Goal: Task Accomplishment & Management: Complete application form

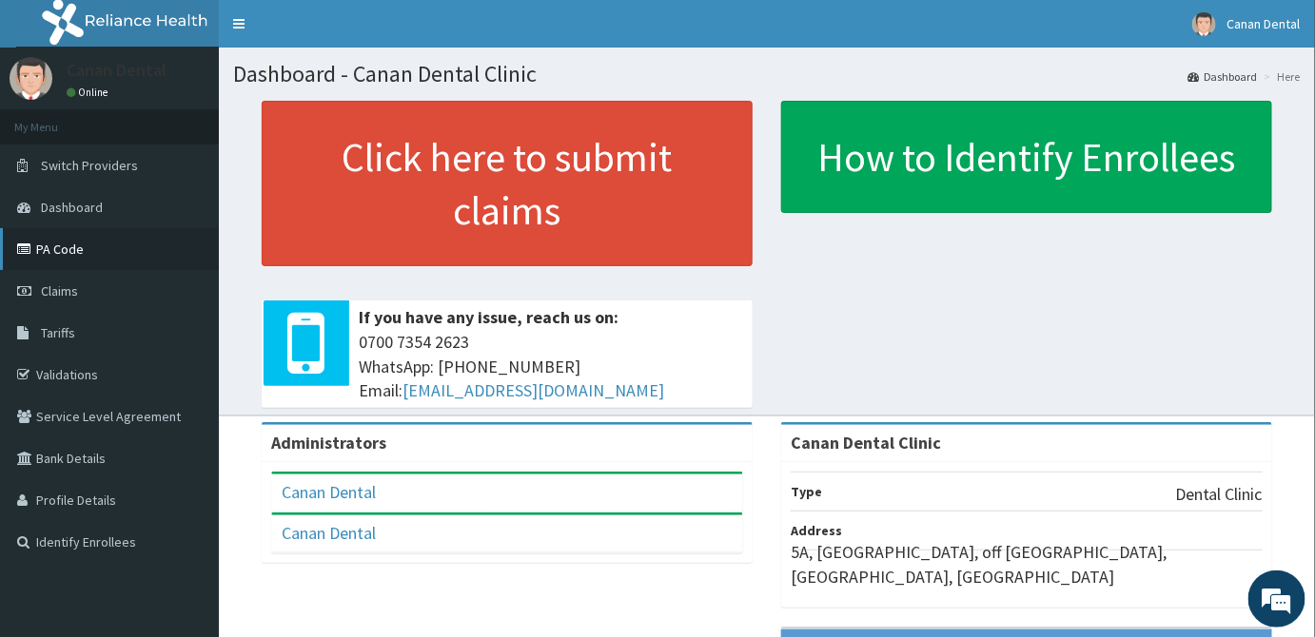
click at [38, 257] on link "PA Code" at bounding box center [109, 249] width 219 height 42
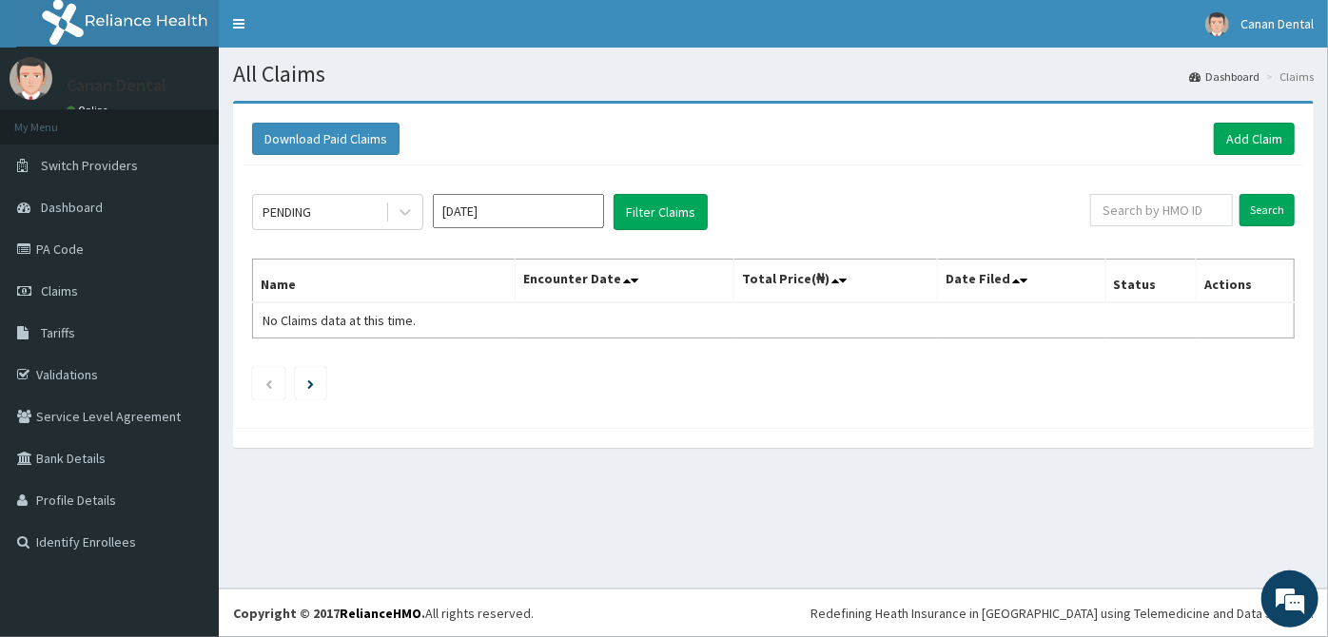
click at [425, 219] on div "PENDING Aug 2025 Filter Claims" at bounding box center [671, 212] width 838 height 36
click at [403, 213] on icon at bounding box center [404, 213] width 11 height 7
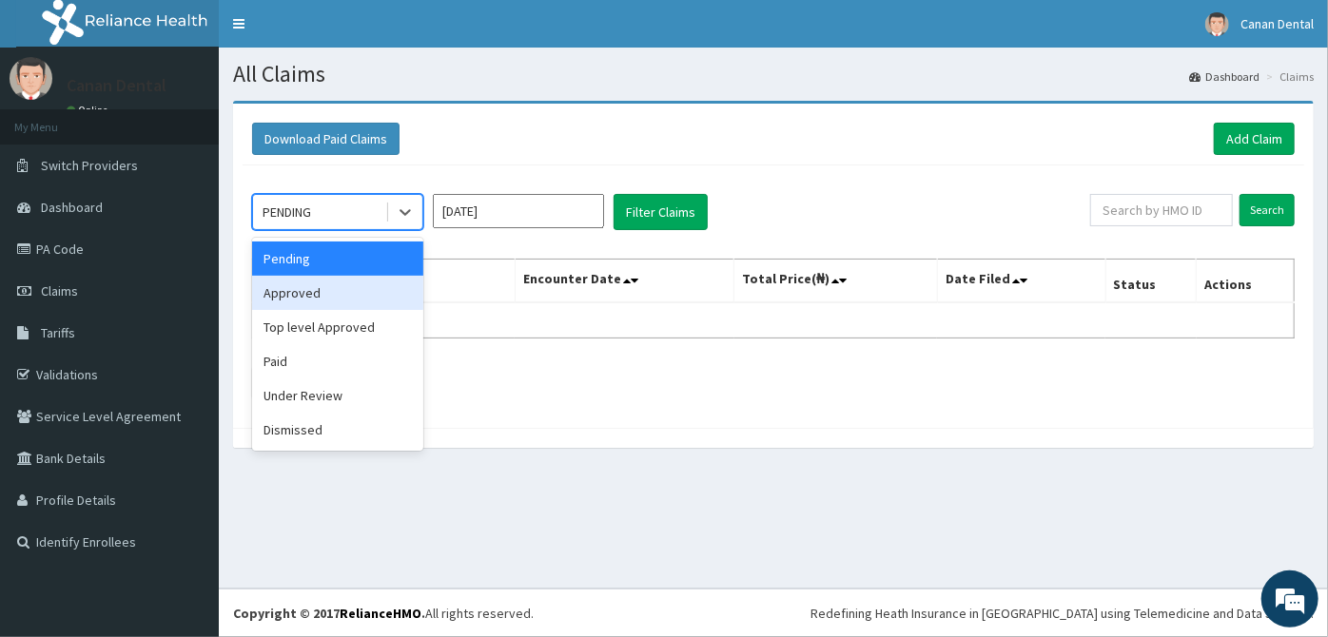
click at [359, 292] on div "Approved" at bounding box center [337, 293] width 171 height 34
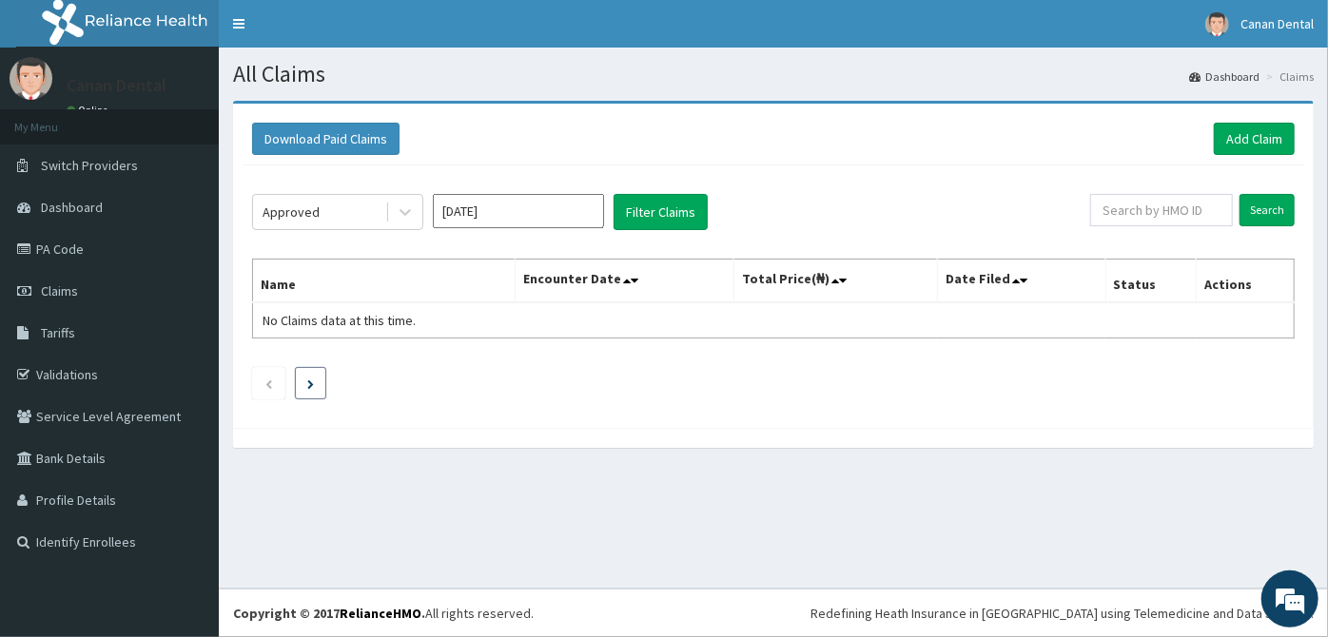
click at [316, 391] on li at bounding box center [310, 383] width 31 height 32
click at [317, 391] on li at bounding box center [310, 383] width 31 height 32
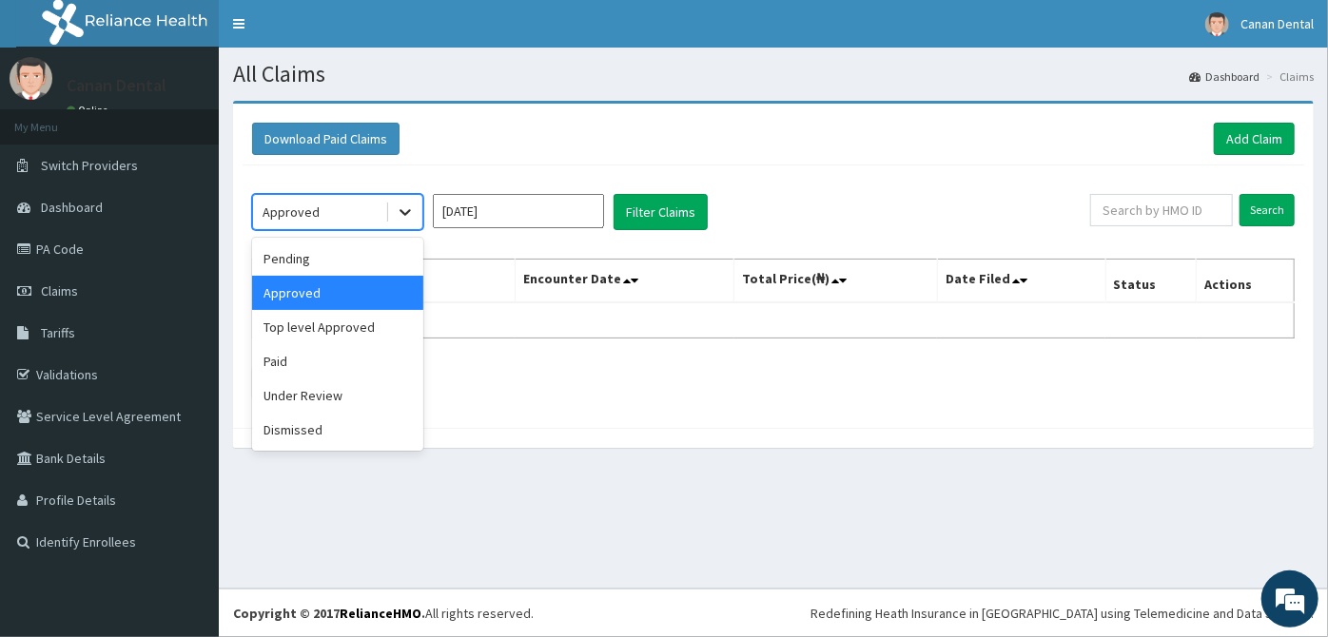
click at [416, 213] on div at bounding box center [405, 212] width 34 height 34
click at [358, 358] on div "Paid" at bounding box center [337, 361] width 171 height 34
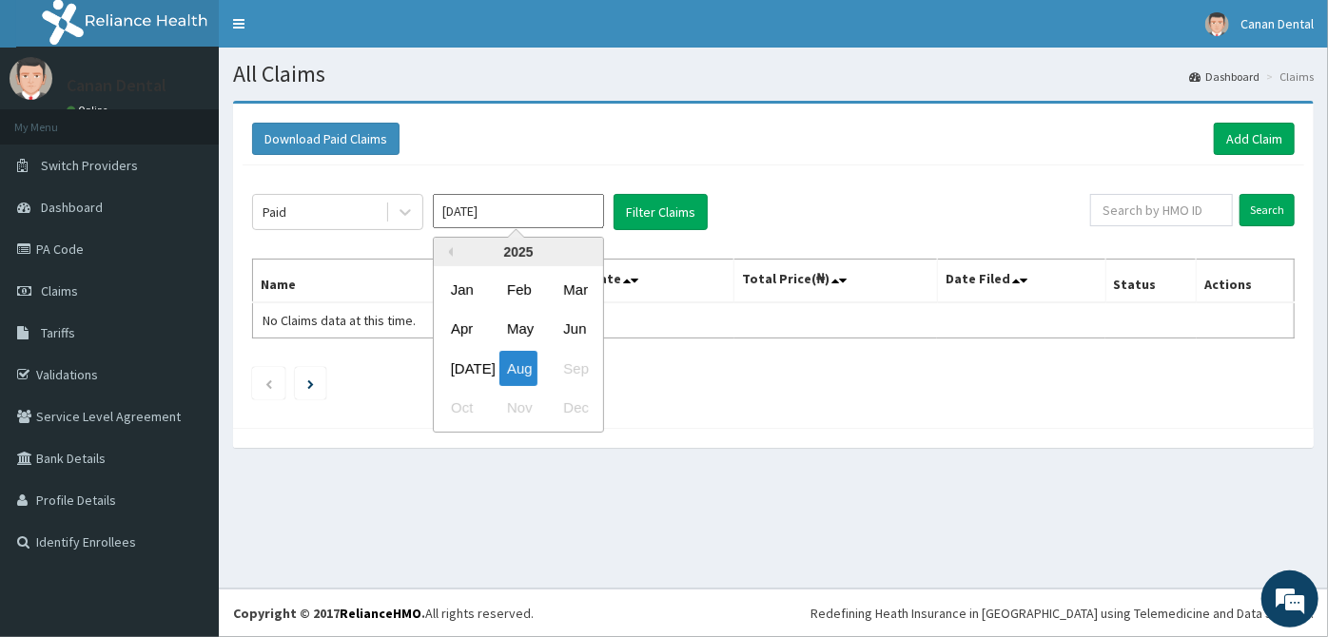
click at [549, 213] on input "Aug 2025" at bounding box center [518, 211] width 171 height 34
click at [550, 213] on input "[DATE]" at bounding box center [518, 211] width 171 height 34
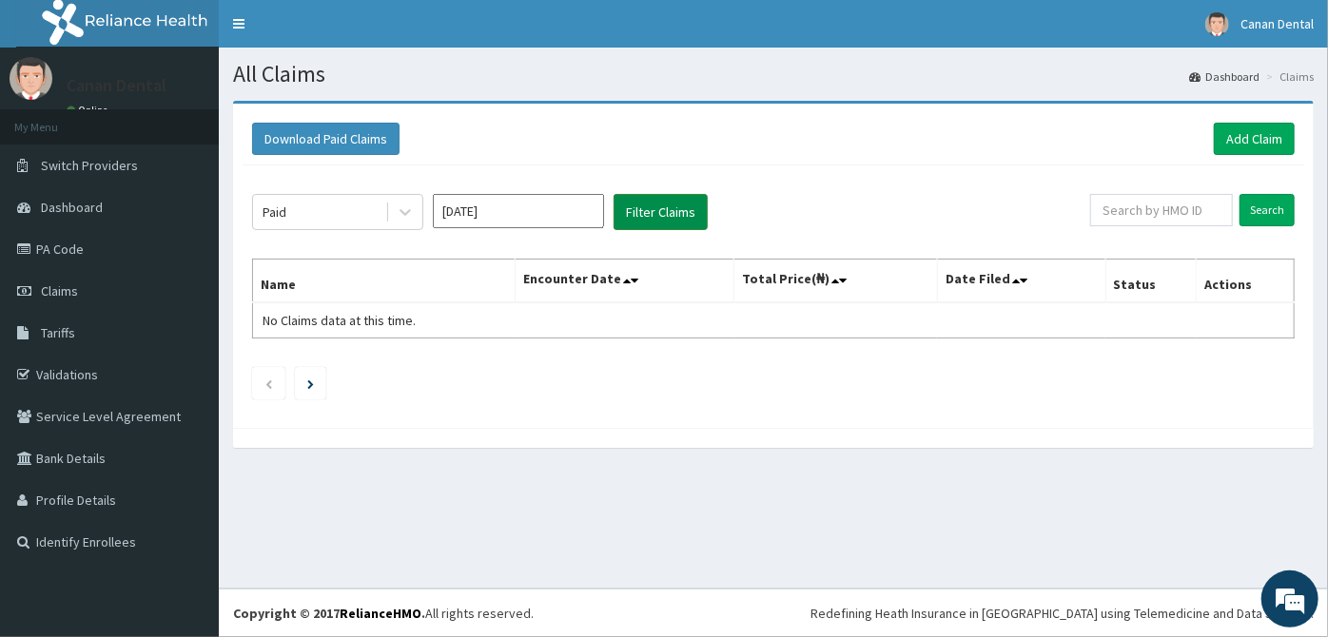
click at [637, 216] on button "Filter Claims" at bounding box center [661, 212] width 94 height 36
click at [411, 211] on icon at bounding box center [405, 212] width 19 height 19
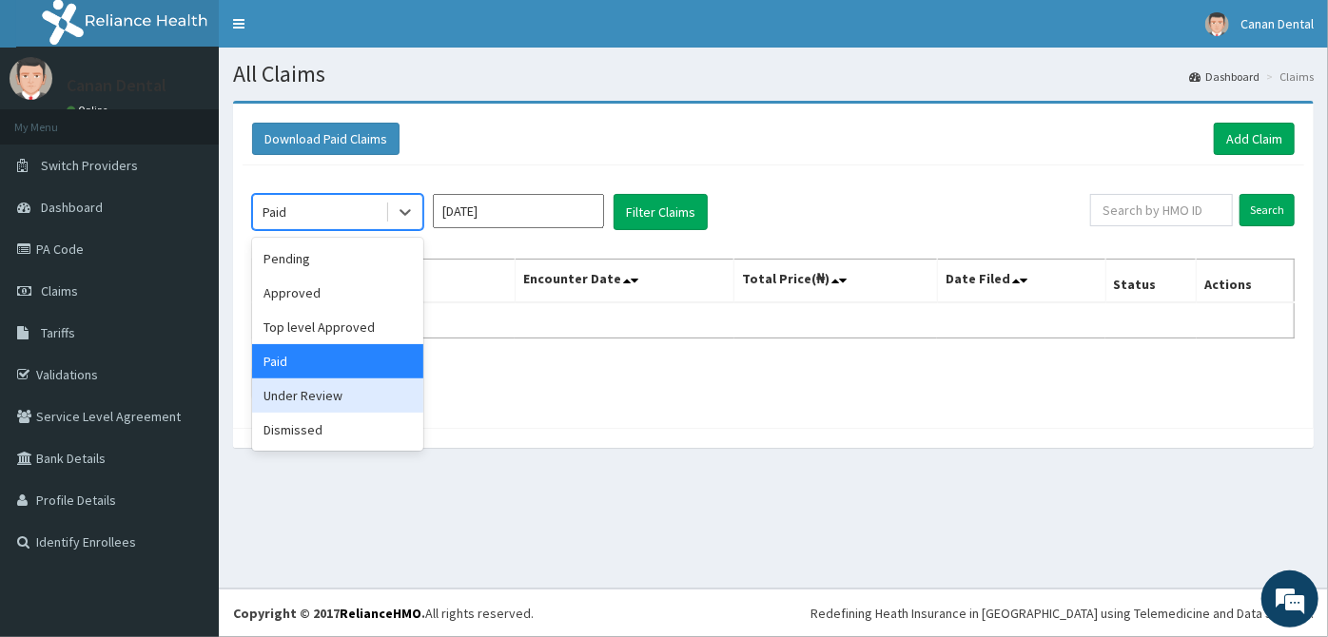
click at [355, 396] on div "Under Review" at bounding box center [337, 396] width 171 height 34
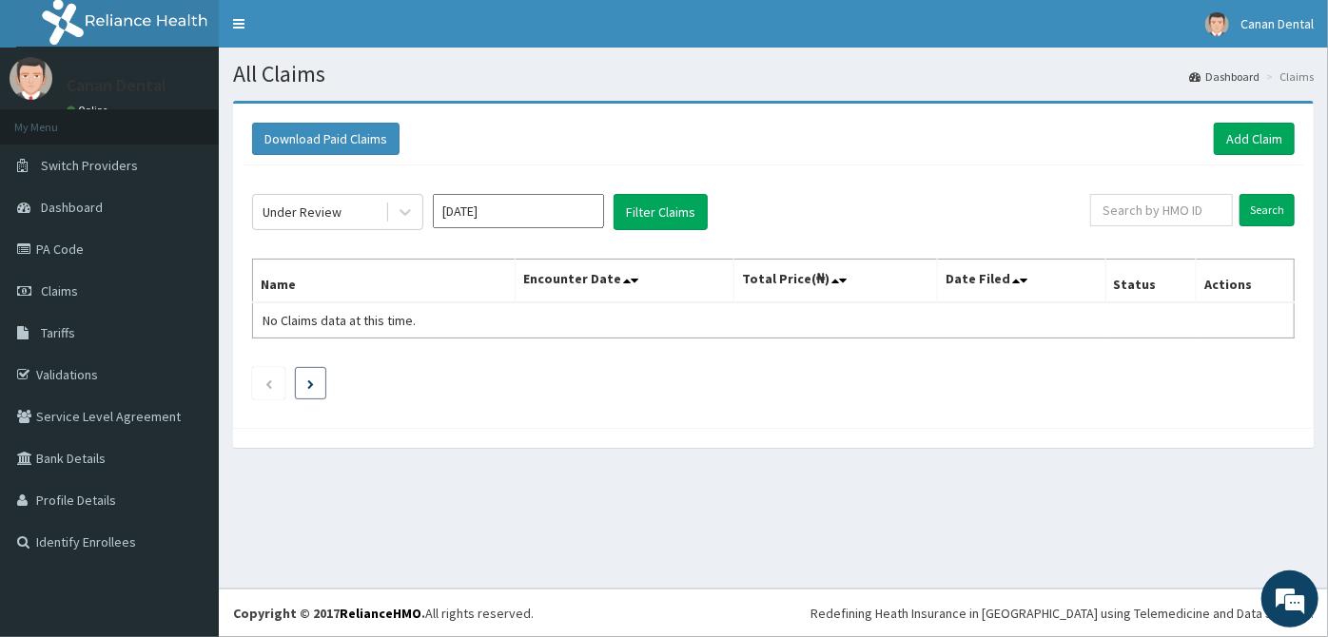
click at [311, 379] on link "Next page" at bounding box center [310, 383] width 7 height 17
click at [310, 380] on icon "Next page" at bounding box center [310, 385] width 7 height 10
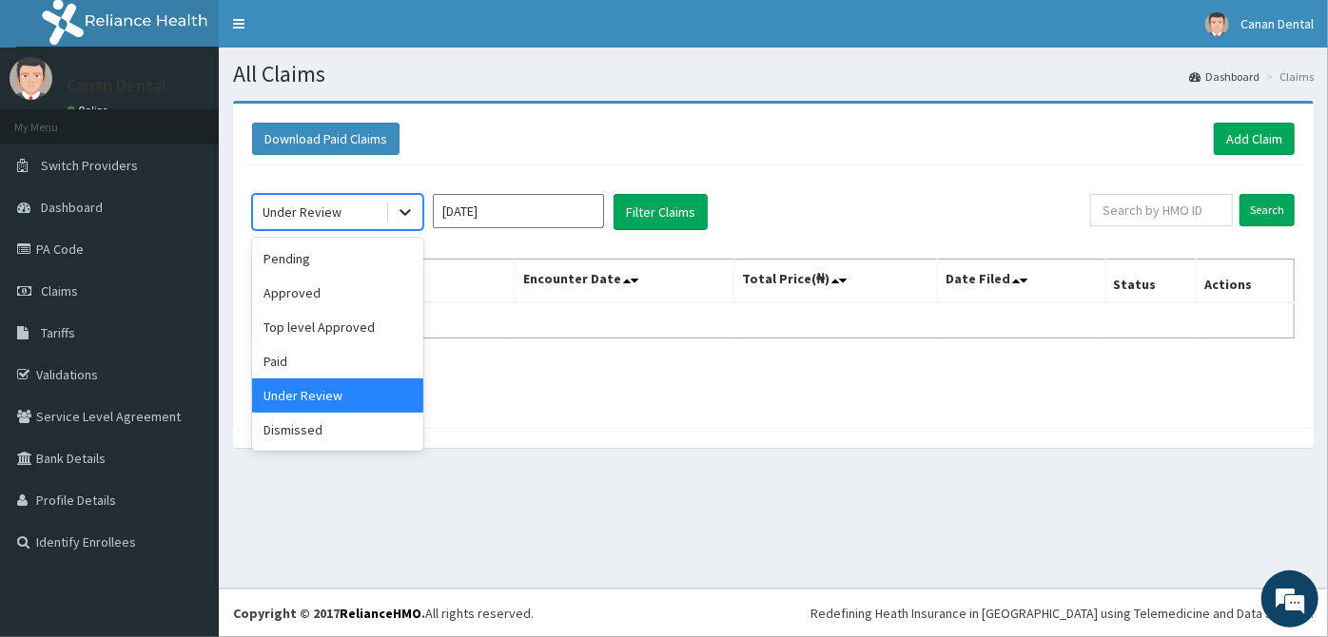
click at [405, 213] on icon at bounding box center [404, 213] width 11 height 7
click at [394, 256] on div "Pending" at bounding box center [337, 259] width 171 height 34
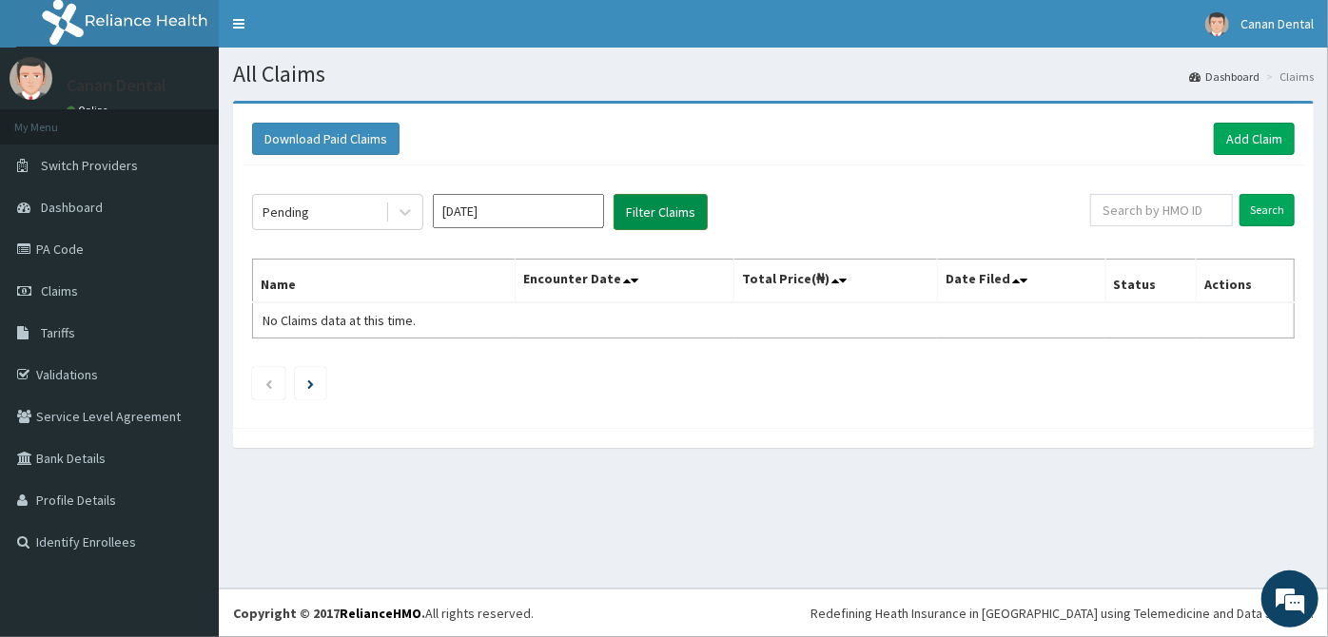
click at [676, 214] on button "Filter Claims" at bounding box center [661, 212] width 94 height 36
click at [677, 211] on button "Filter Claims" at bounding box center [661, 212] width 94 height 36
click at [391, 129] on button "Download Paid Claims" at bounding box center [325, 139] width 147 height 32
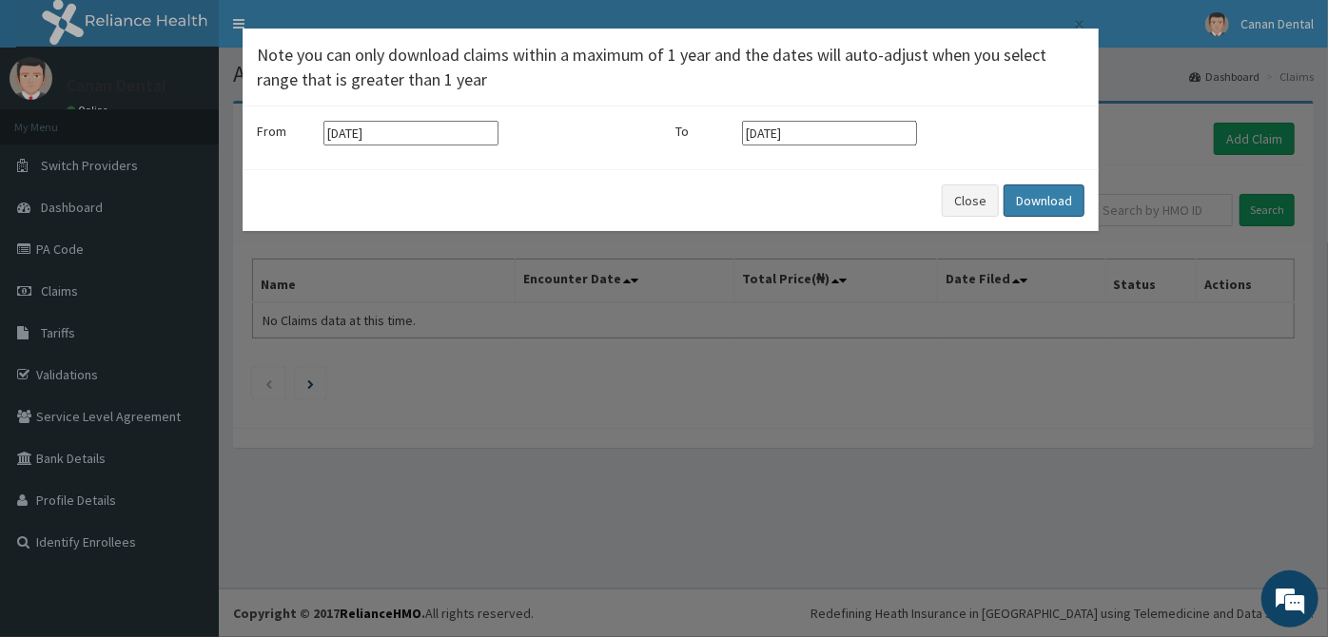
click at [1032, 201] on button "Download" at bounding box center [1043, 201] width 81 height 32
click at [1128, 94] on div "× Note you can only download claims within a maximum of 1 year and the dates wi…" at bounding box center [664, 318] width 1328 height 637
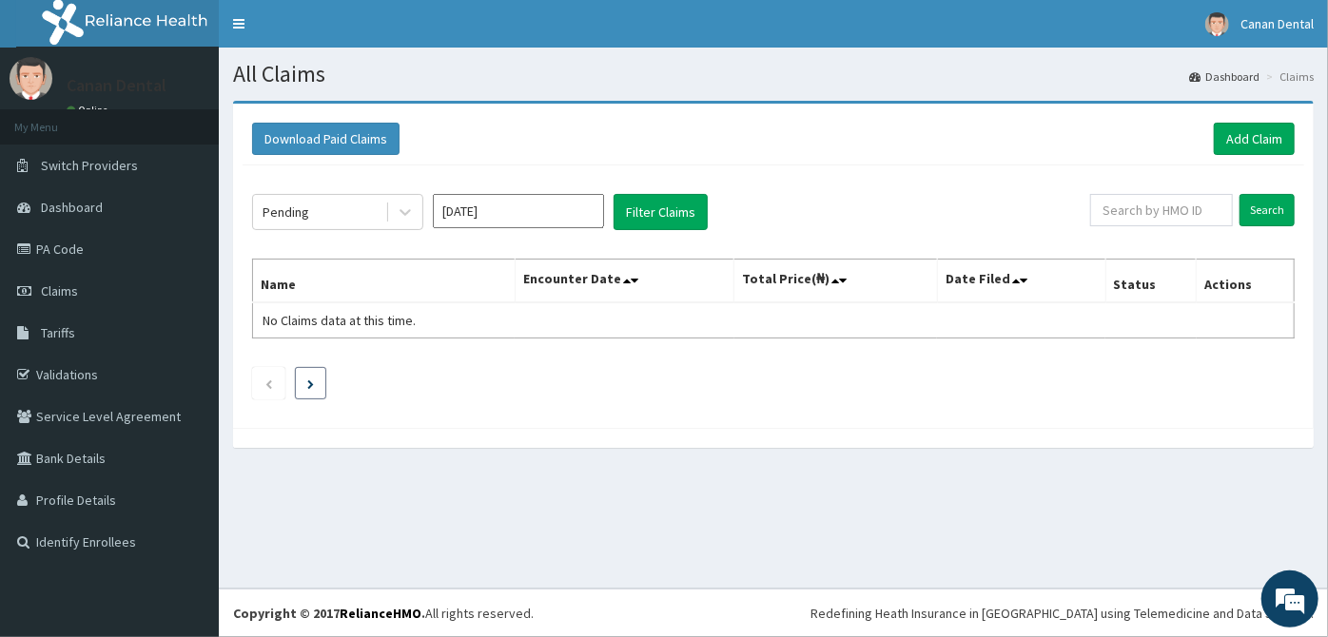
click at [307, 386] on li at bounding box center [310, 383] width 31 height 32
click at [161, 387] on link "Validations" at bounding box center [109, 375] width 219 height 42
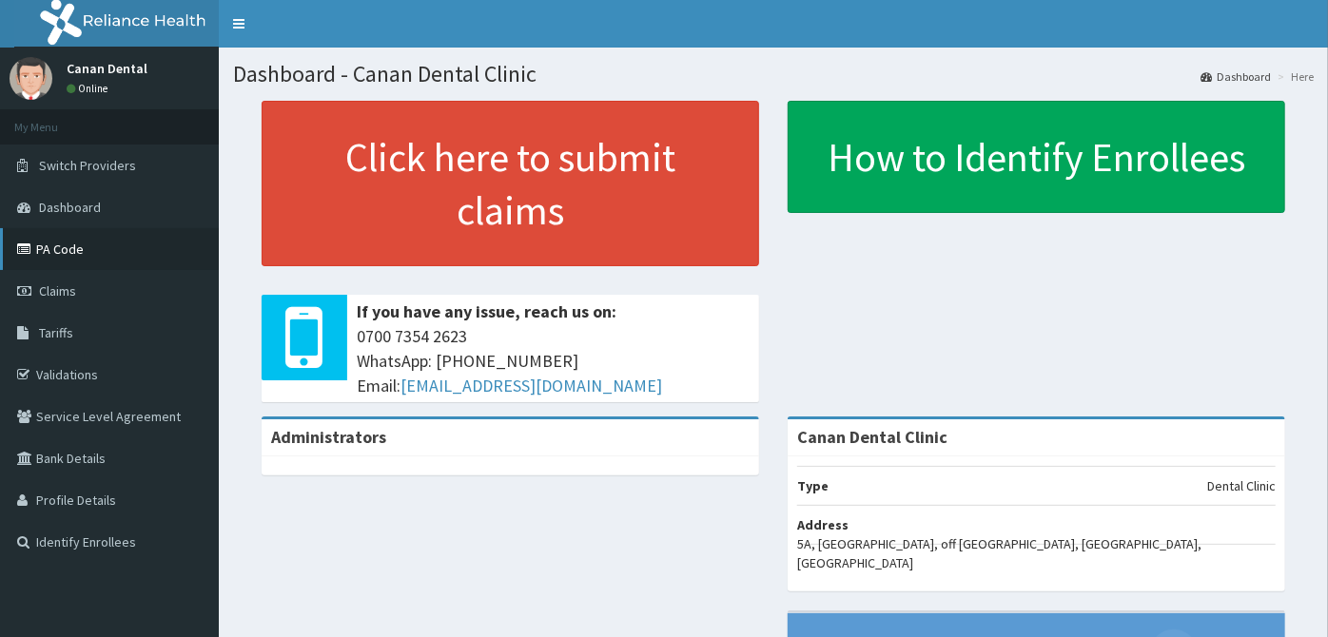
click at [91, 245] on link "PA Code" at bounding box center [109, 249] width 219 height 42
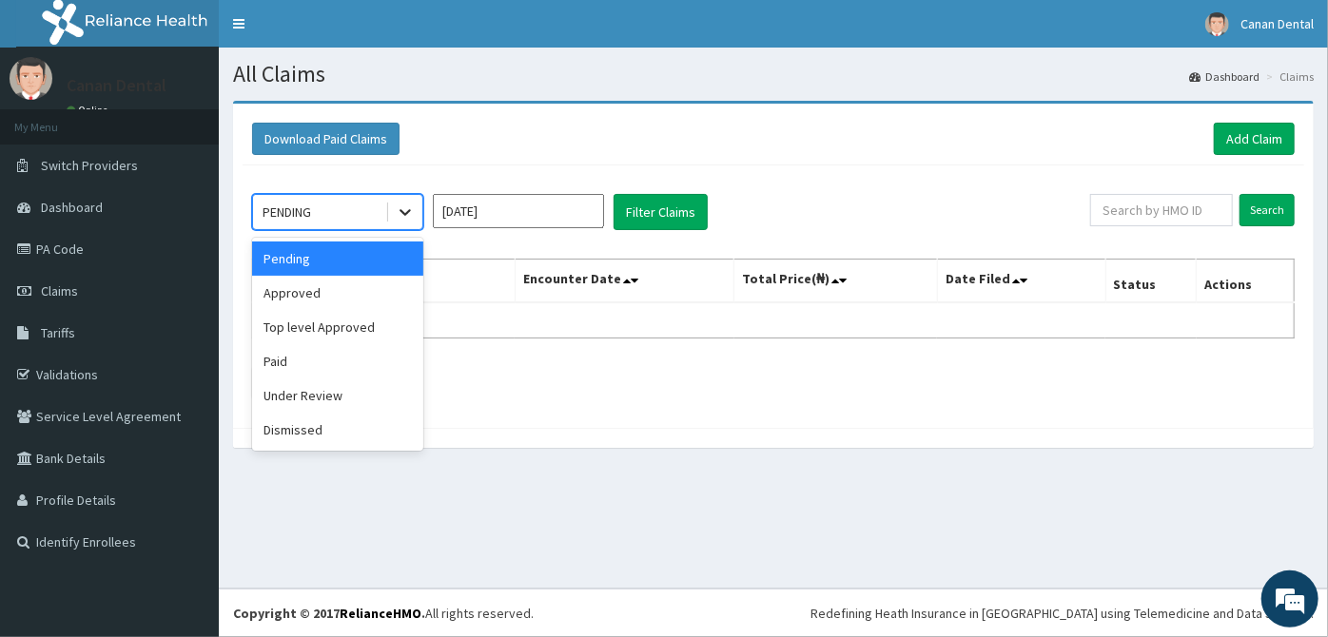
click at [408, 219] on icon at bounding box center [405, 212] width 19 height 19
click at [419, 332] on div "Top level Approved" at bounding box center [337, 327] width 171 height 34
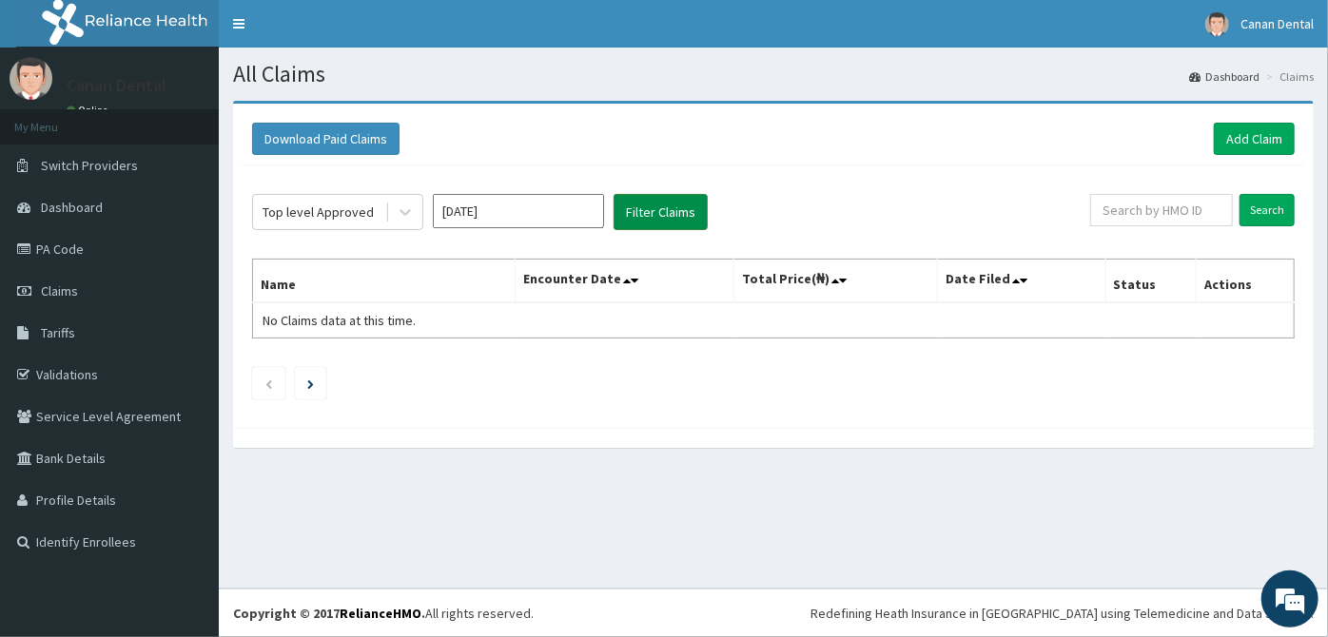
click at [640, 219] on button "Filter Claims" at bounding box center [661, 212] width 94 height 36
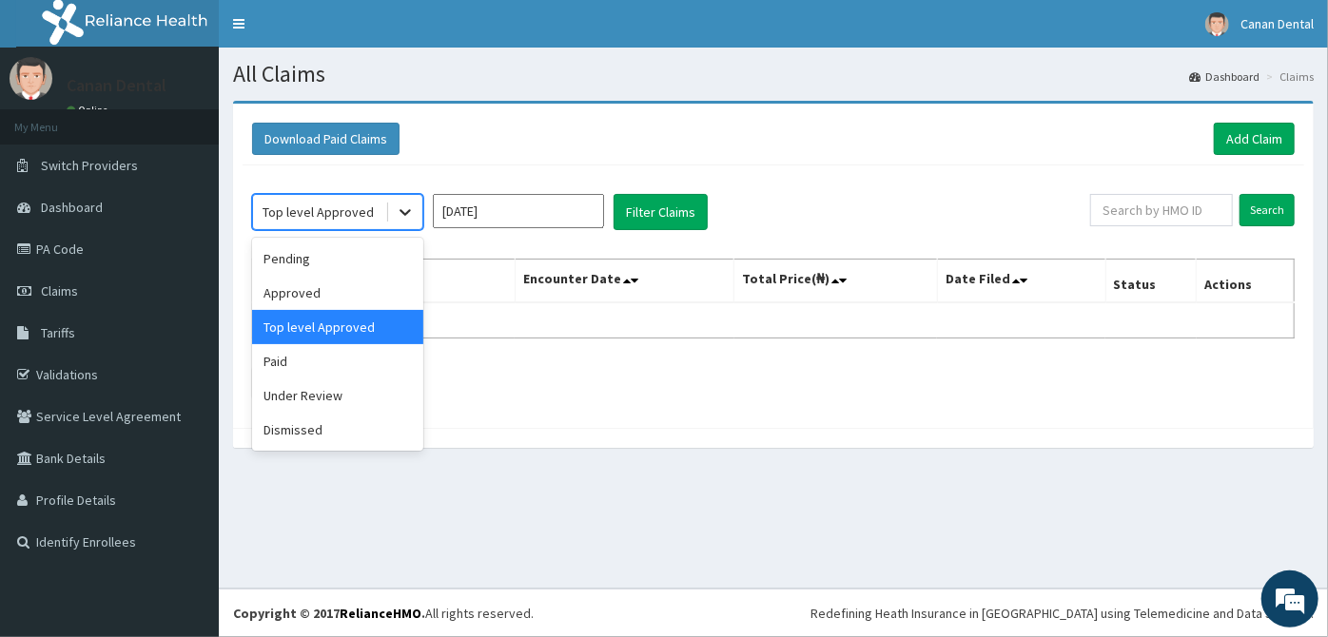
click at [403, 207] on icon at bounding box center [405, 212] width 19 height 19
click at [406, 386] on div "Under Review" at bounding box center [337, 396] width 171 height 34
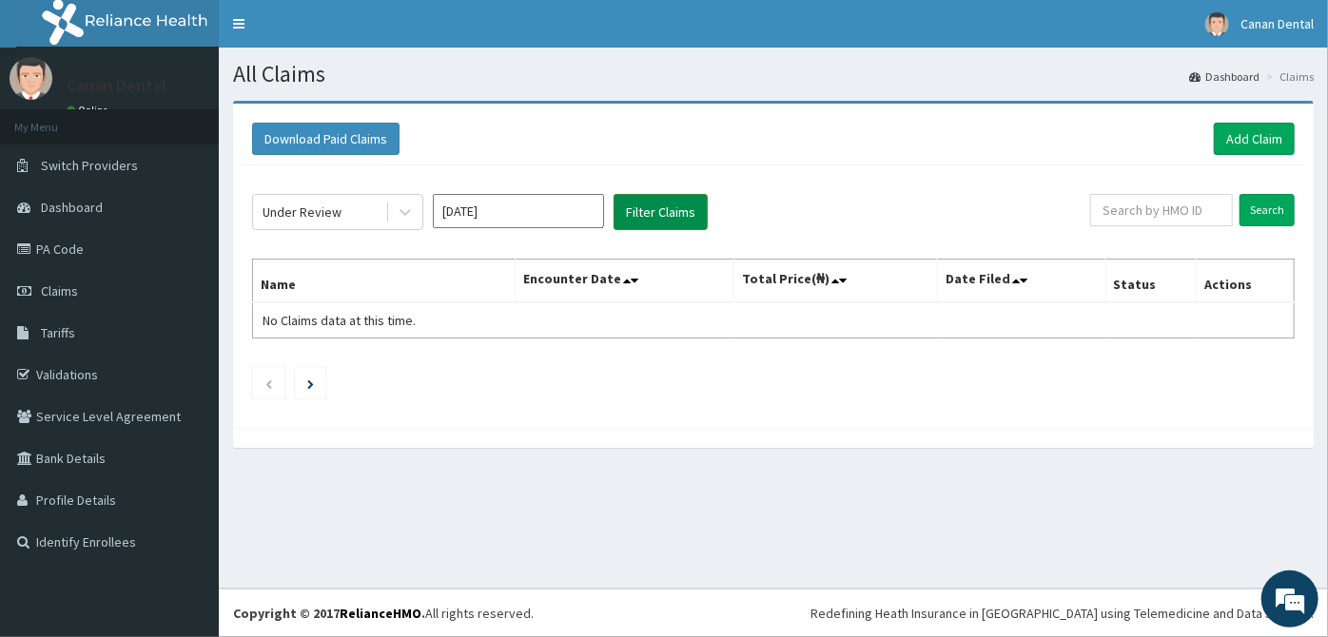
click at [644, 220] on button "Filter Claims" at bounding box center [661, 212] width 94 height 36
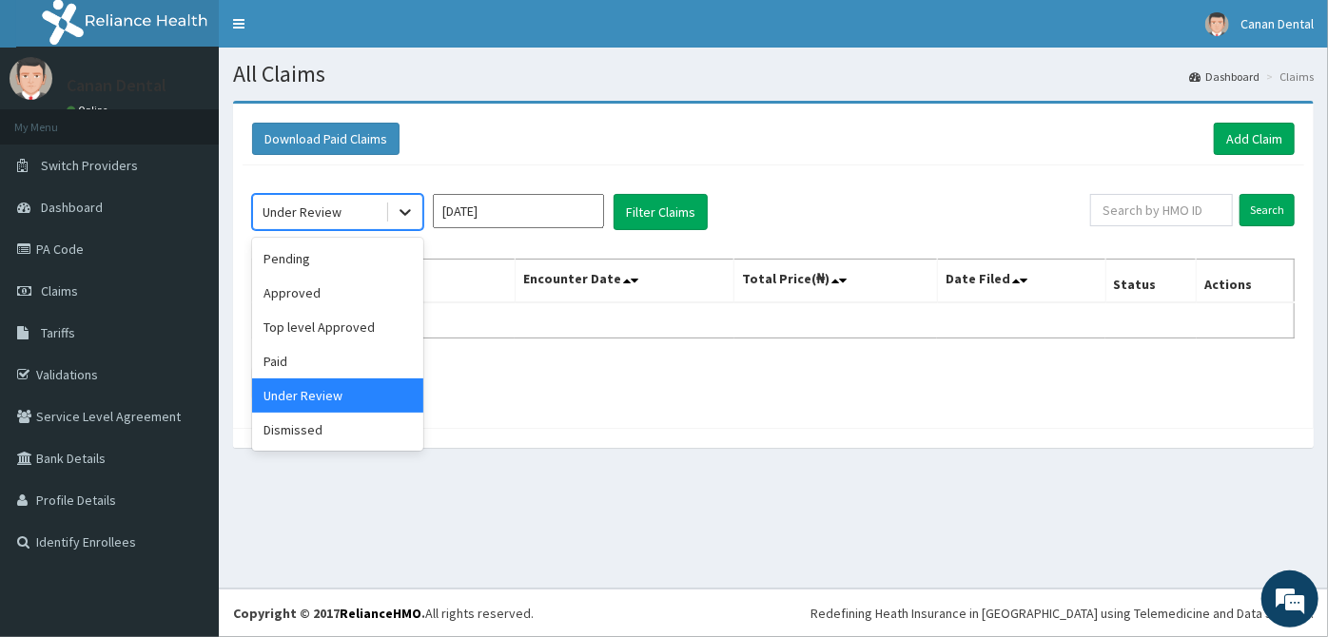
click at [401, 221] on icon at bounding box center [405, 212] width 19 height 19
click at [387, 250] on div "Pending" at bounding box center [337, 259] width 171 height 34
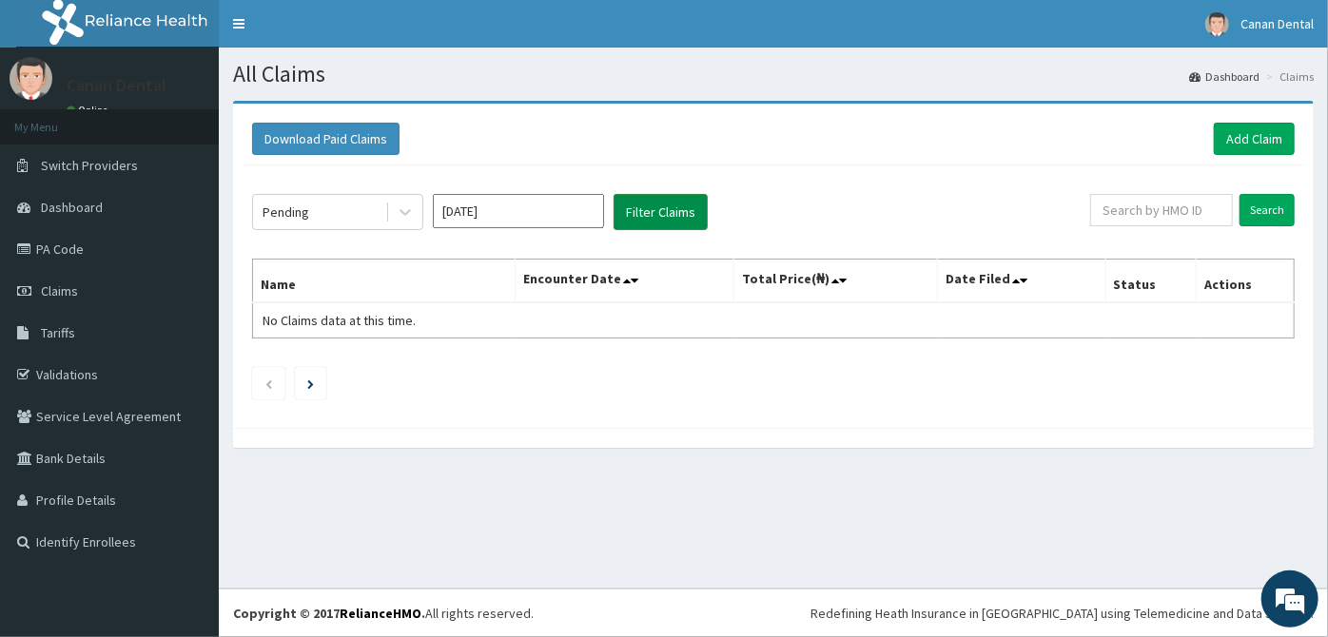
click at [655, 211] on button "Filter Claims" at bounding box center [661, 212] width 94 height 36
click at [638, 277] on icon at bounding box center [635, 280] width 8 height 13
click at [630, 282] on icon at bounding box center [627, 280] width 8 height 13
click at [637, 280] on icon at bounding box center [635, 280] width 8 height 13
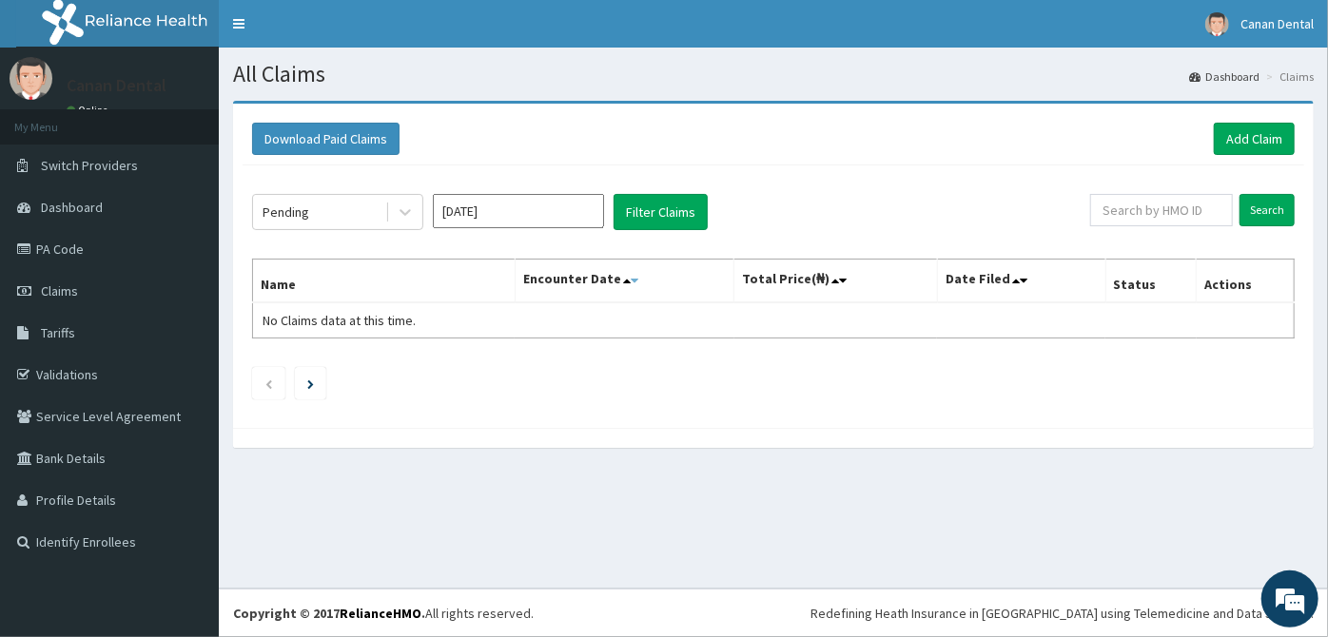
click at [637, 280] on icon at bounding box center [635, 280] width 8 height 13
click at [630, 279] on icon at bounding box center [627, 280] width 8 height 13
click at [117, 259] on link "PA Code" at bounding box center [109, 249] width 219 height 42
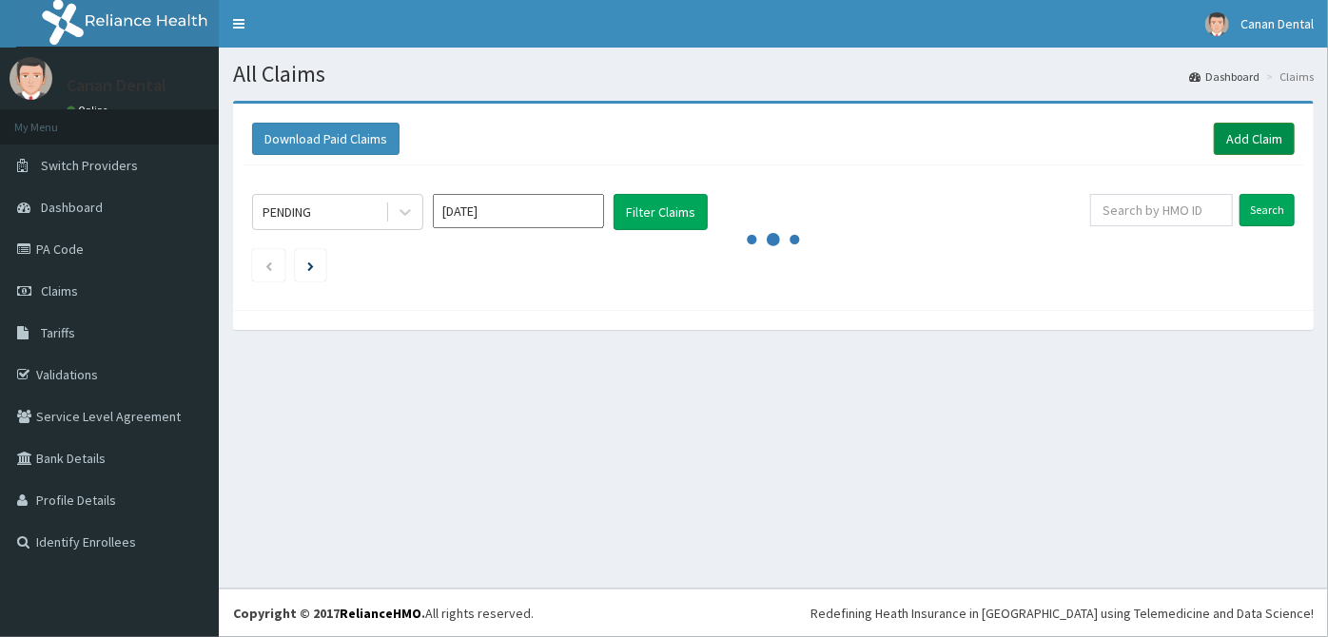
click at [1219, 141] on link "Add Claim" at bounding box center [1254, 139] width 81 height 32
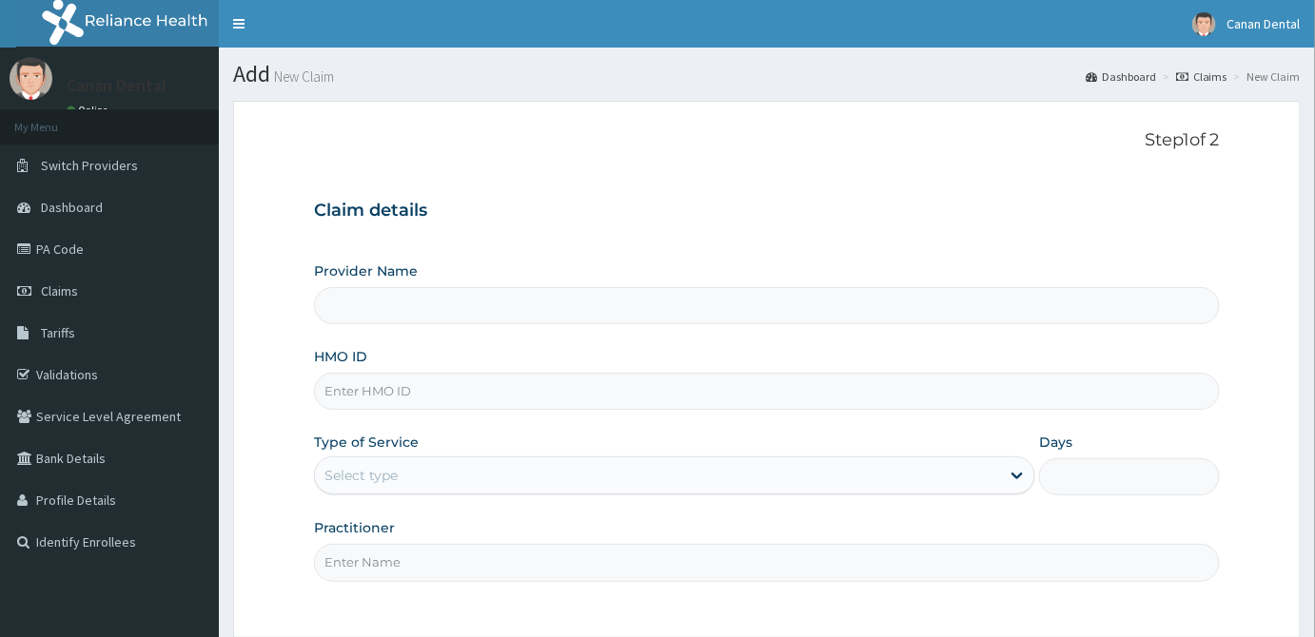
type input "Canan Dental Clinic"
click at [1067, 395] on input "HMO ID" at bounding box center [767, 391] width 906 height 37
type input "a"
type input "ARD/10004/D"
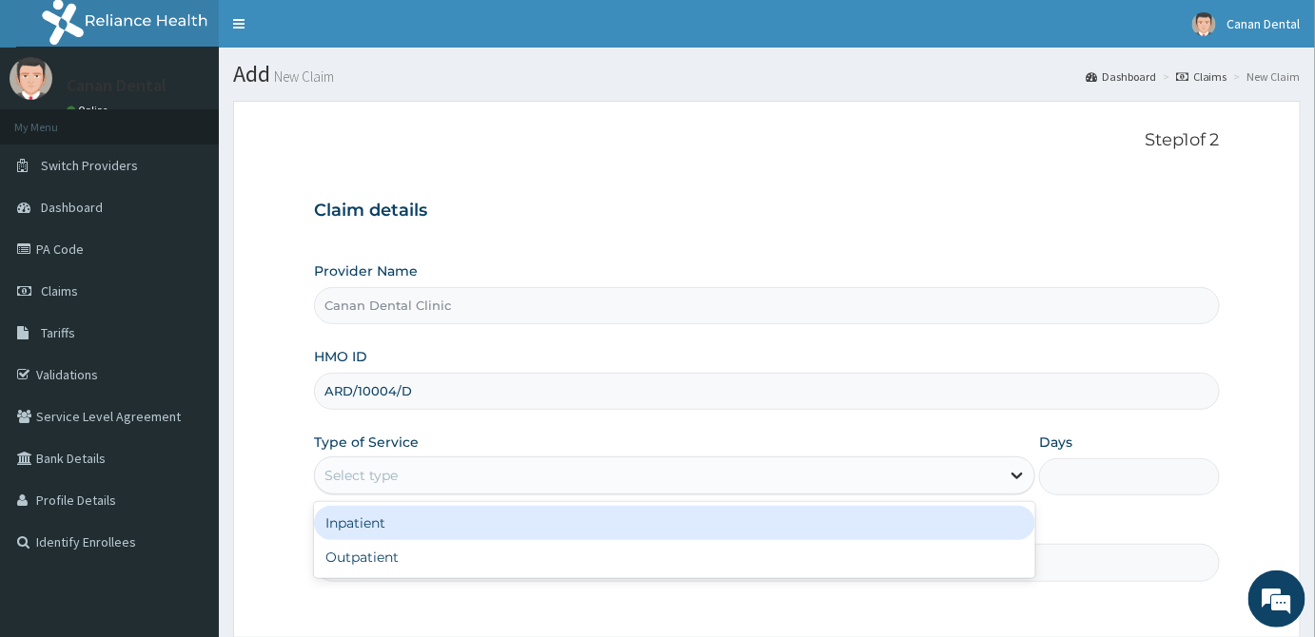
click at [1023, 476] on icon at bounding box center [1016, 475] width 19 height 19
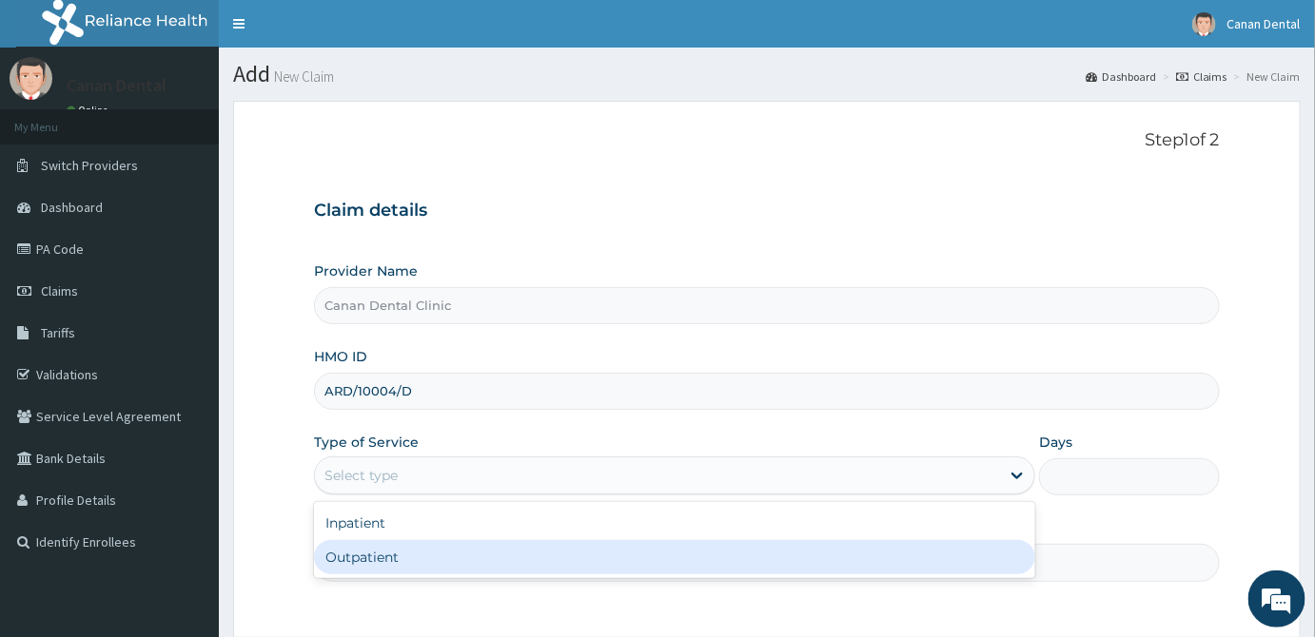
click at [988, 551] on div "Outpatient" at bounding box center [674, 557] width 721 height 34
type input "1"
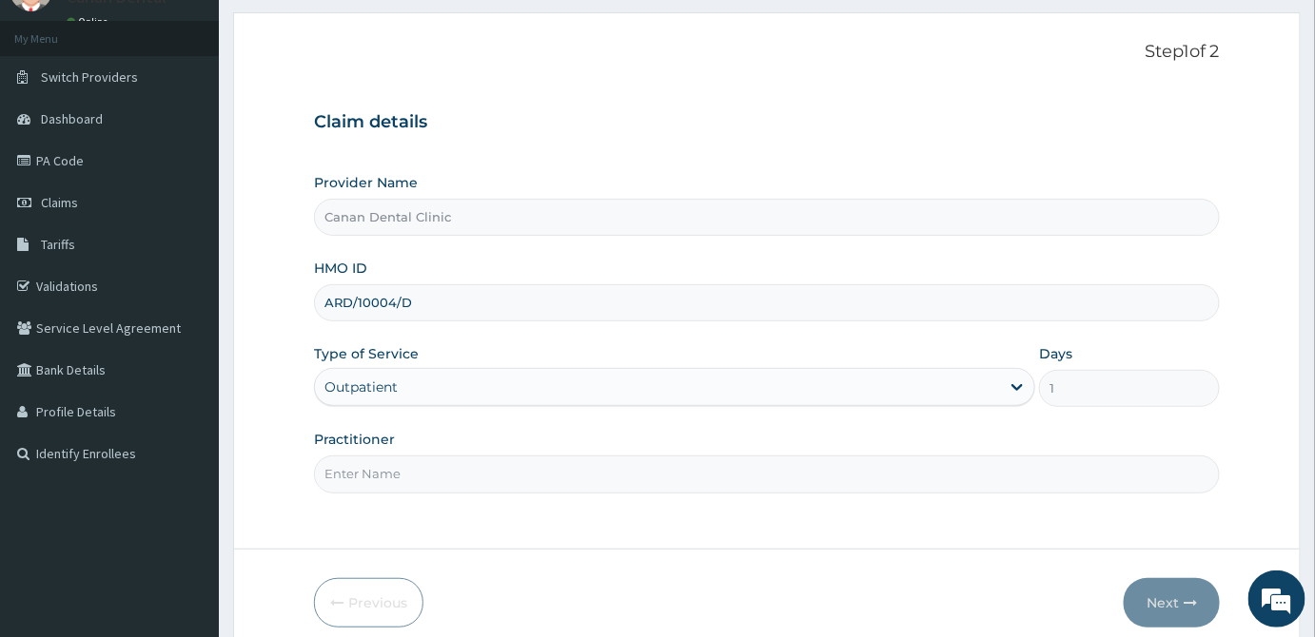
scroll to position [169, 0]
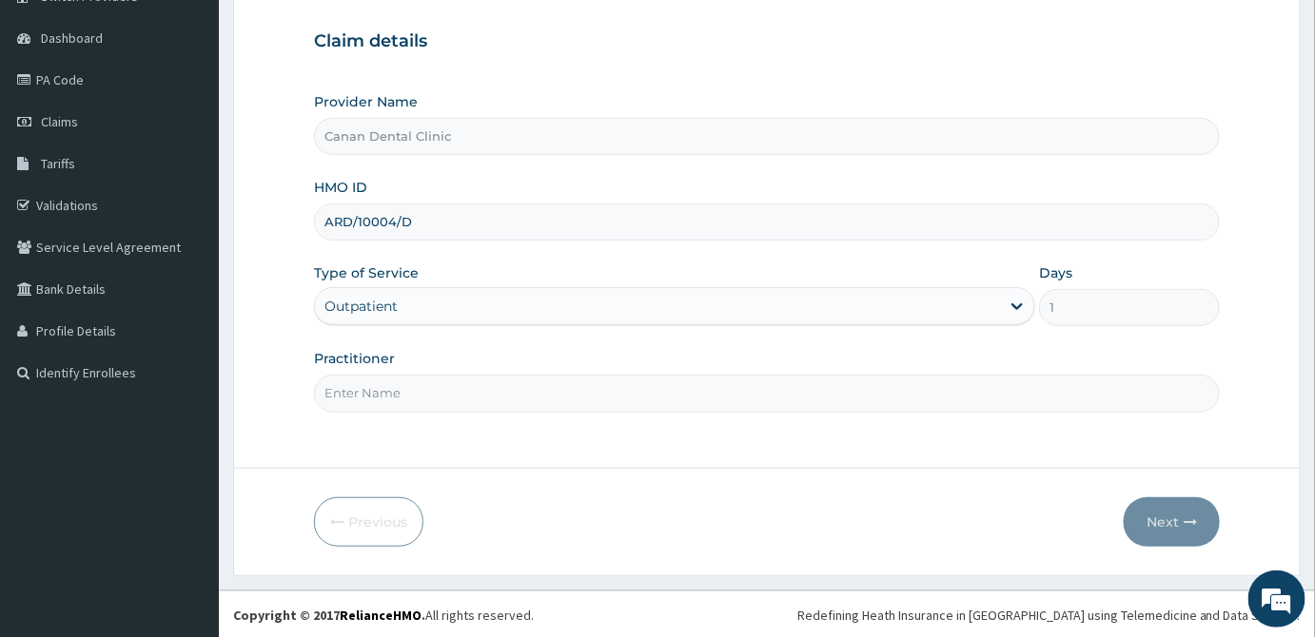
click at [687, 398] on input "Practitioner" at bounding box center [767, 393] width 906 height 37
type input "[PERSON_NAME]"
click at [1157, 521] on button "Next" at bounding box center [1171, 521] width 96 height 49
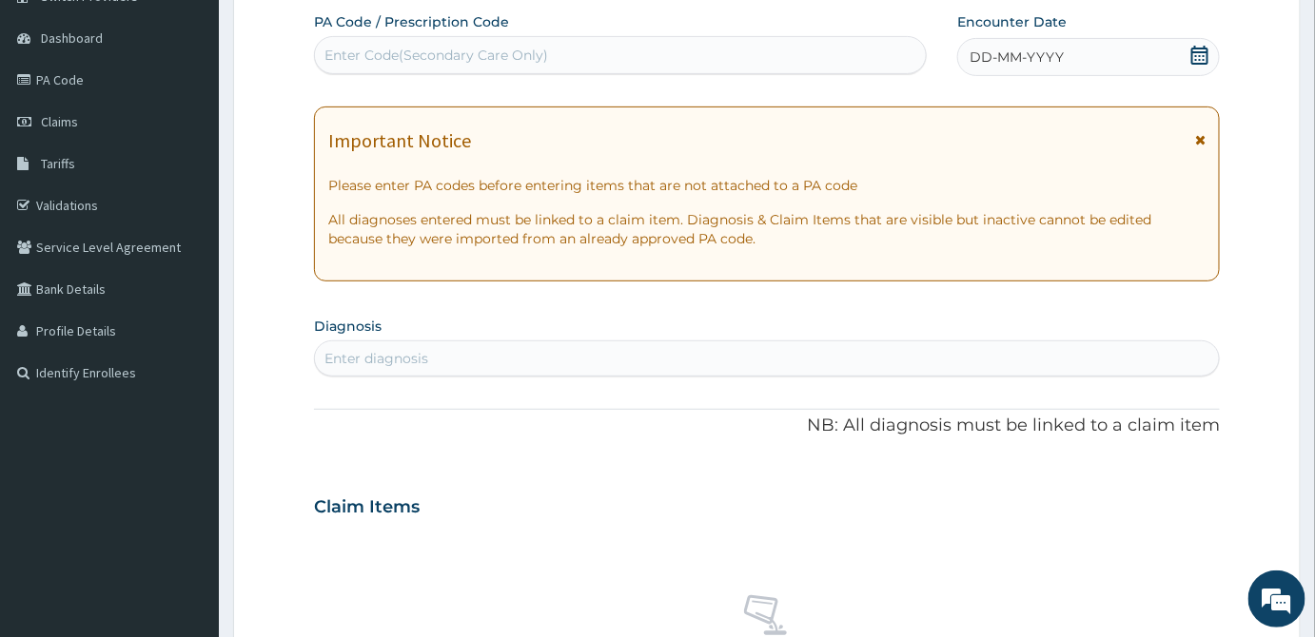
click at [451, 53] on div "Enter Code(Secondary Care Only)" at bounding box center [436, 55] width 224 height 19
drag, startPoint x: 451, startPoint y: 53, endPoint x: 399, endPoint y: 41, distance: 52.8
click at [399, 41] on div "Enter Code(Secondary Care Only)" at bounding box center [620, 55] width 611 height 30
paste input "PA/8AE2FD"
type input "PA/8AE2FD"
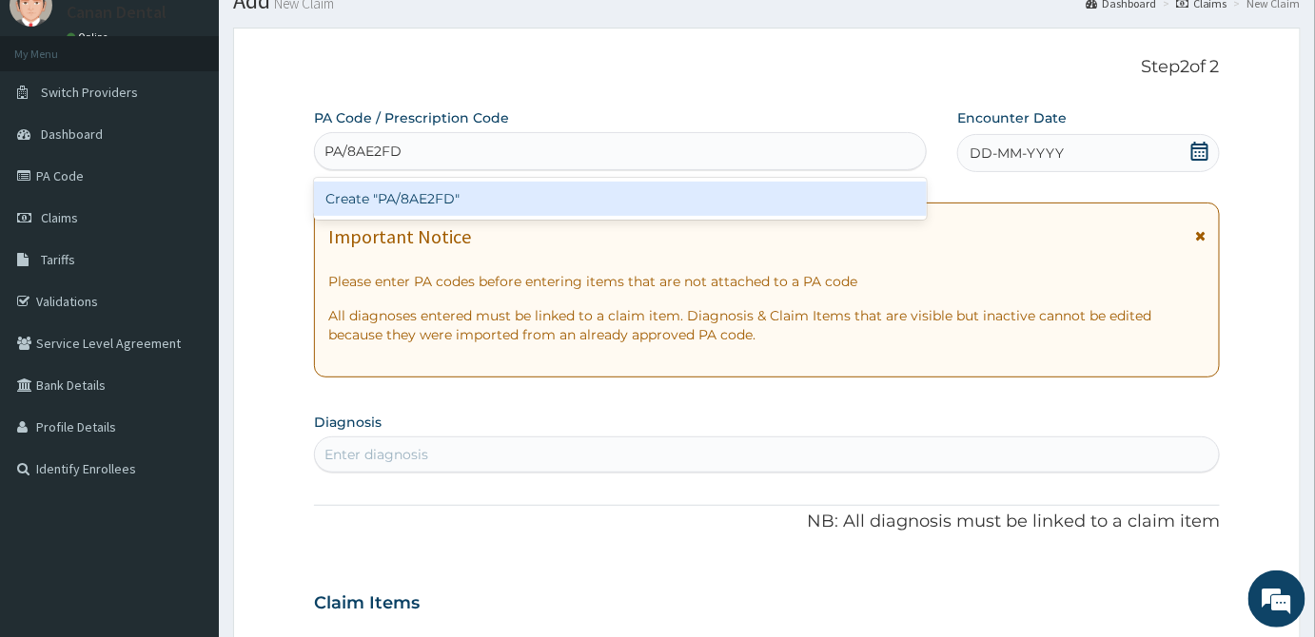
scroll to position [0, 0]
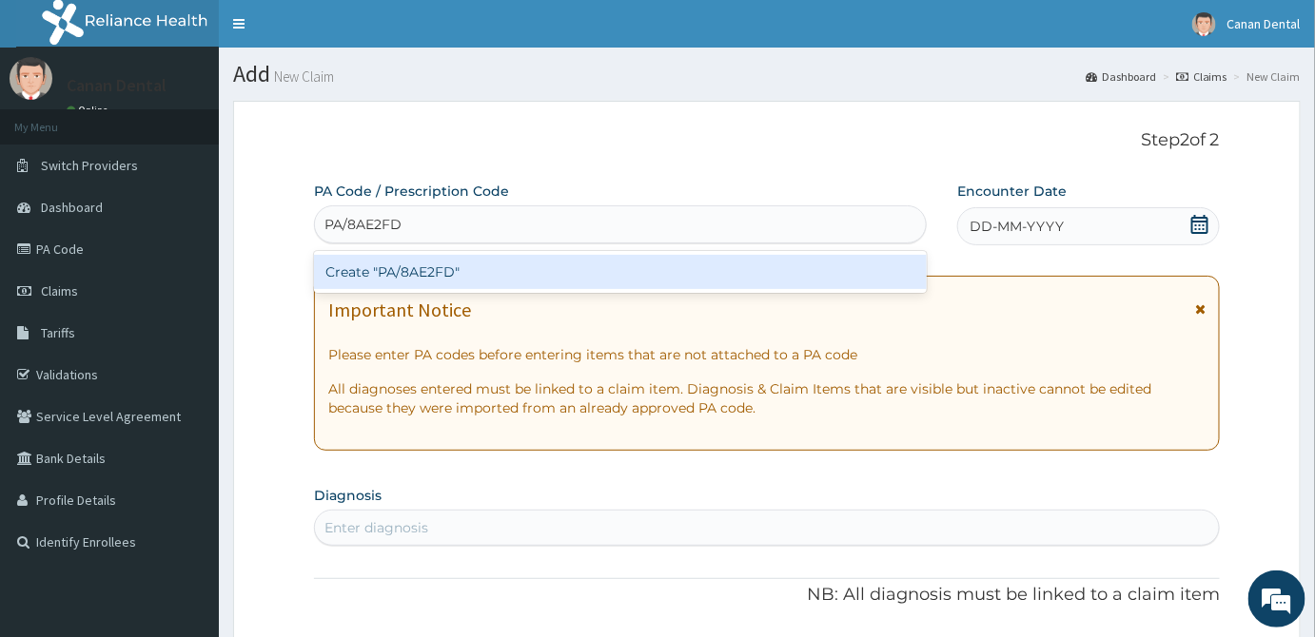
click at [845, 269] on div "Create "PA/8AE2FD"" at bounding box center [620, 272] width 613 height 34
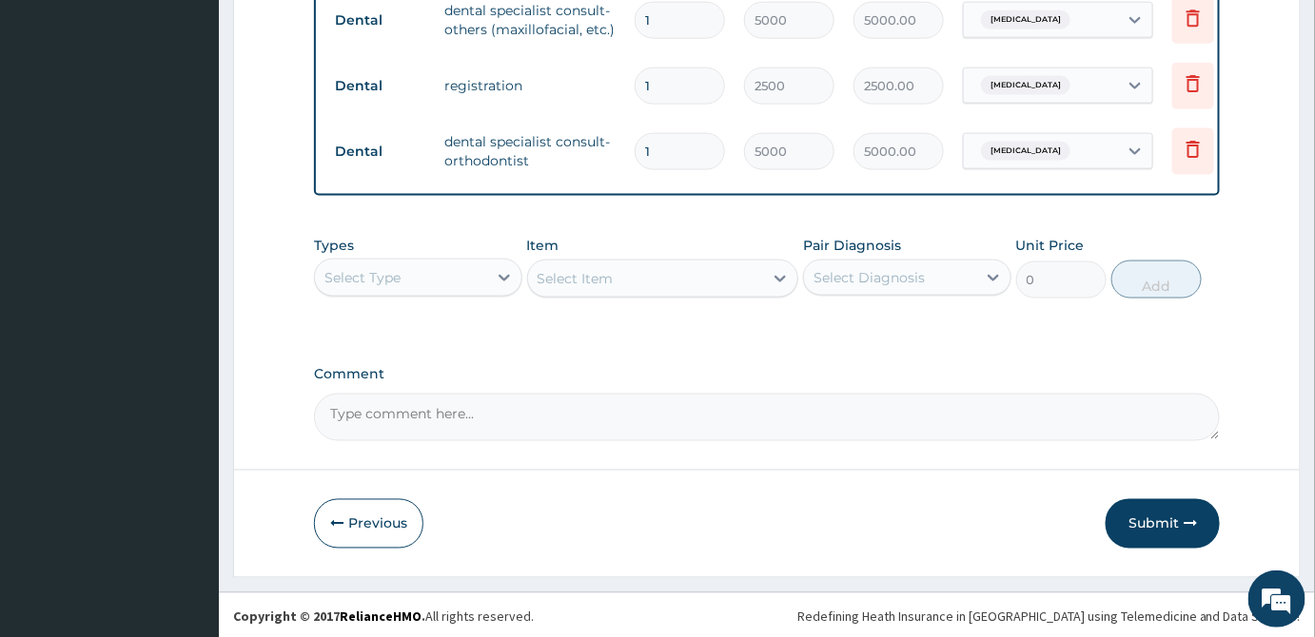
scroll to position [850, 0]
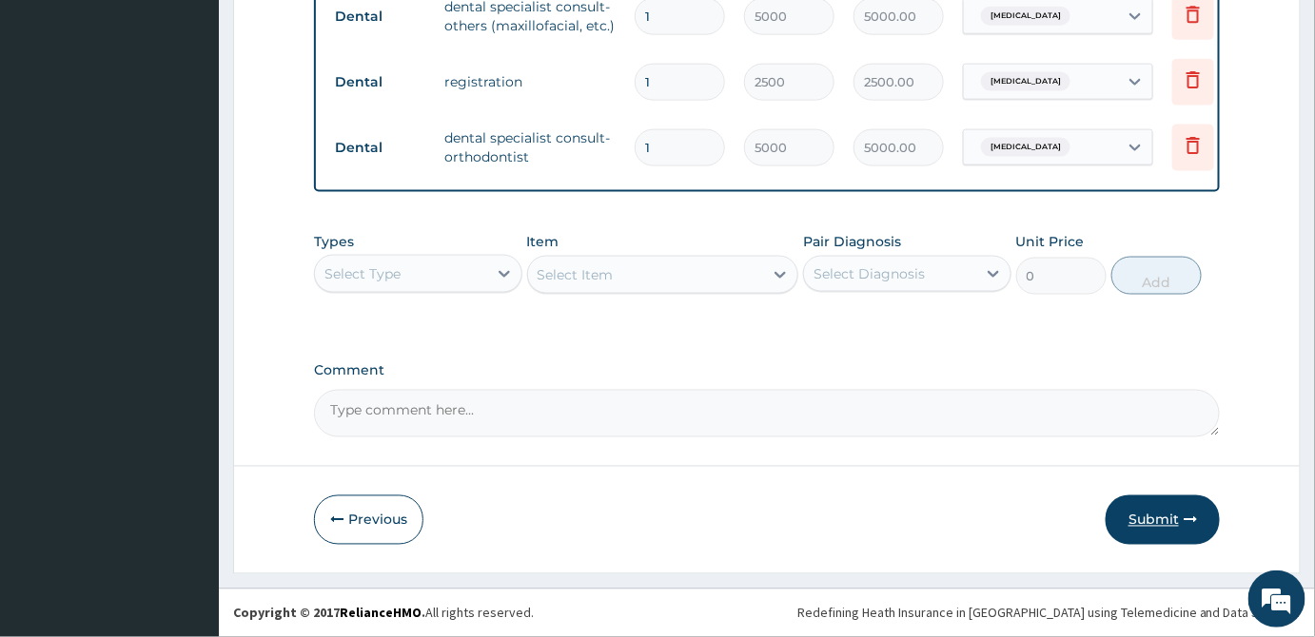
click at [1180, 515] on button "Submit" at bounding box center [1162, 520] width 114 height 49
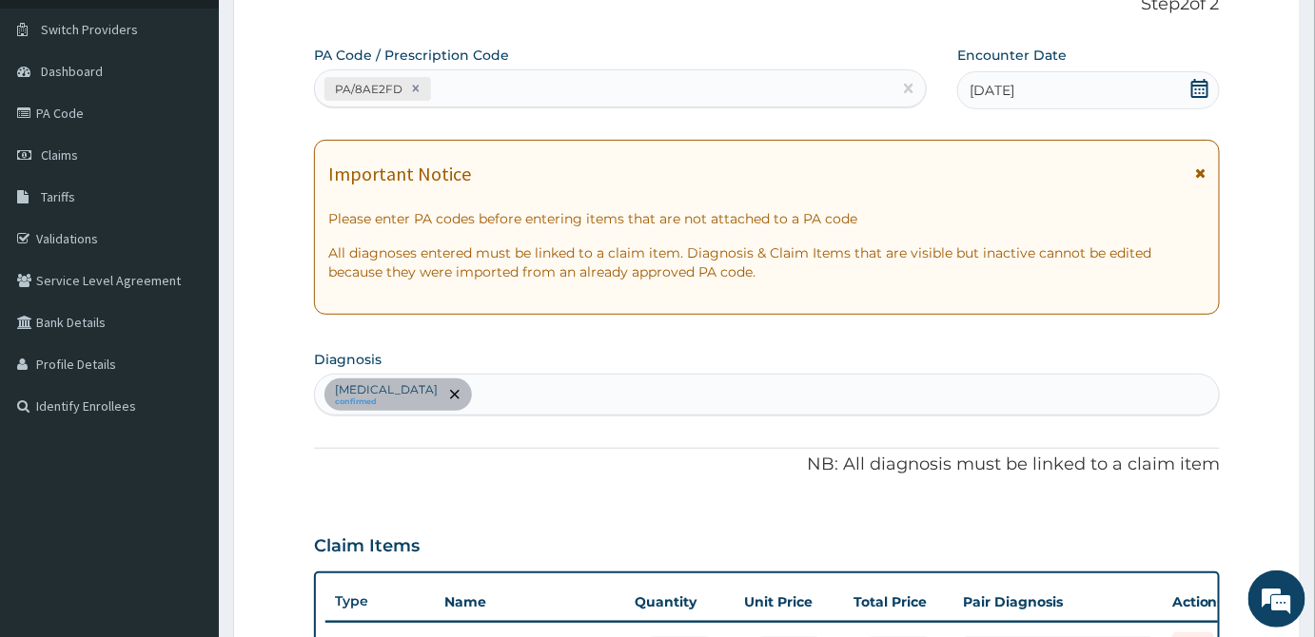
scroll to position [0, 0]
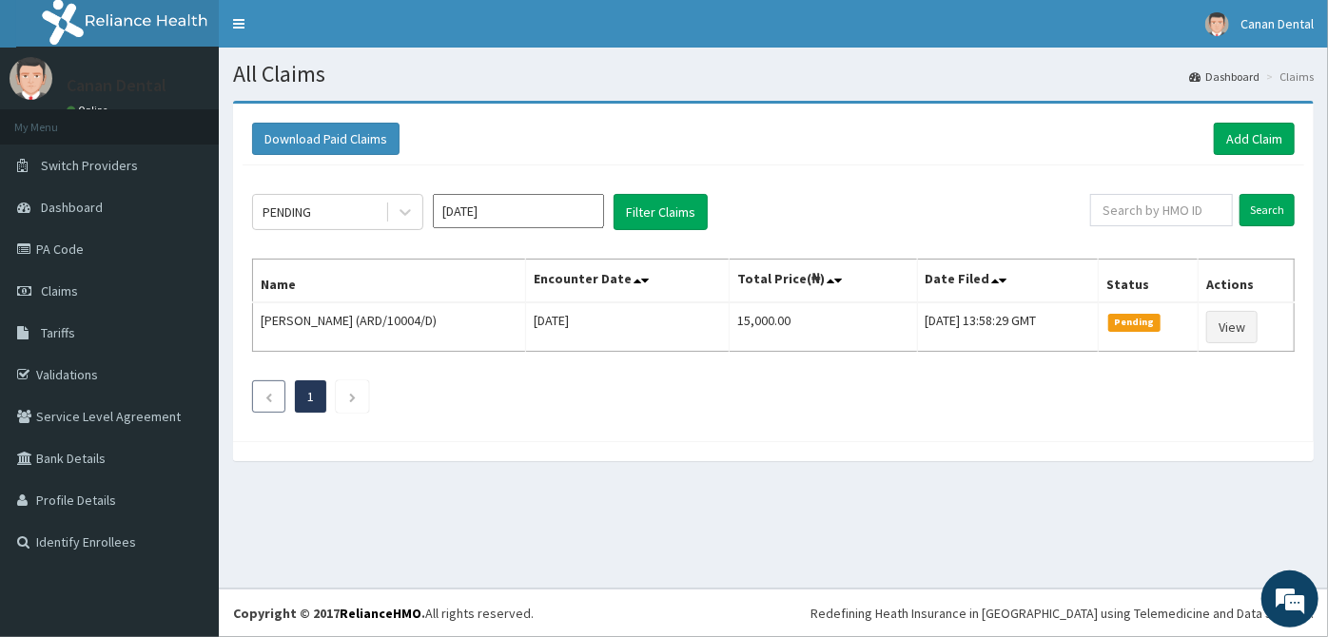
click at [265, 399] on icon "Previous page" at bounding box center [268, 397] width 9 height 11
click at [348, 394] on li at bounding box center [352, 396] width 33 height 32
click at [142, 242] on link "PA Code" at bounding box center [109, 249] width 219 height 42
click at [1252, 127] on link "Add Claim" at bounding box center [1254, 139] width 81 height 32
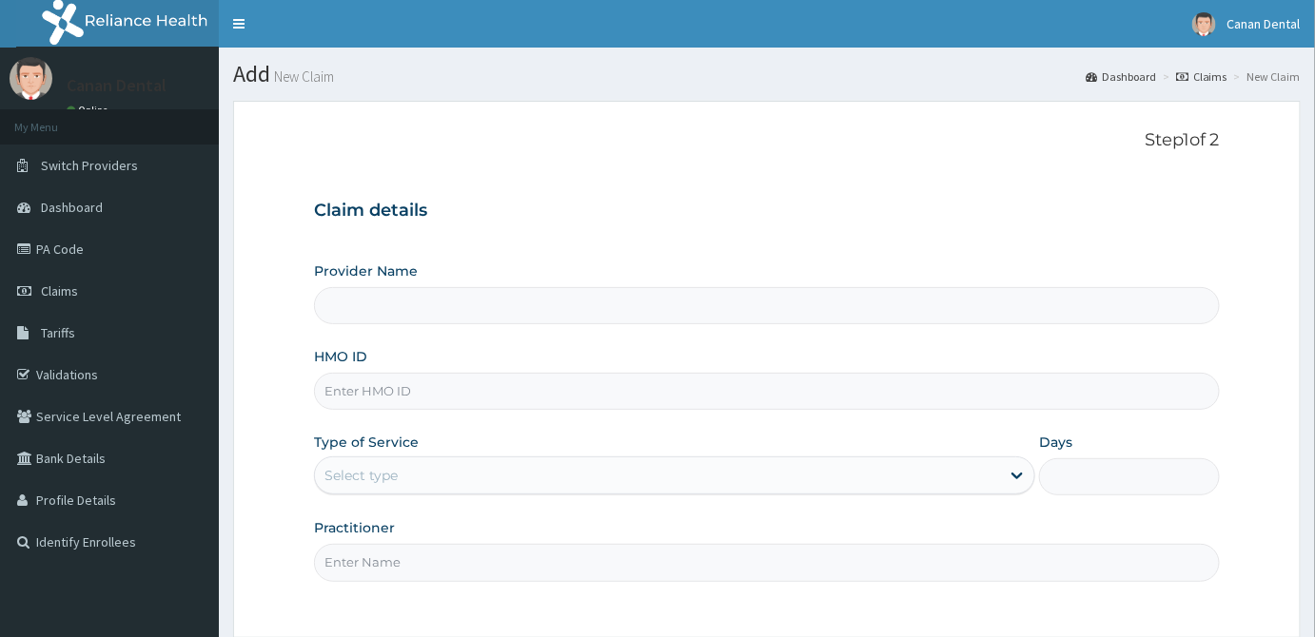
type input "Canan Dental Clinic"
click at [754, 386] on input "HMO ID" at bounding box center [767, 391] width 906 height 37
type input "ARD/10004/D"
click at [1026, 474] on icon at bounding box center [1016, 475] width 19 height 19
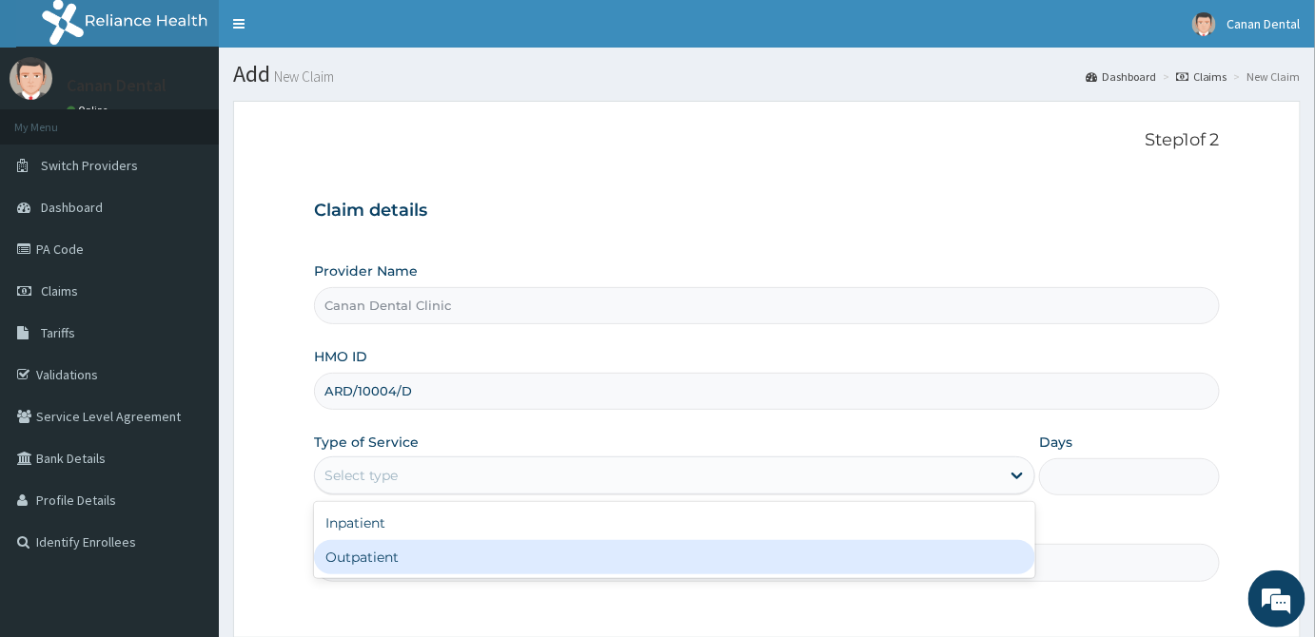
click at [1028, 553] on div "Outpatient" at bounding box center [674, 557] width 721 height 34
type input "1"
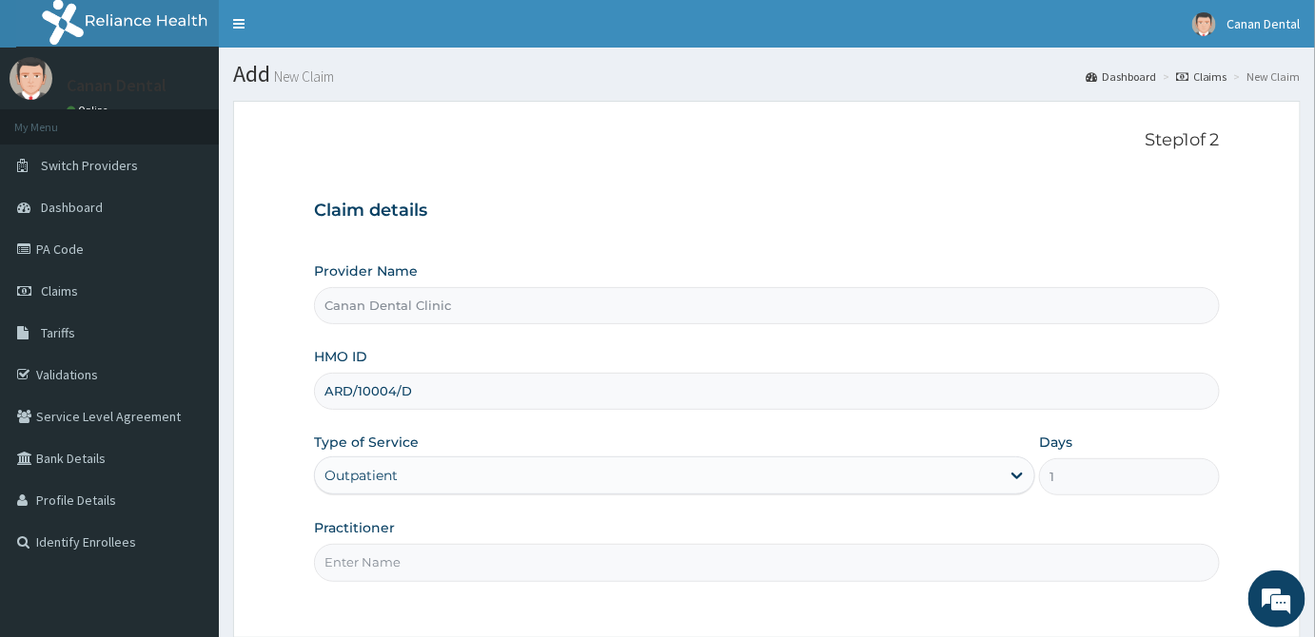
click at [1028, 553] on input "Practitioner" at bounding box center [767, 562] width 906 height 37
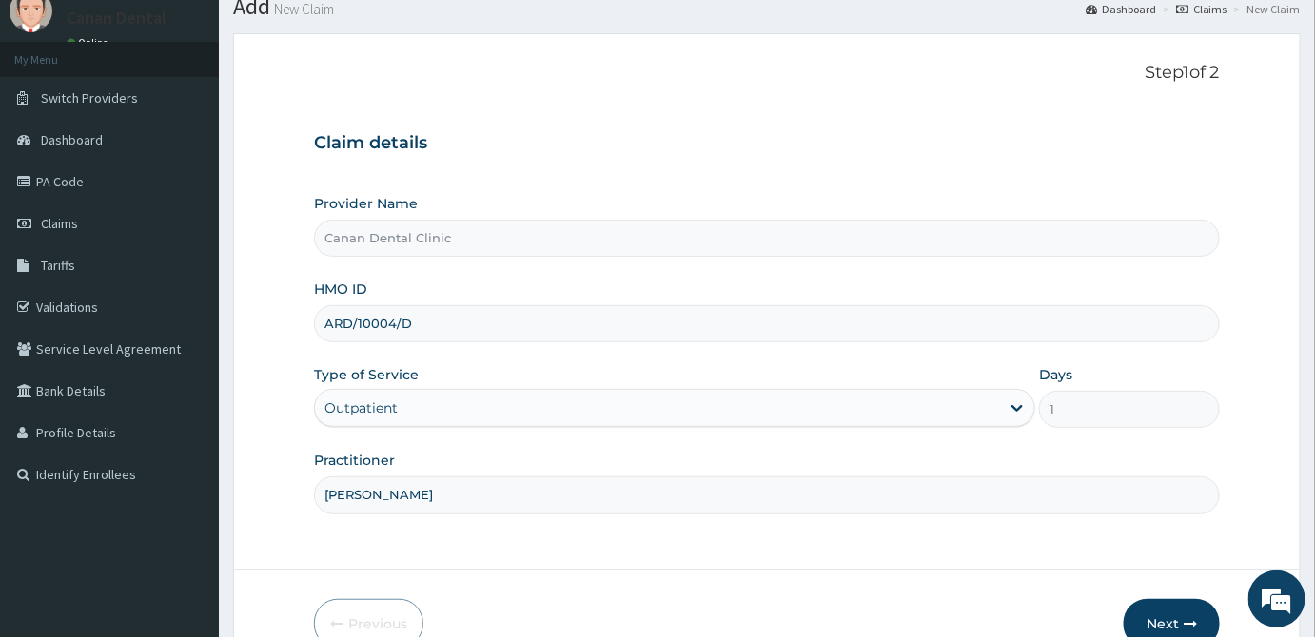
scroll to position [169, 0]
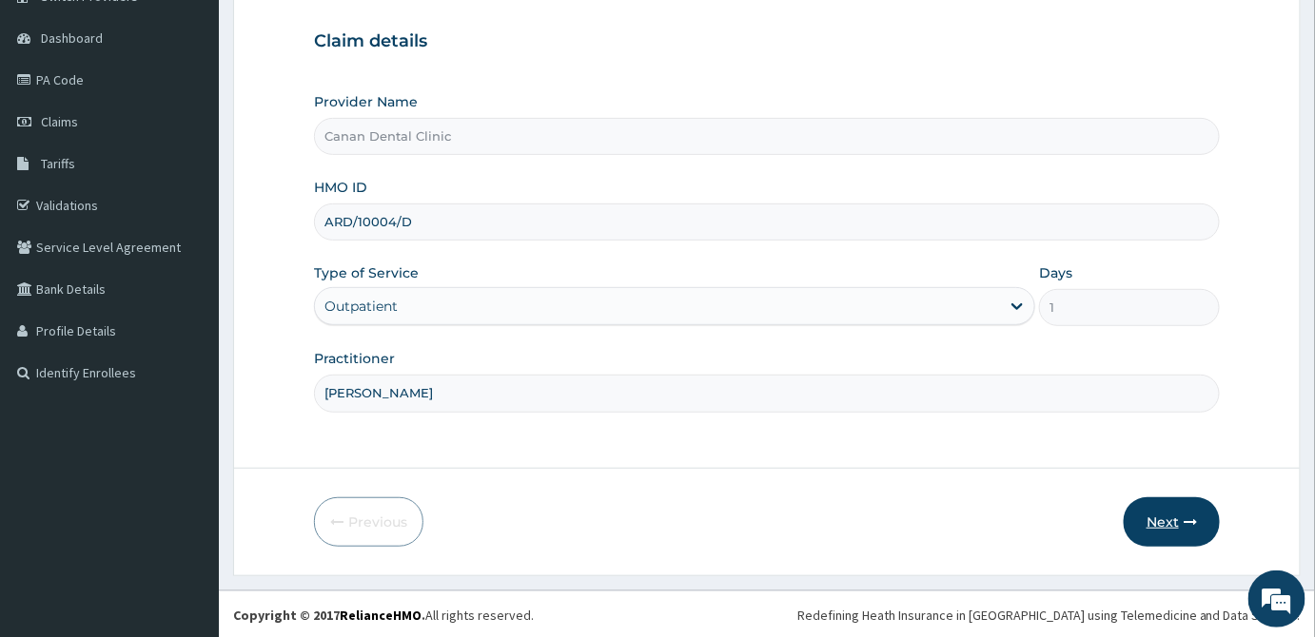
type input "[PERSON_NAME]"
click at [1169, 523] on button "Next" at bounding box center [1171, 521] width 96 height 49
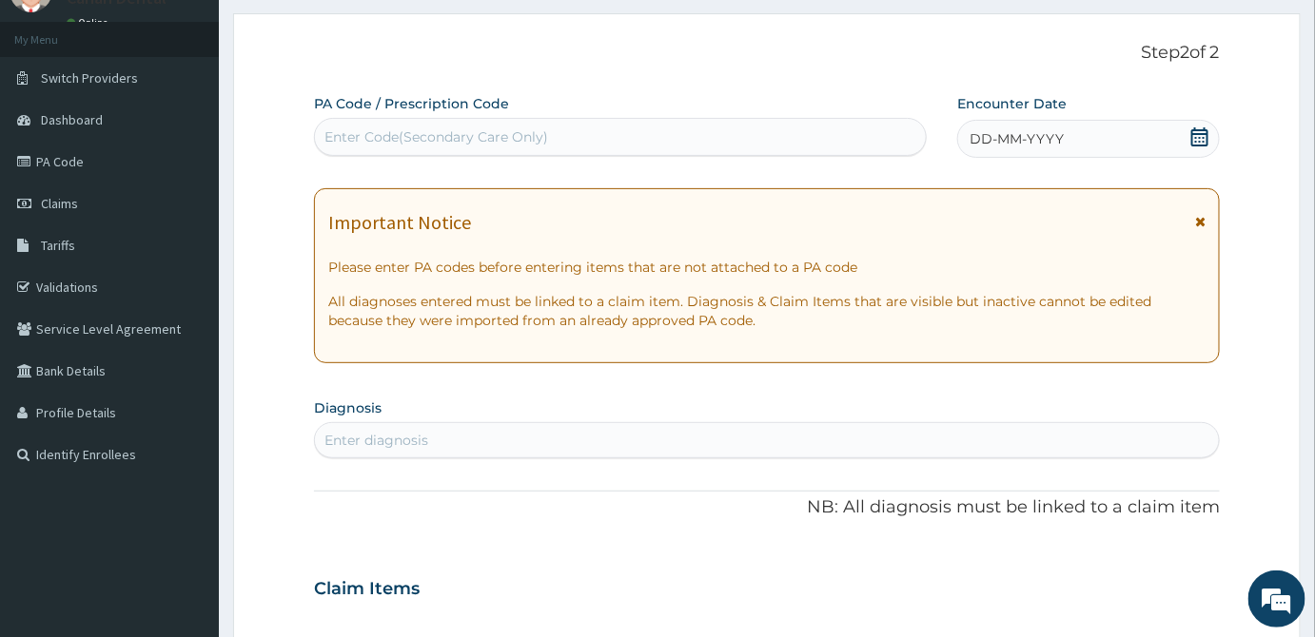
scroll to position [0, 0]
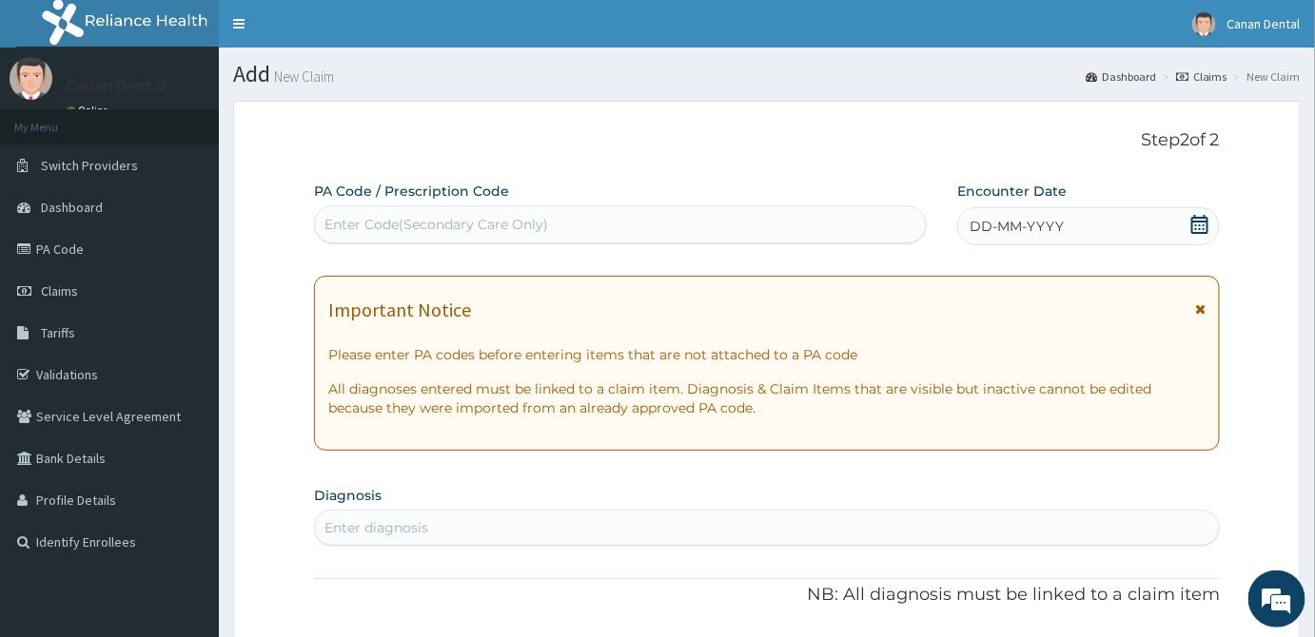
click at [794, 227] on div "Enter Code(Secondary Care Only)" at bounding box center [620, 224] width 611 height 30
paste input "PA/8AE56E"
type input "PA/8AE56E"
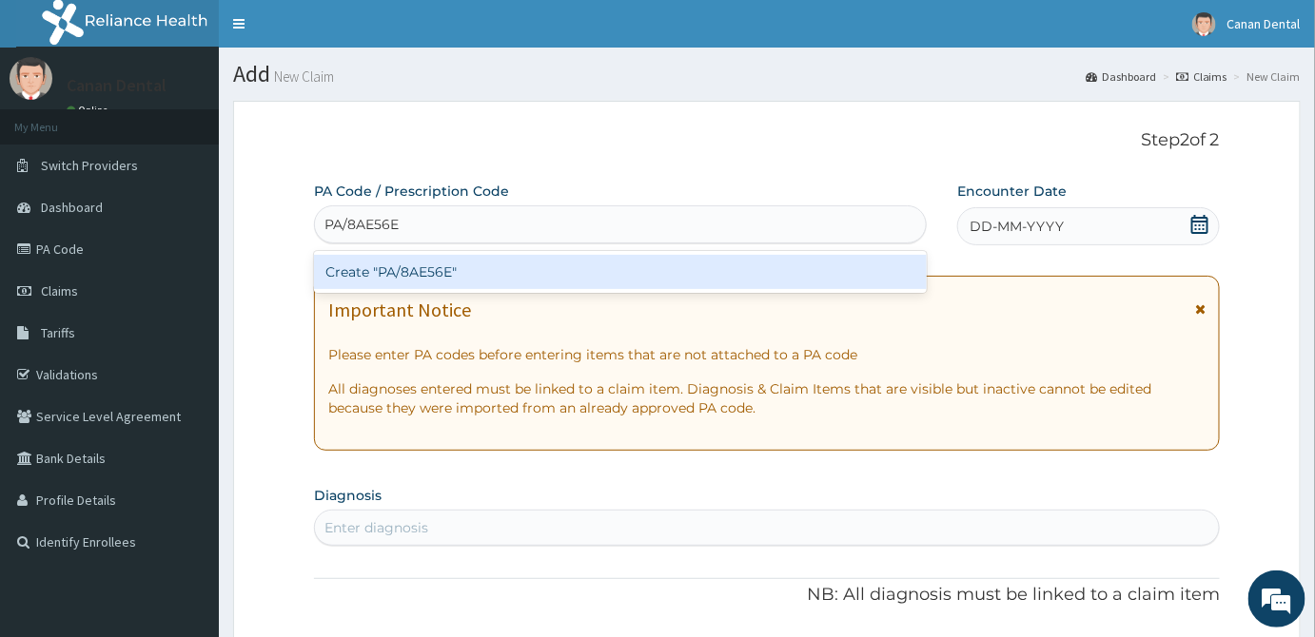
click at [786, 274] on div "Create "PA/8AE56E"" at bounding box center [620, 272] width 613 height 34
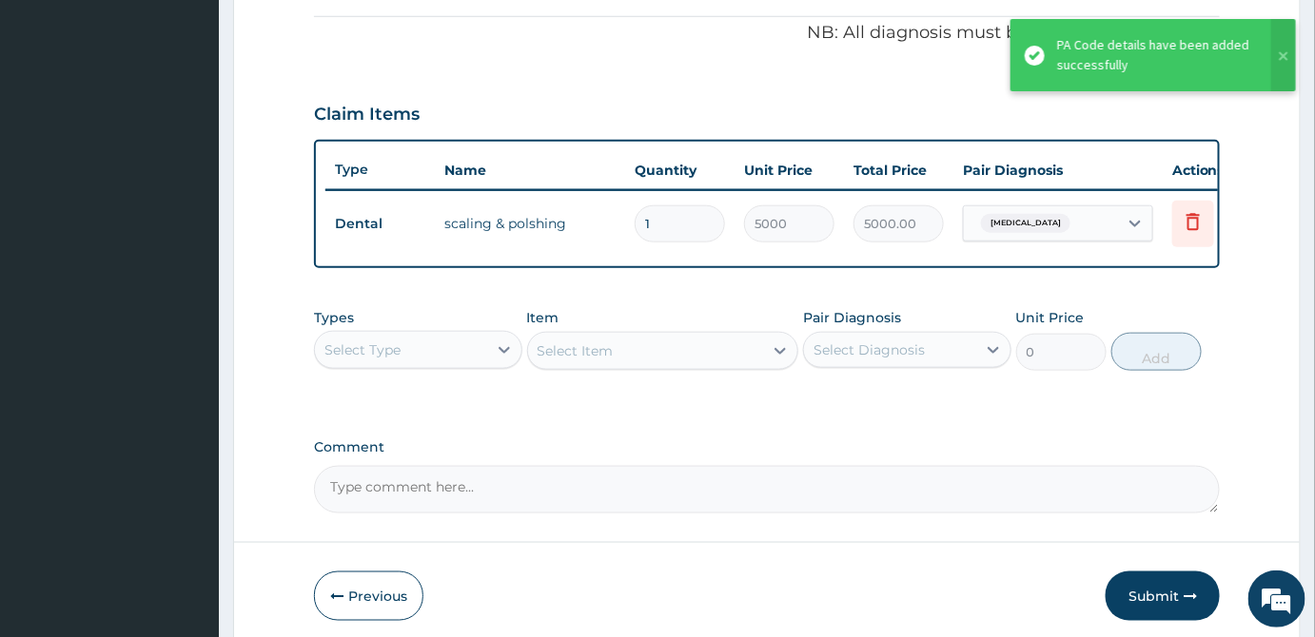
scroll to position [653, 0]
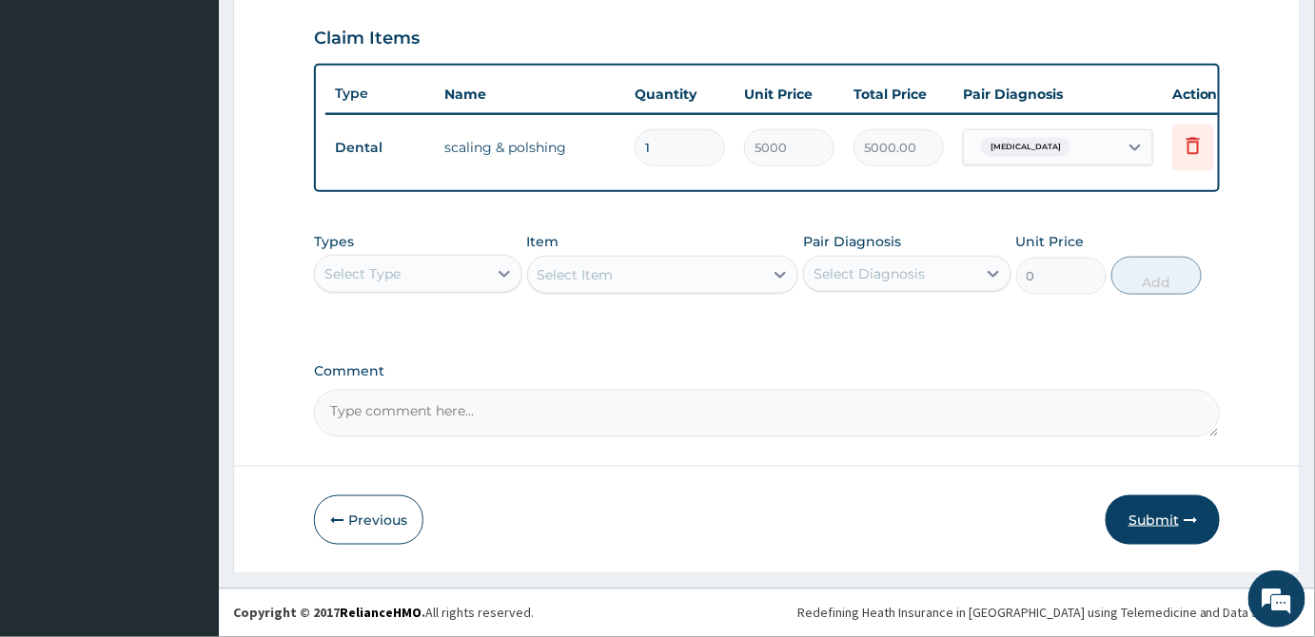
click at [1163, 514] on button "Submit" at bounding box center [1162, 520] width 114 height 49
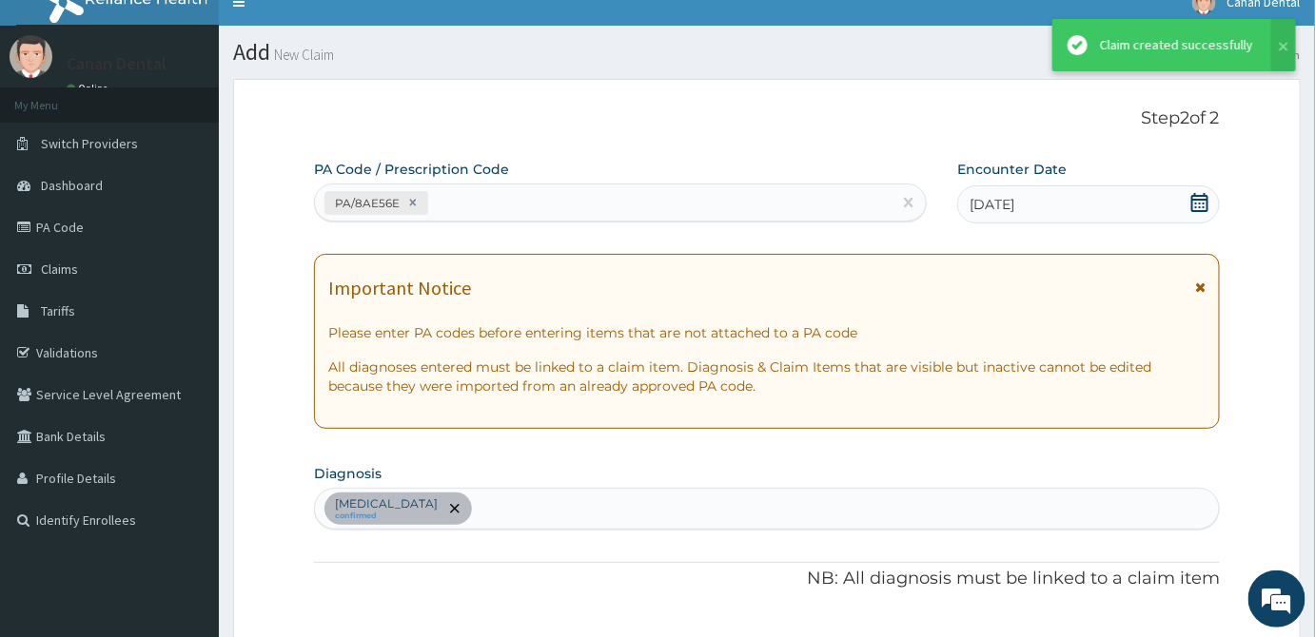
scroll to position [0, 0]
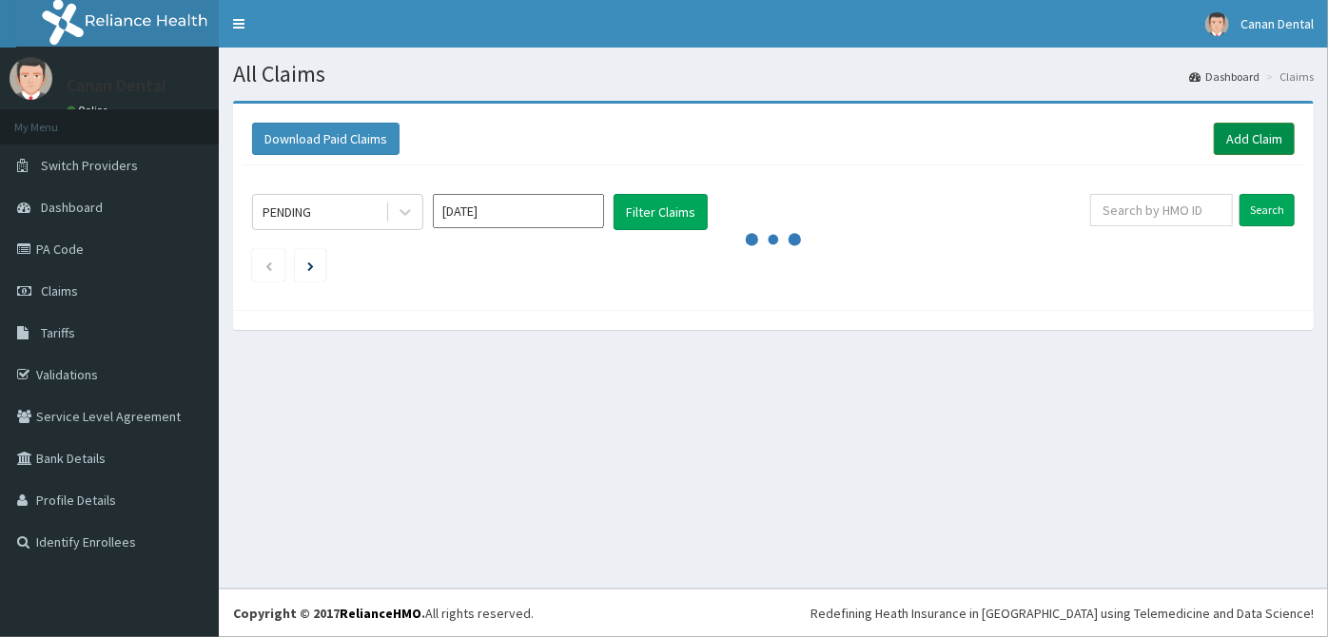
click at [1264, 125] on link "Add Claim" at bounding box center [1254, 139] width 81 height 32
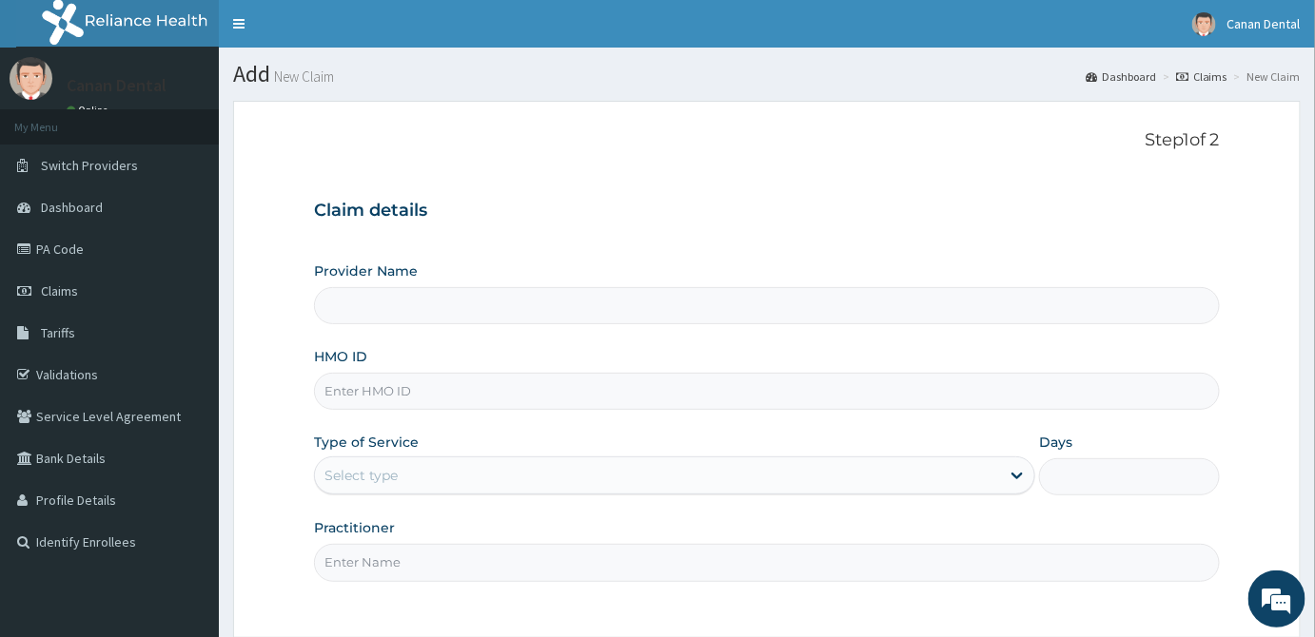
type input "Canan Dental Clinic"
click at [964, 396] on input "HMO ID" at bounding box center [767, 391] width 906 height 37
type input "AXK/10008/A"
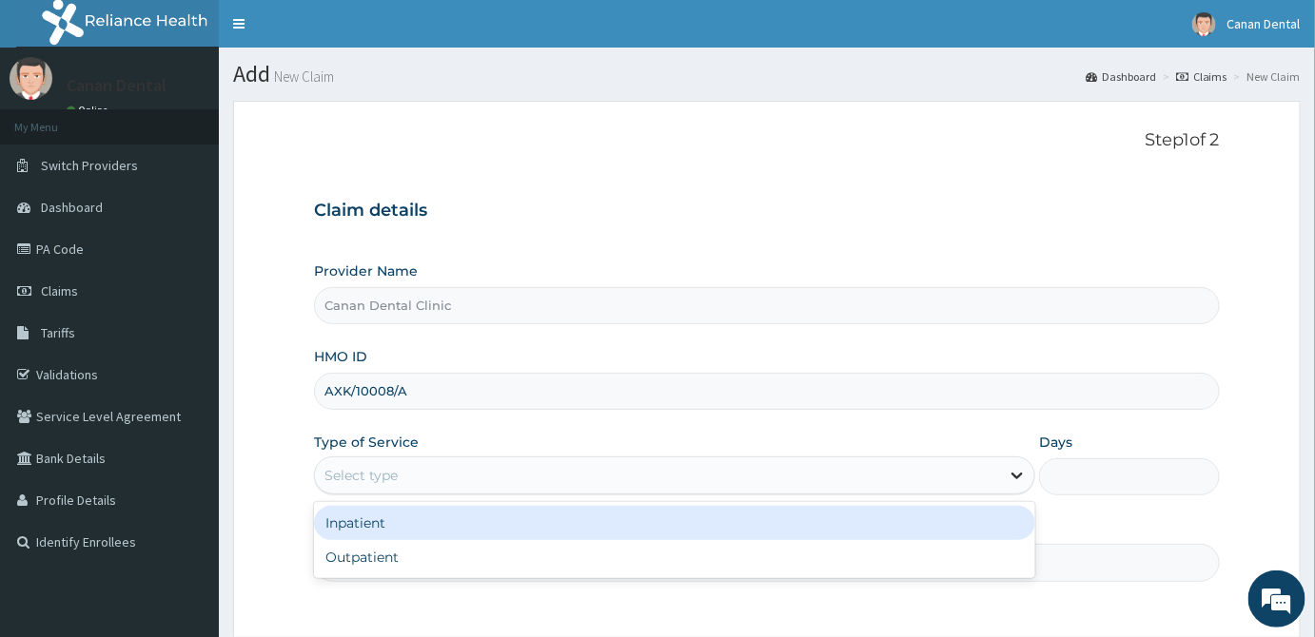
click at [1018, 473] on icon at bounding box center [1016, 475] width 19 height 19
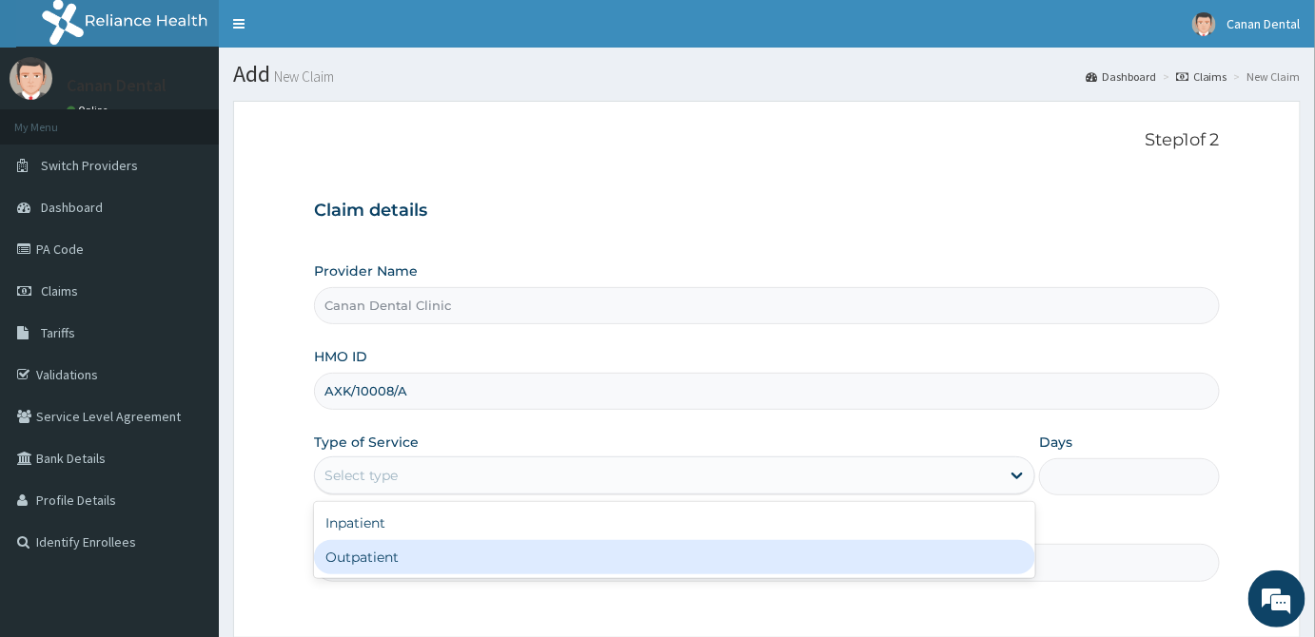
click at [990, 555] on div "Outpatient" at bounding box center [674, 557] width 721 height 34
type input "1"
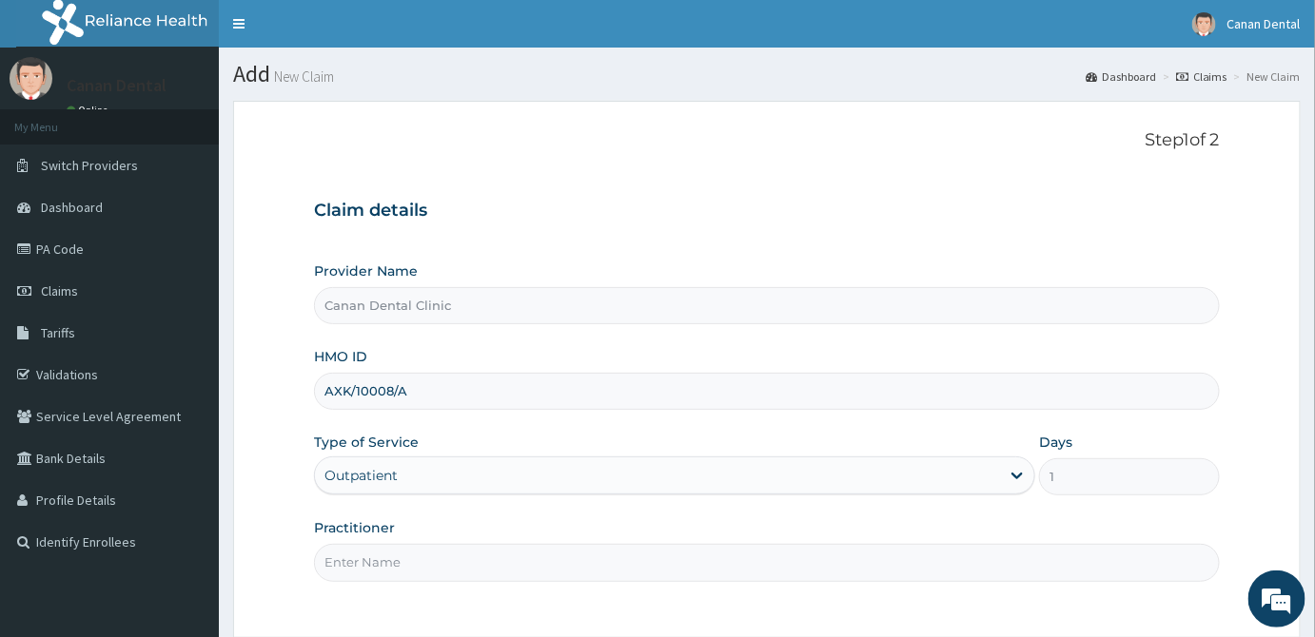
click at [991, 555] on input "Practitioner" at bounding box center [767, 562] width 906 height 37
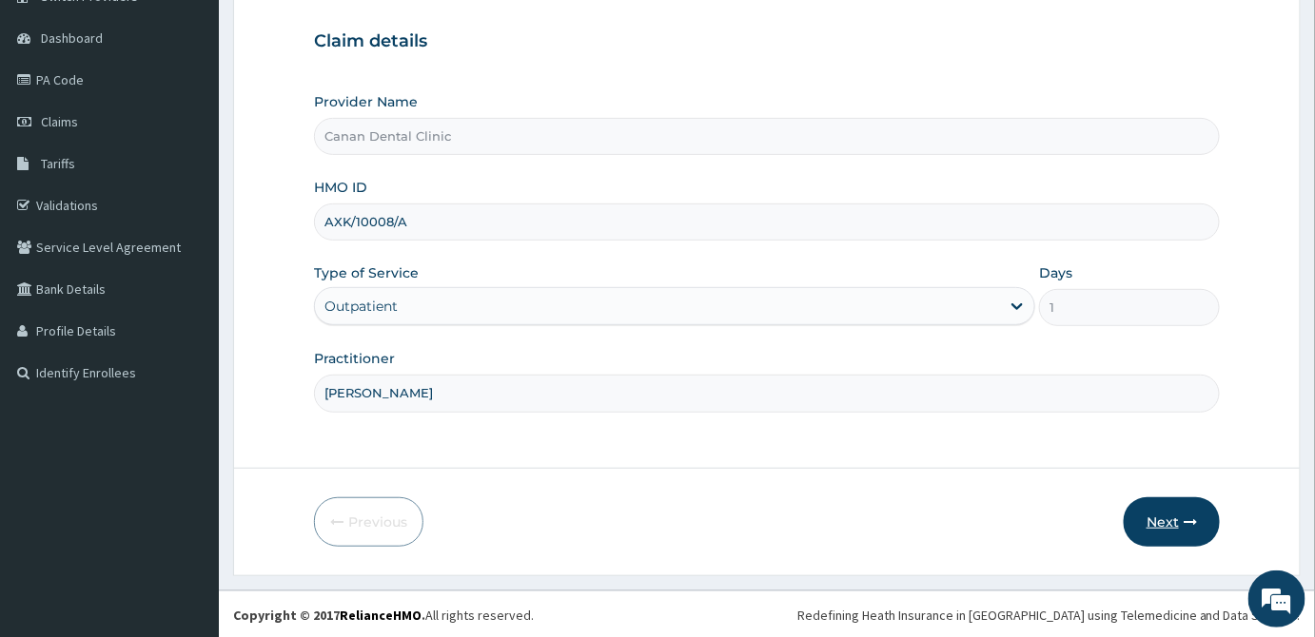
type input "DR LADE ADELUSI"
click at [1159, 524] on button "Next" at bounding box center [1171, 521] width 96 height 49
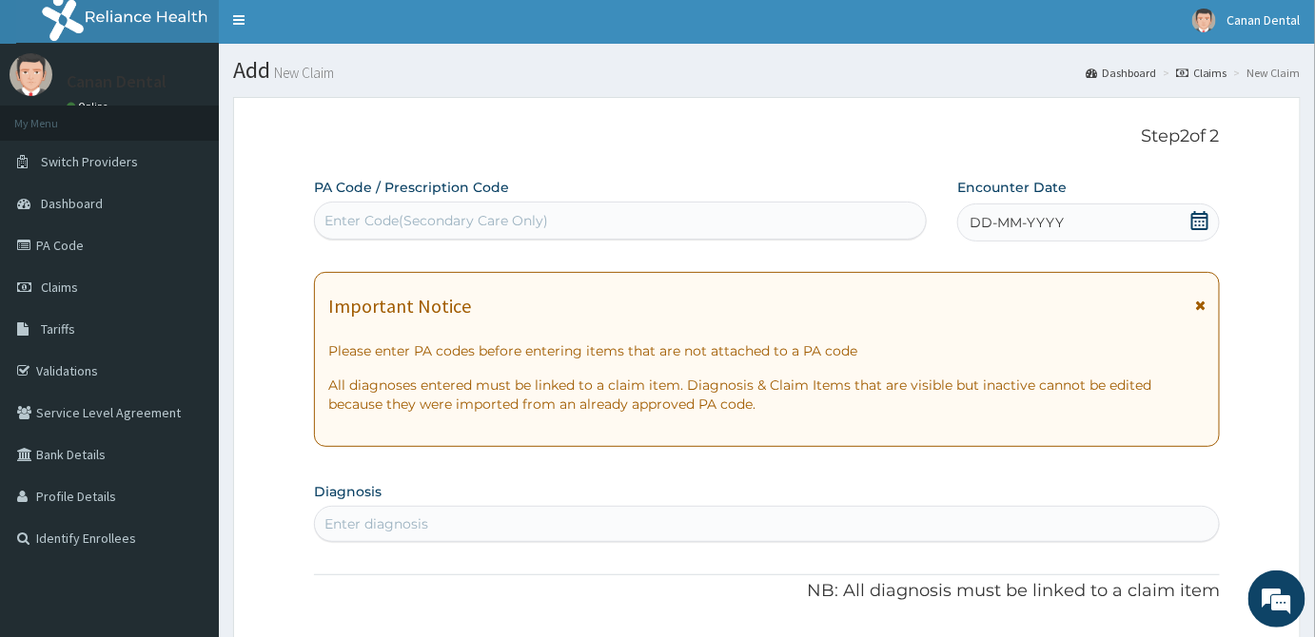
scroll to position [0, 0]
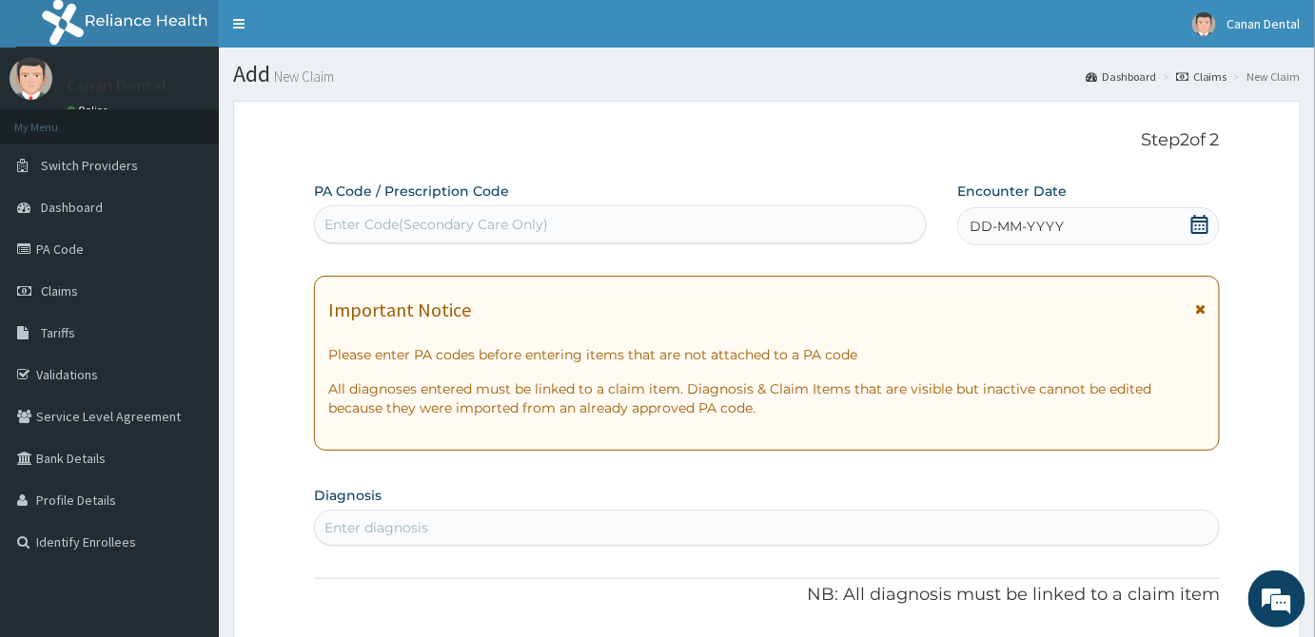
click at [636, 226] on div "Enter Code(Secondary Care Only)" at bounding box center [620, 224] width 611 height 30
paste input "PA/D1A9A9"
type input "PA/D1A9A9"
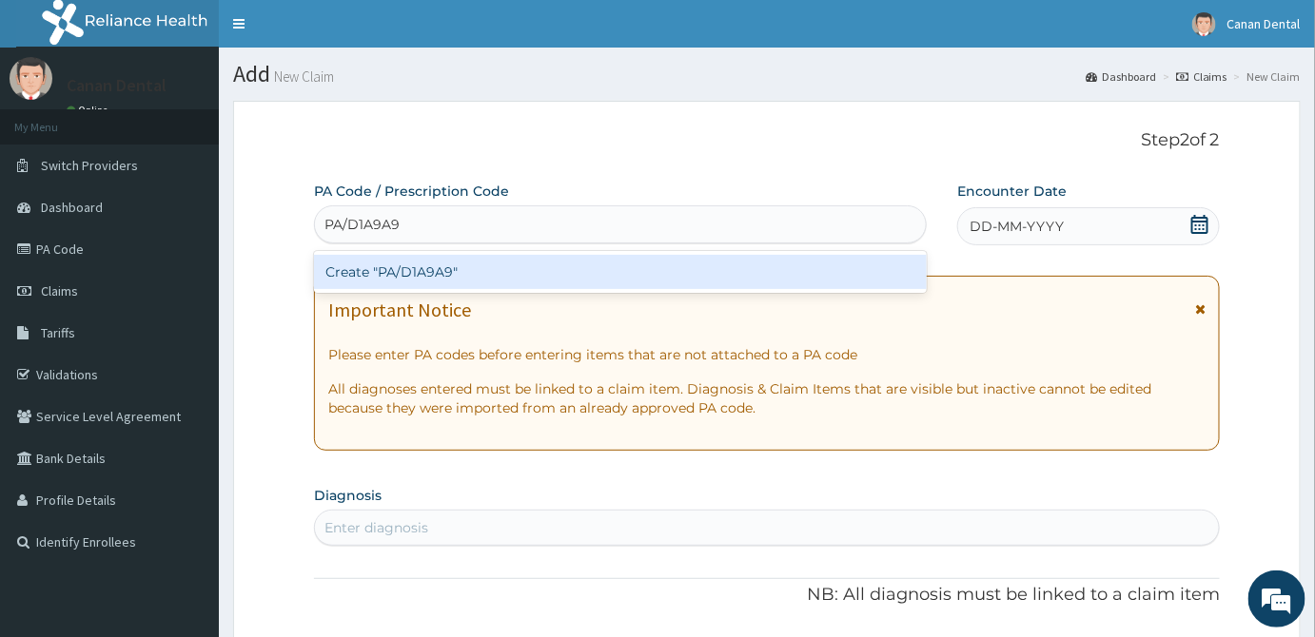
click at [616, 261] on div "Create "PA/D1A9A9"" at bounding box center [620, 272] width 613 height 34
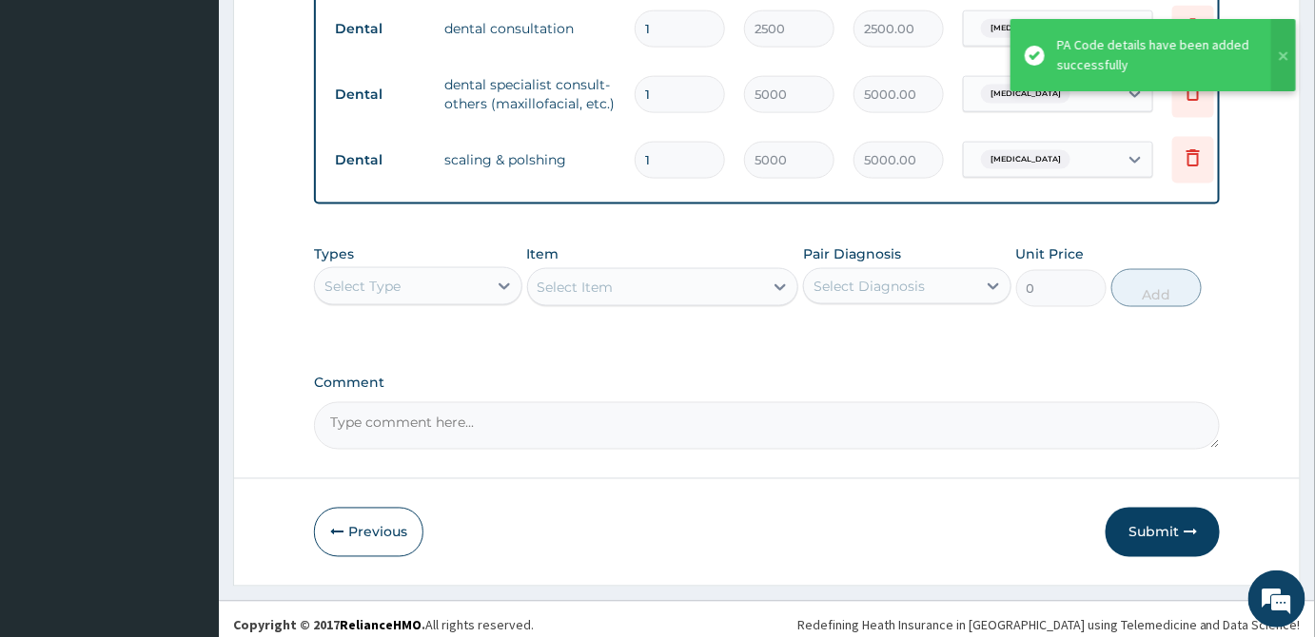
scroll to position [850, 0]
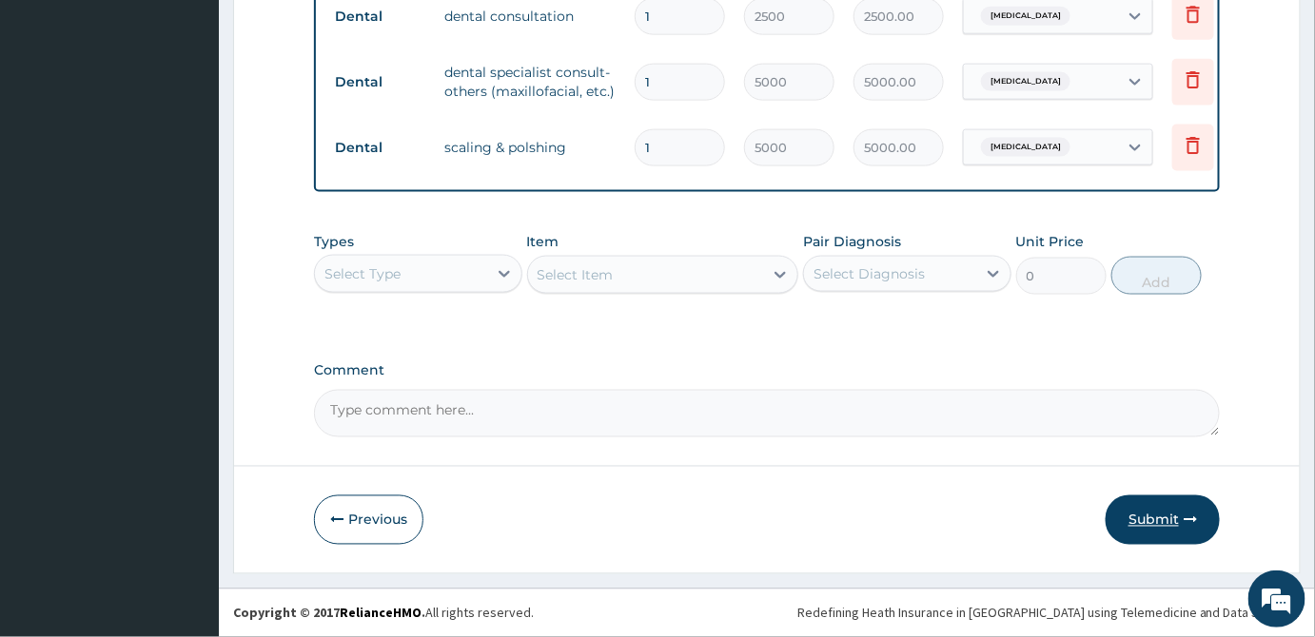
click at [1143, 524] on button "Submit" at bounding box center [1162, 520] width 114 height 49
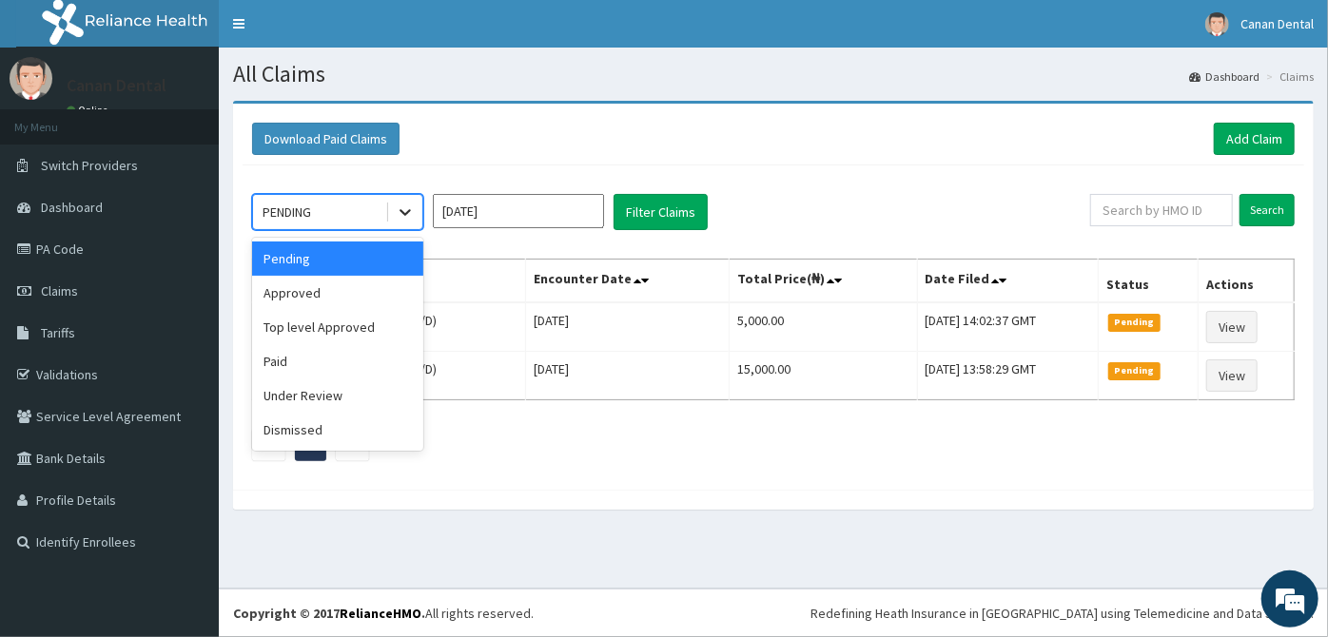
click at [411, 208] on icon at bounding box center [405, 212] width 19 height 19
click at [368, 368] on div "Paid" at bounding box center [337, 361] width 171 height 34
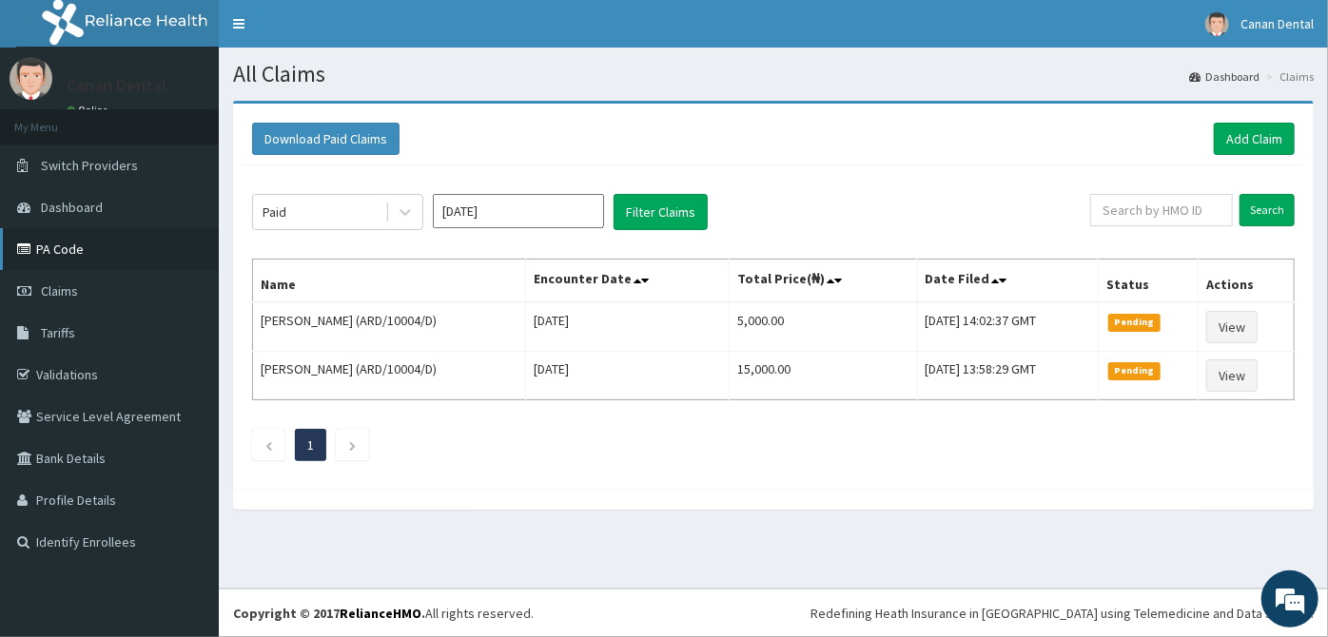
click at [131, 240] on link "PA Code" at bounding box center [109, 249] width 219 height 42
click at [358, 454] on li at bounding box center [352, 445] width 33 height 32
click at [342, 455] on li at bounding box center [352, 445] width 33 height 32
click at [1243, 135] on link "Add Claim" at bounding box center [1254, 139] width 81 height 32
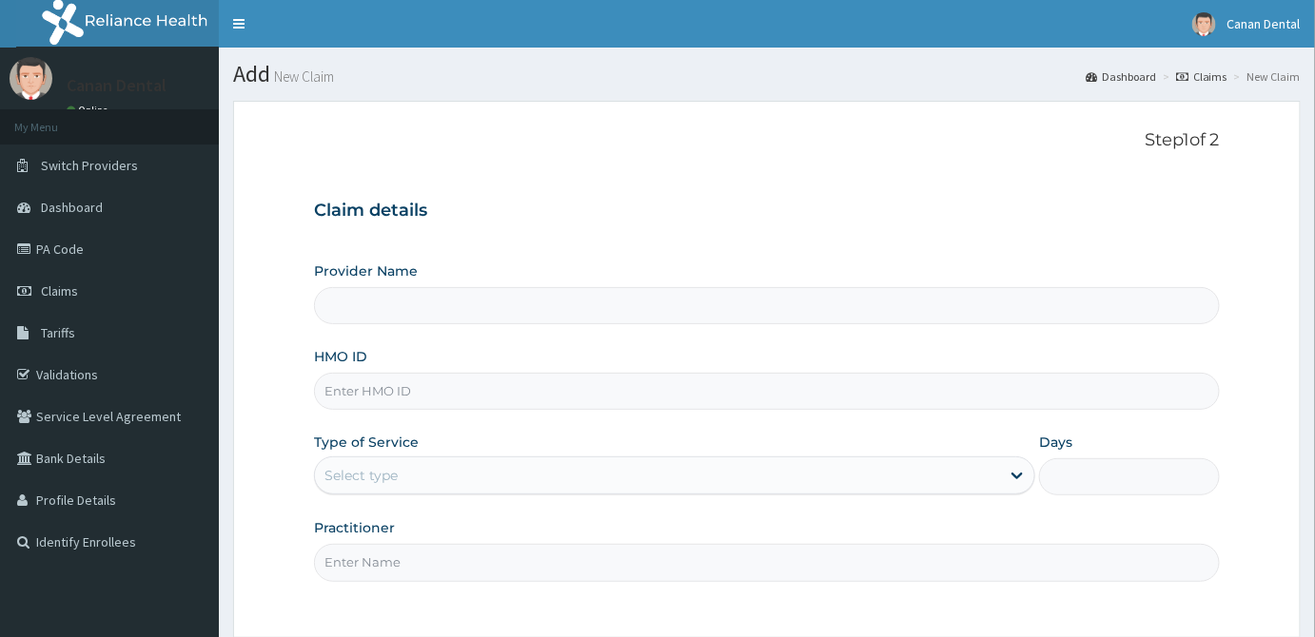
type input "Canan Dental Clinic"
click at [968, 387] on input "HMO ID" at bounding box center [767, 391] width 906 height 37
type input "ALT/10008/A"
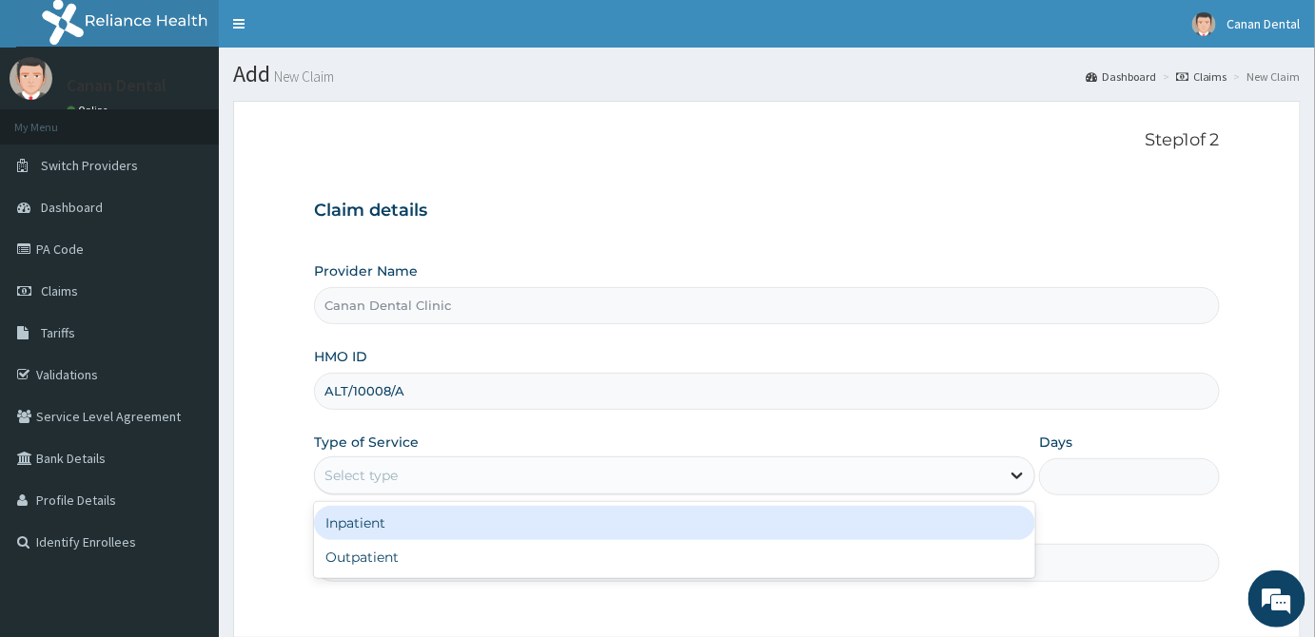
click at [1017, 477] on icon at bounding box center [1017, 477] width 11 height 7
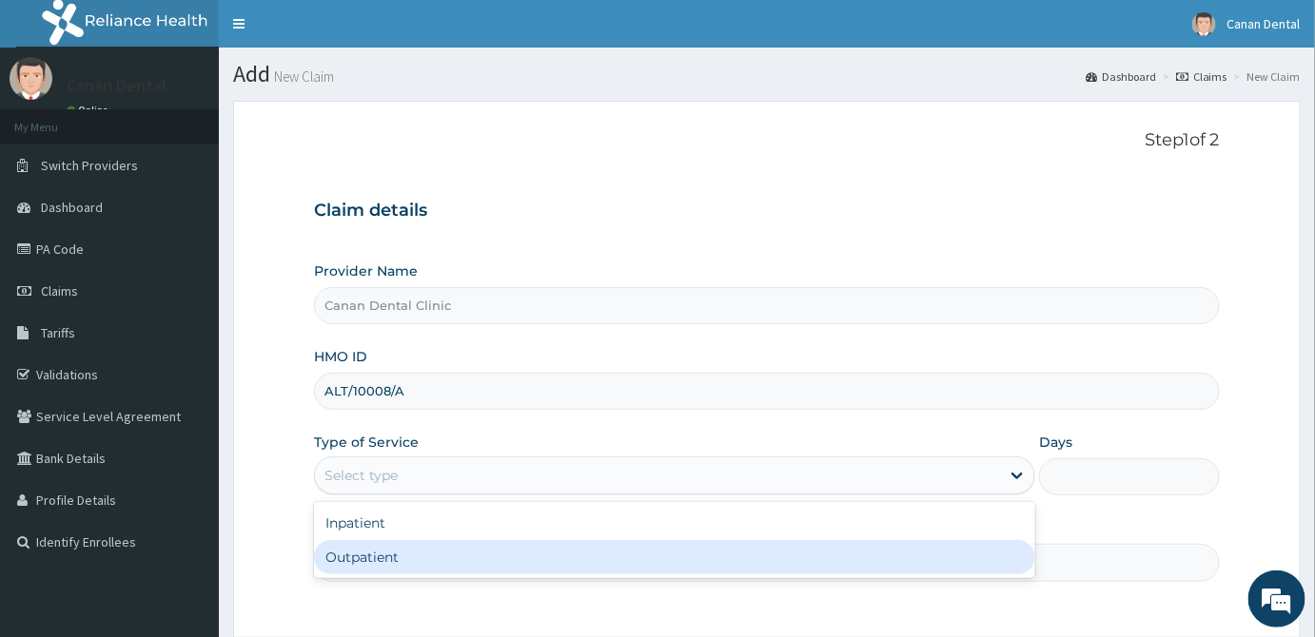
click at [994, 558] on div "Outpatient" at bounding box center [674, 557] width 721 height 34
type input "1"
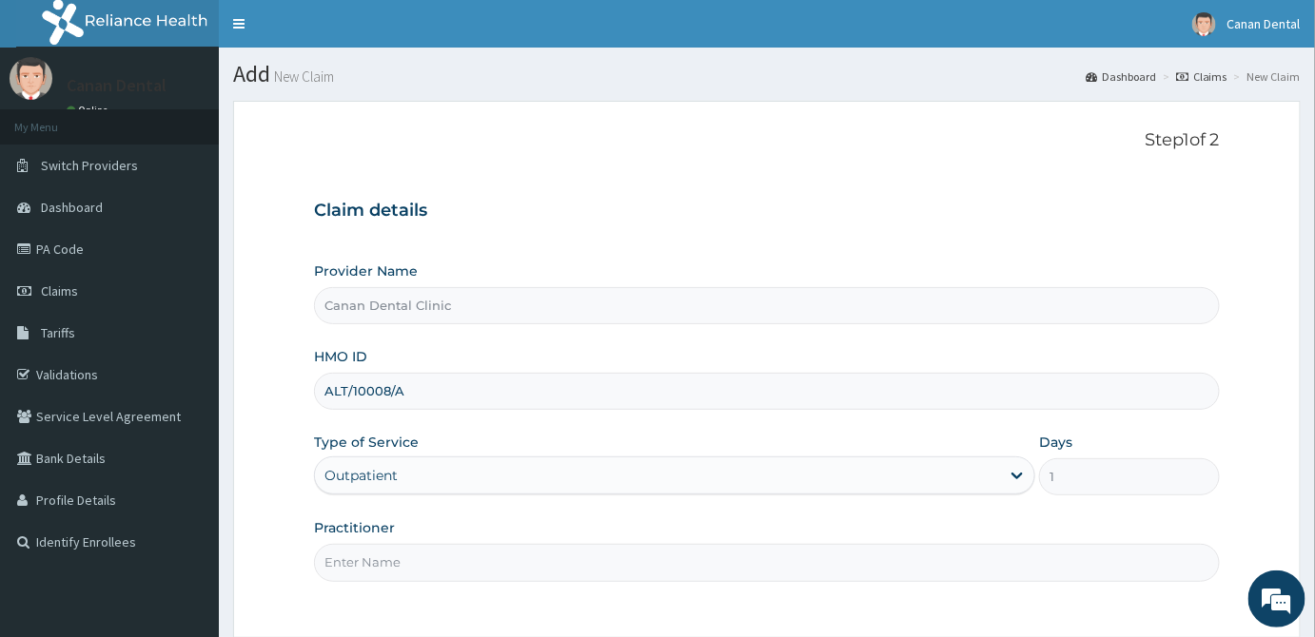
click at [1045, 557] on input "Practitioner" at bounding box center [767, 562] width 906 height 37
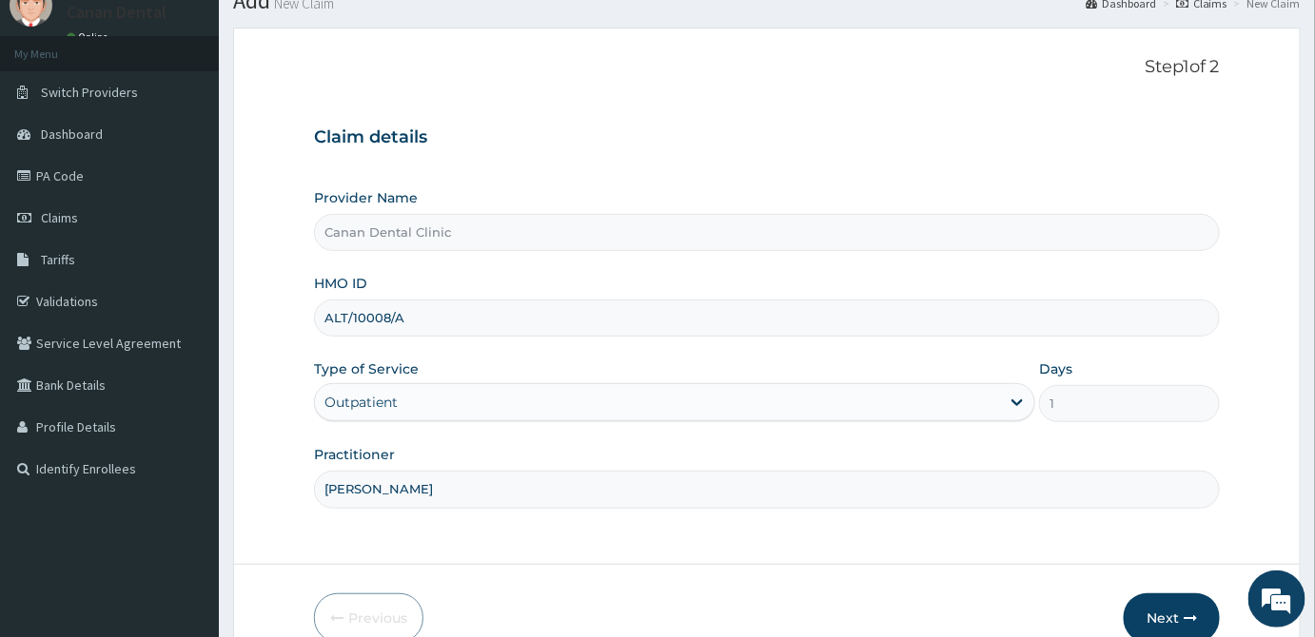
scroll to position [169, 0]
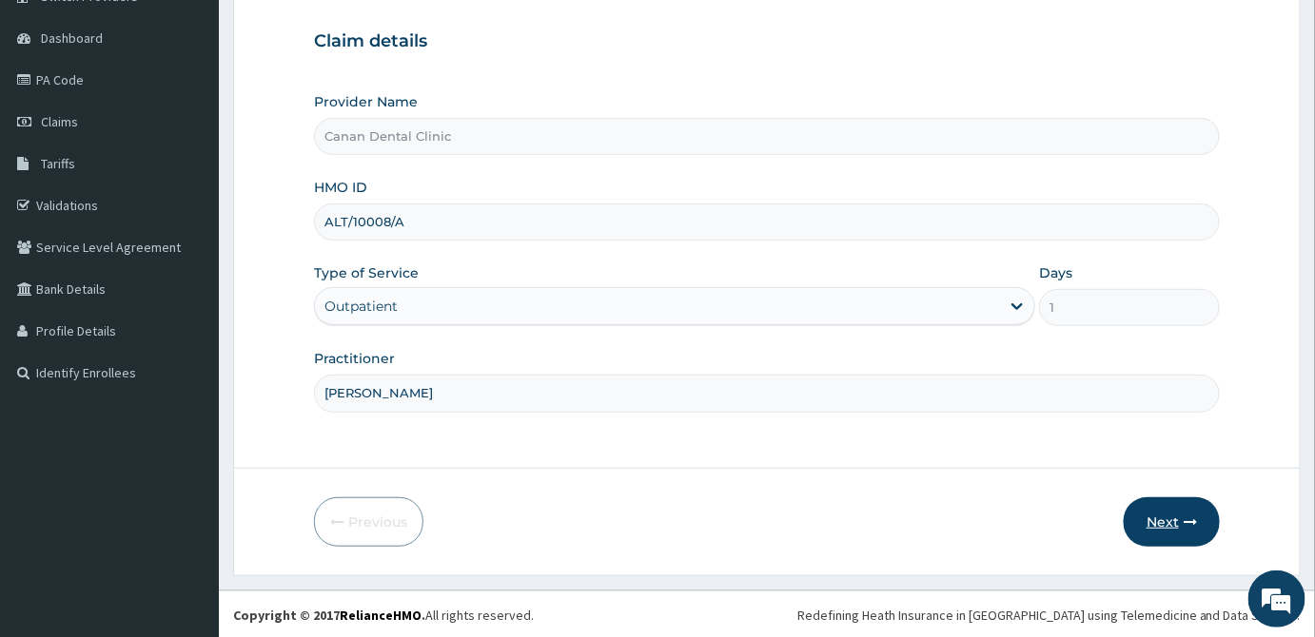
type input "DR LADE ADELUSI"
click at [1151, 529] on button "Next" at bounding box center [1171, 521] width 96 height 49
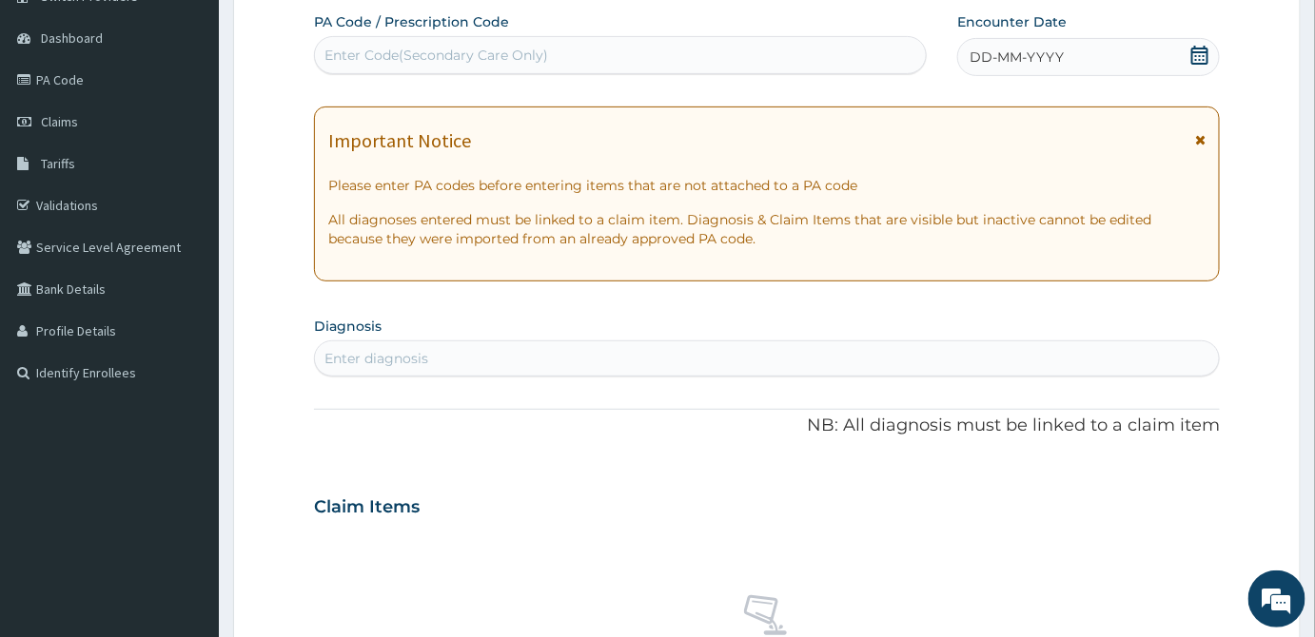
click at [805, 42] on div "Enter Code(Secondary Care Only)" at bounding box center [620, 55] width 611 height 30
paste input "PA/1CDEB2"
type input "PA/1CDEB2"
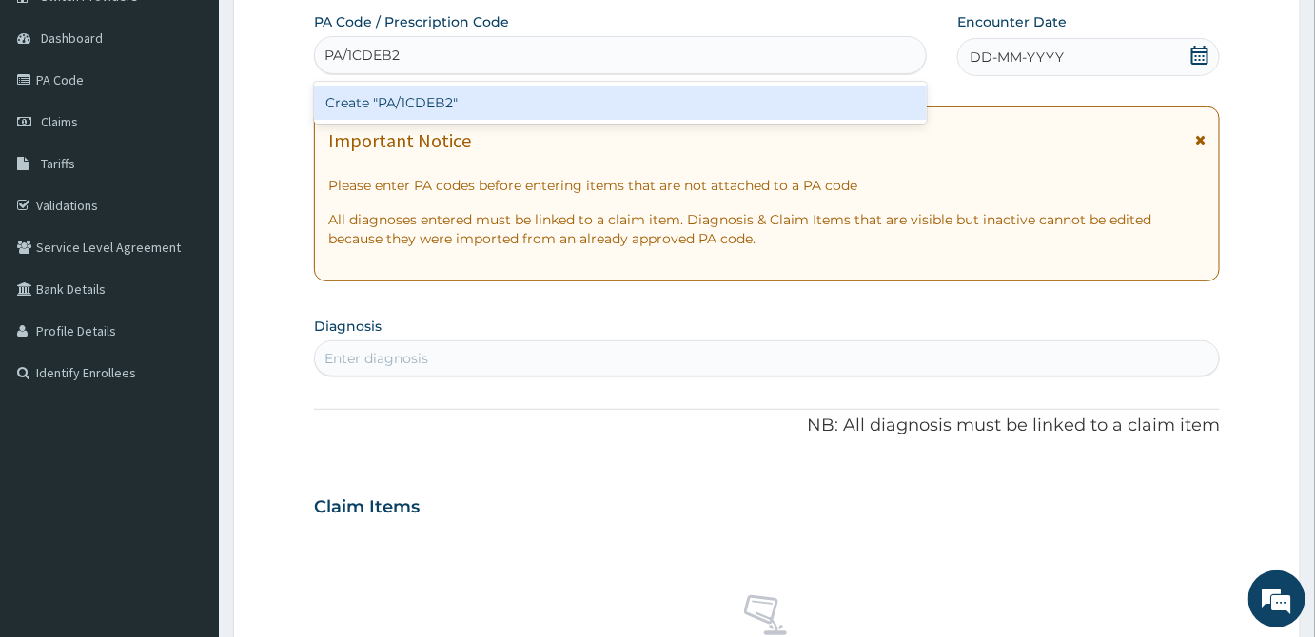
click at [743, 98] on div "Create "PA/1CDEB2"" at bounding box center [620, 103] width 613 height 34
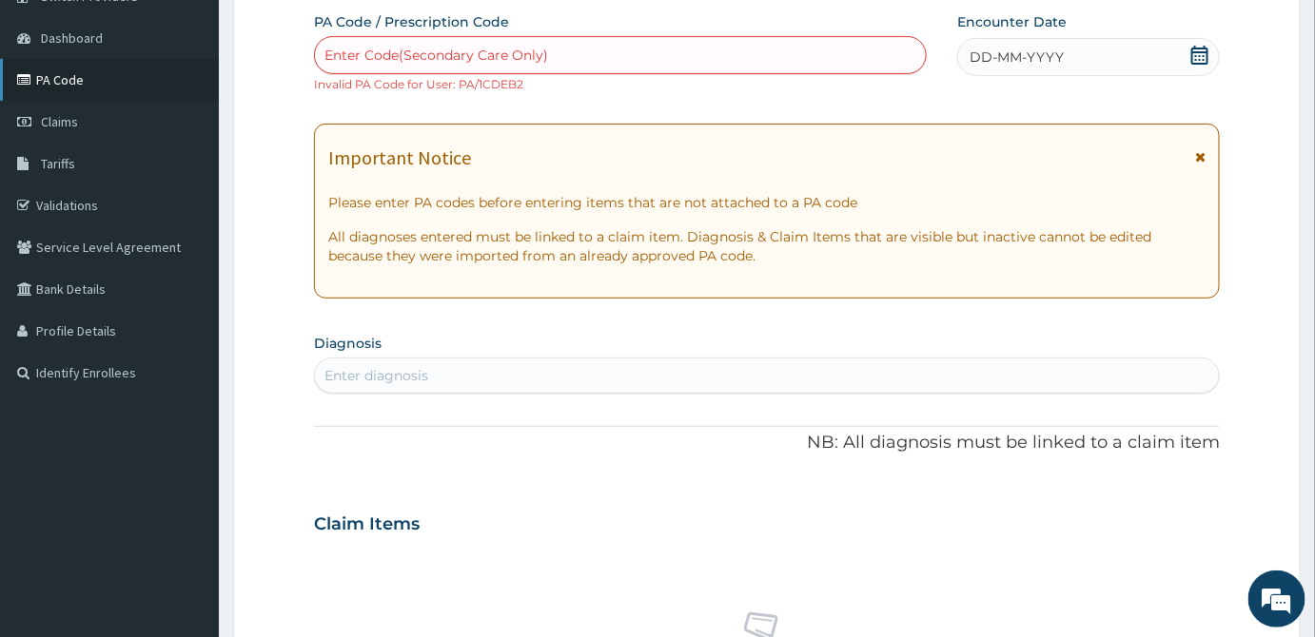
click at [38, 86] on link "PA Code" at bounding box center [109, 80] width 219 height 42
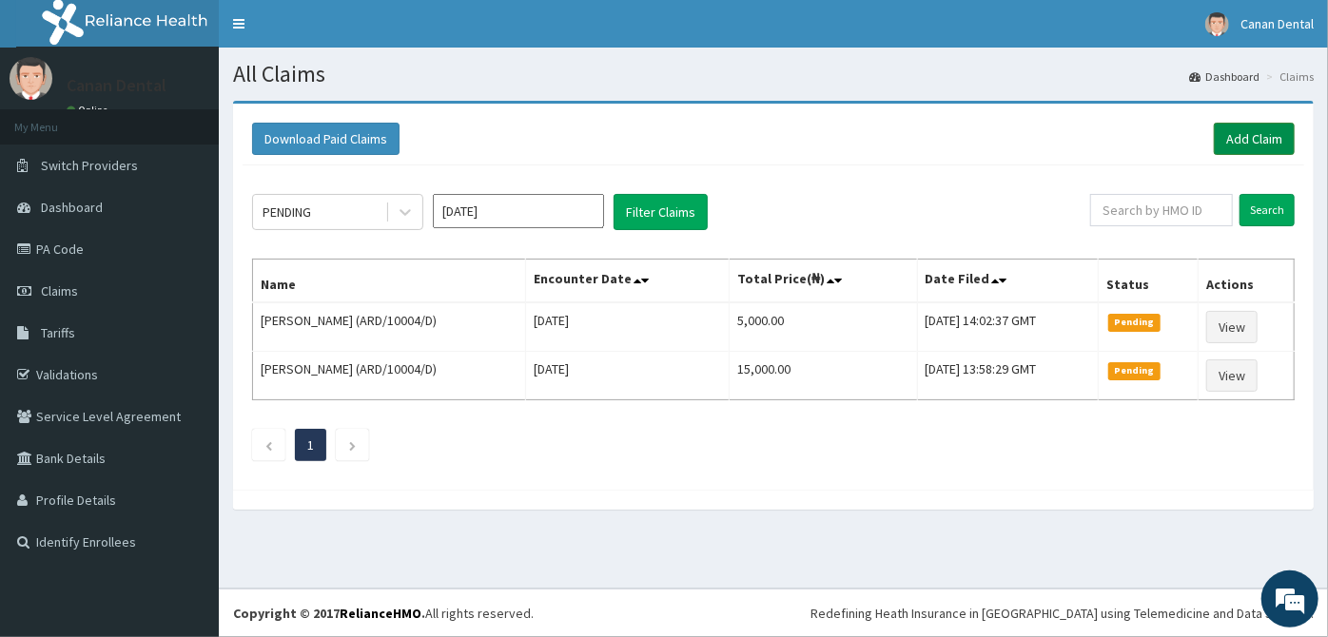
click at [1238, 142] on link "Add Claim" at bounding box center [1254, 139] width 81 height 32
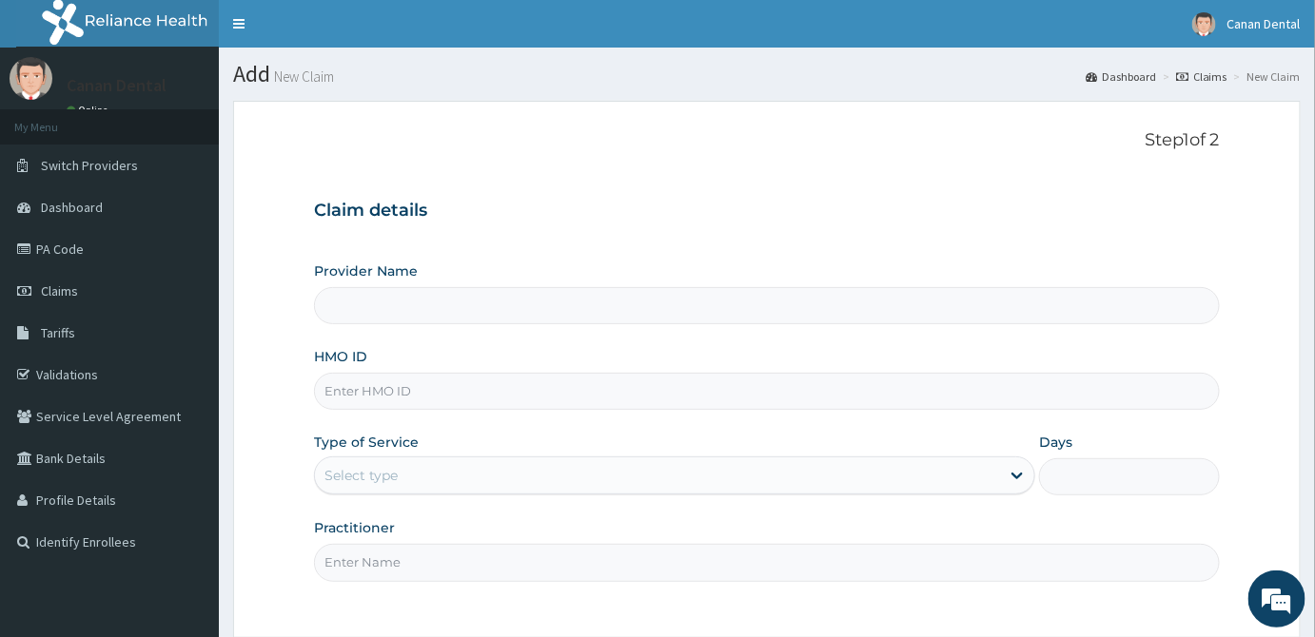
type input "Canan Dental Clinic"
click at [1058, 394] on input "HMO ID" at bounding box center [767, 391] width 906 height 37
type input "ALT/10040/A"
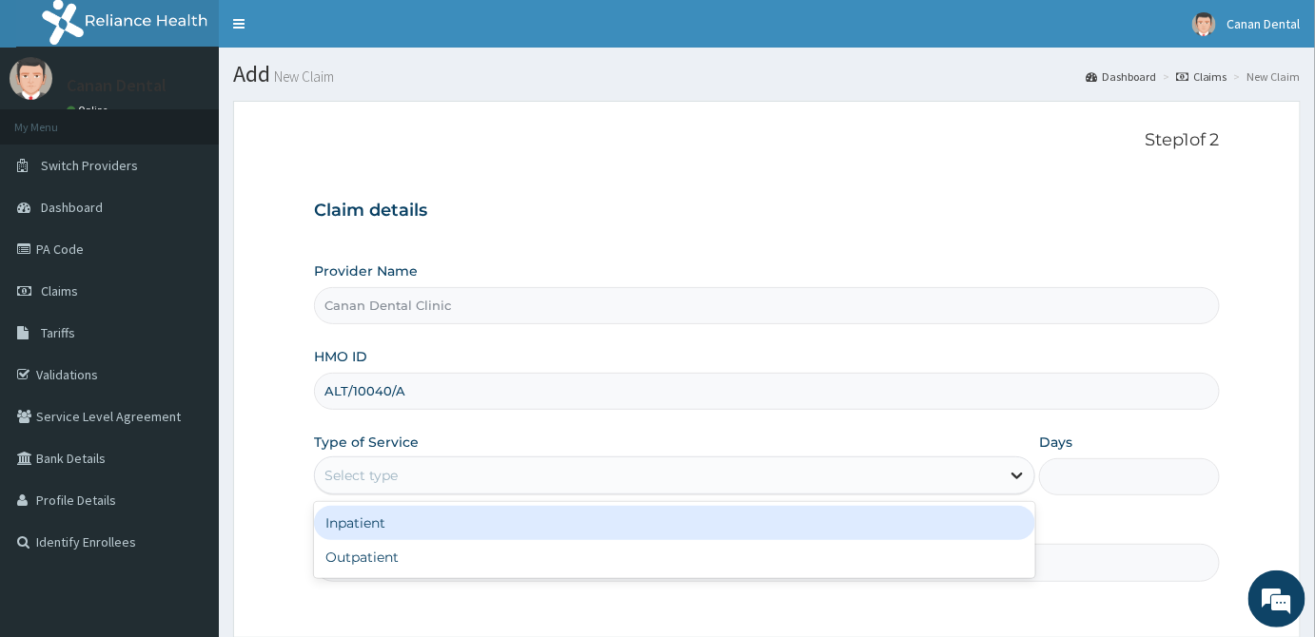
click at [1011, 467] on icon at bounding box center [1016, 475] width 19 height 19
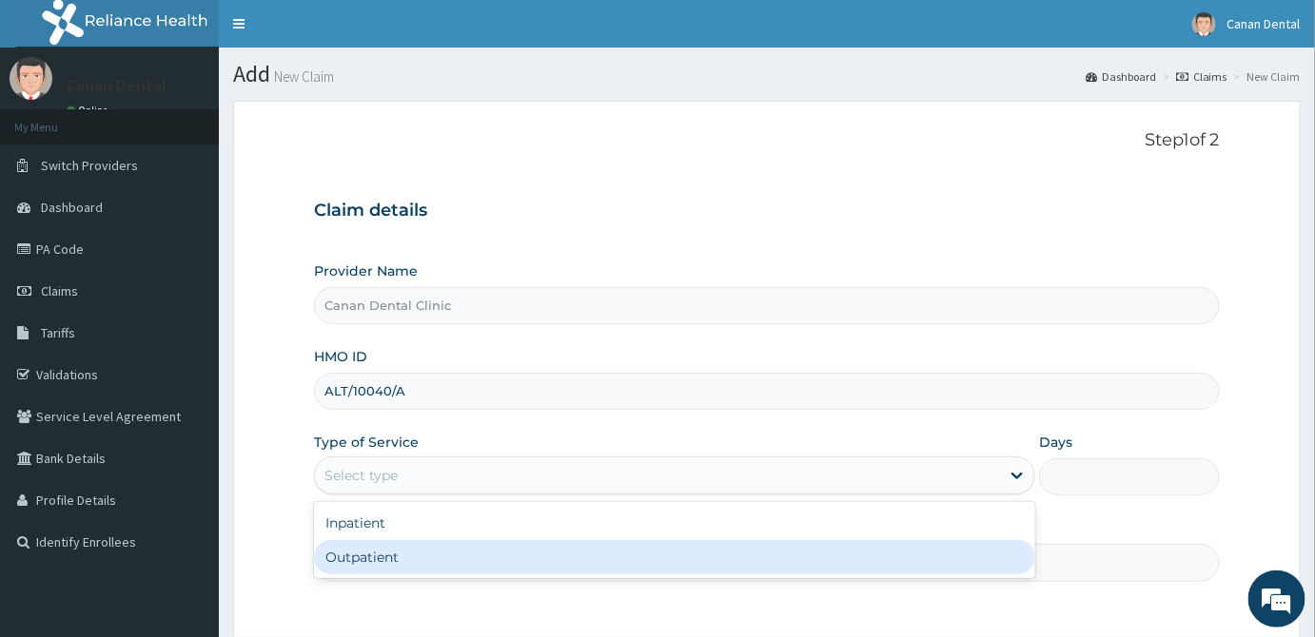
click at [860, 558] on div "Outpatient" at bounding box center [674, 557] width 721 height 34
type input "1"
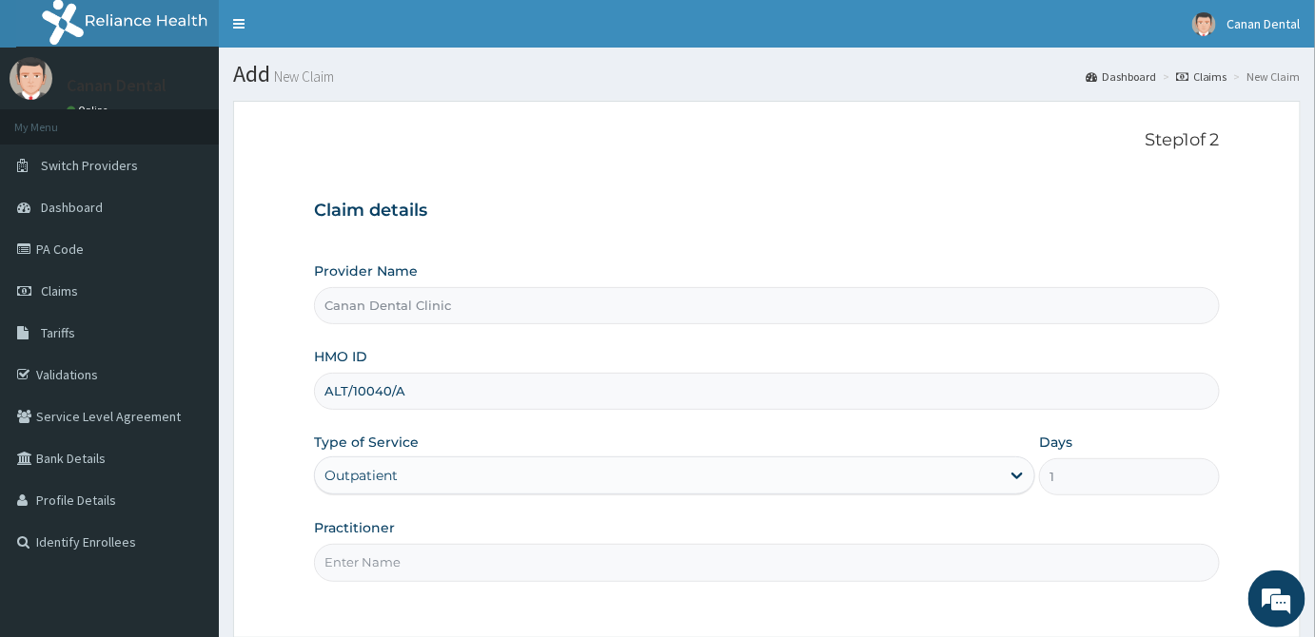
drag, startPoint x: 938, startPoint y: 574, endPoint x: 930, endPoint y: 566, distance: 10.8
click at [938, 574] on input "Practitioner" at bounding box center [767, 562] width 906 height 37
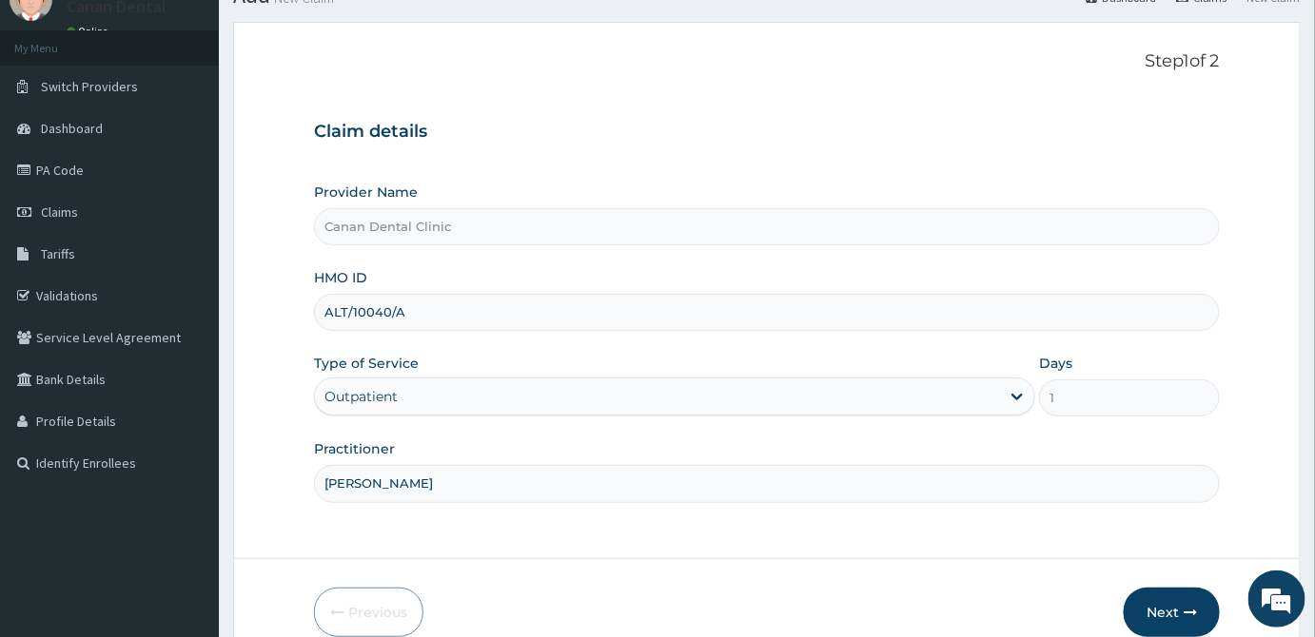
scroll to position [169, 0]
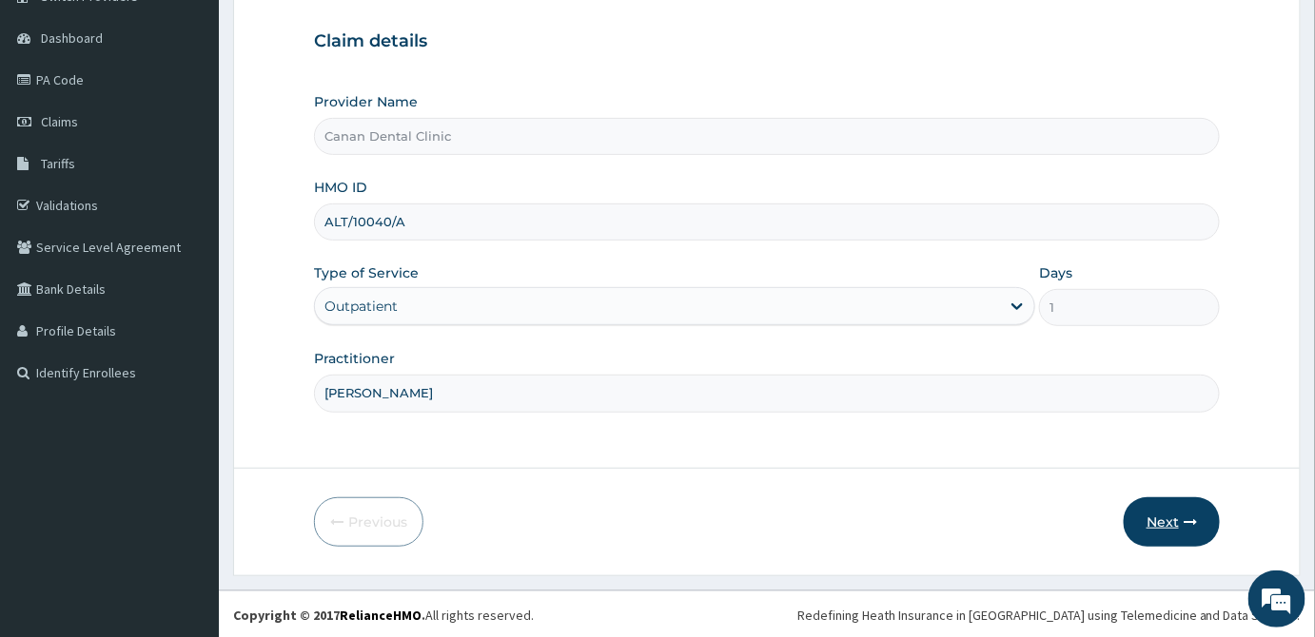
type input "DR LADE ADELUSI"
click at [1193, 516] on icon "button" at bounding box center [1189, 522] width 13 height 13
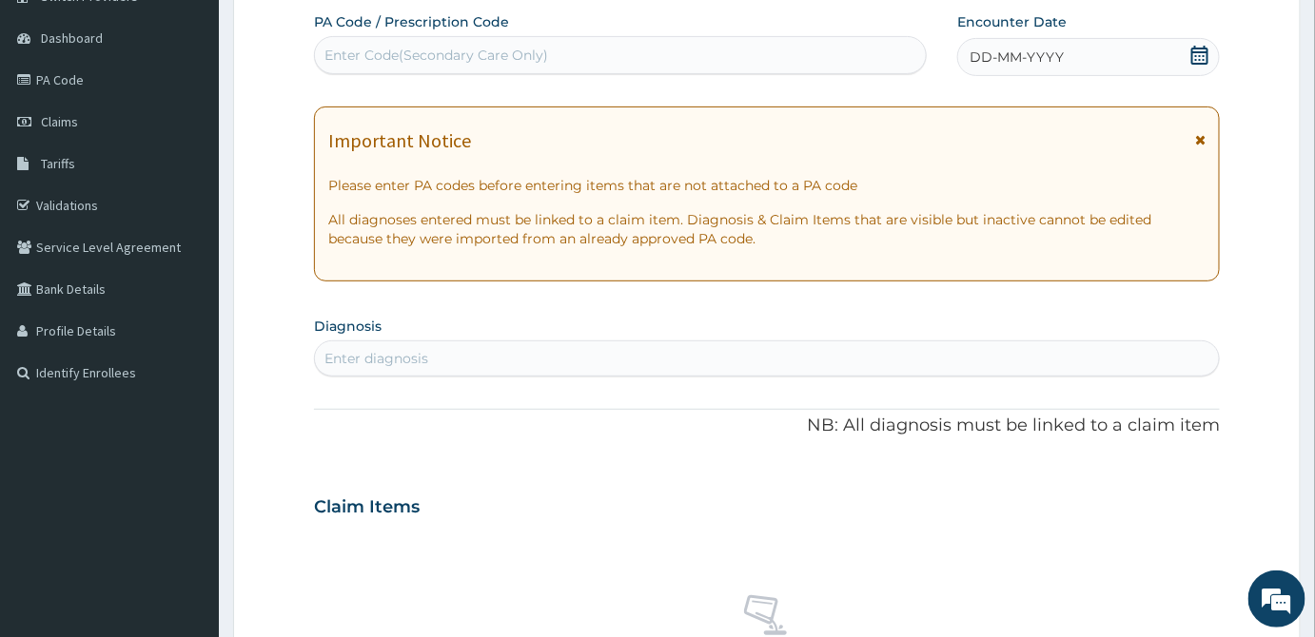
click at [686, 75] on div "PA Code / Prescription Code Enter Code(Secondary Care Only) Encounter Date DD-M…" at bounding box center [767, 504] width 906 height 984
click at [668, 48] on div "Enter Code(Secondary Care Only)" at bounding box center [620, 55] width 611 height 30
paste input "PA/1CDEB2"
type input "PA/1CDEB2"
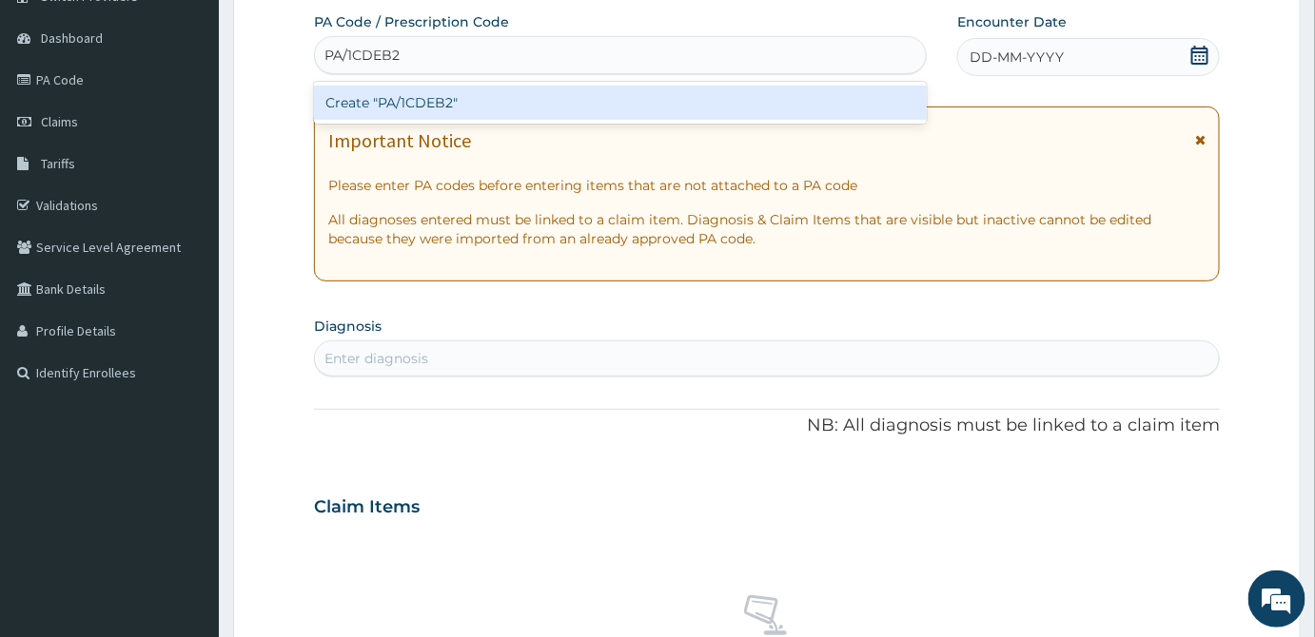
click at [636, 105] on div "Create "PA/1CDEB2"" at bounding box center [620, 103] width 613 height 34
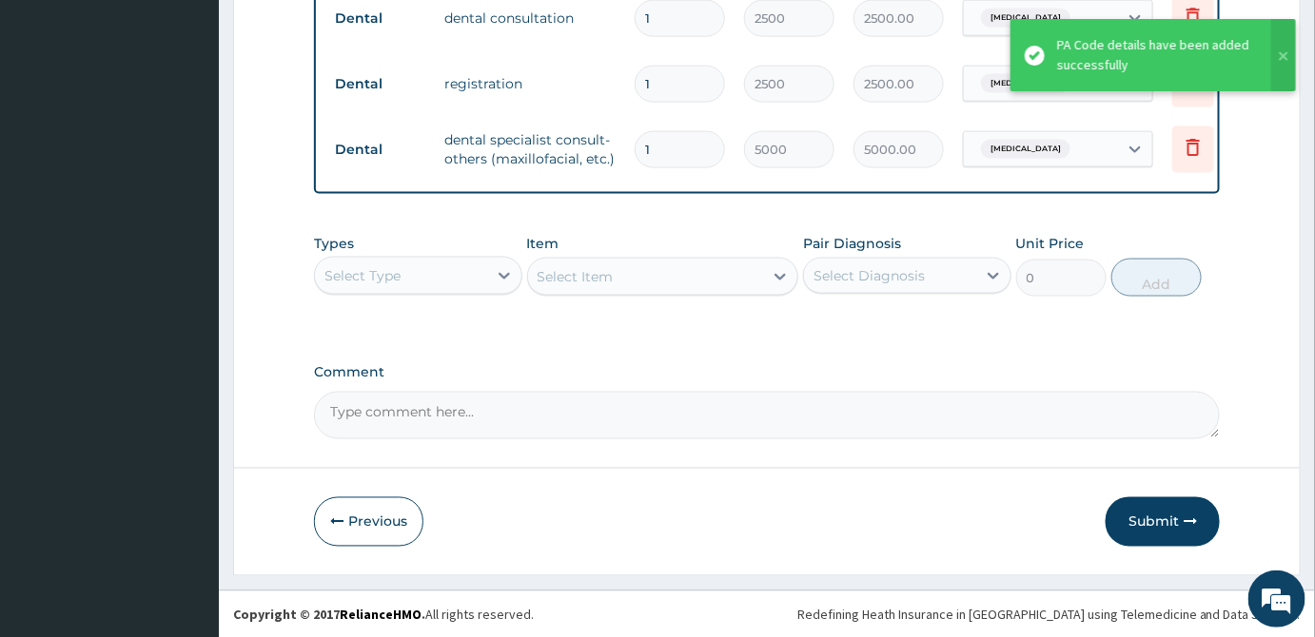
scroll to position [850, 0]
type input "0"
type input "0.00"
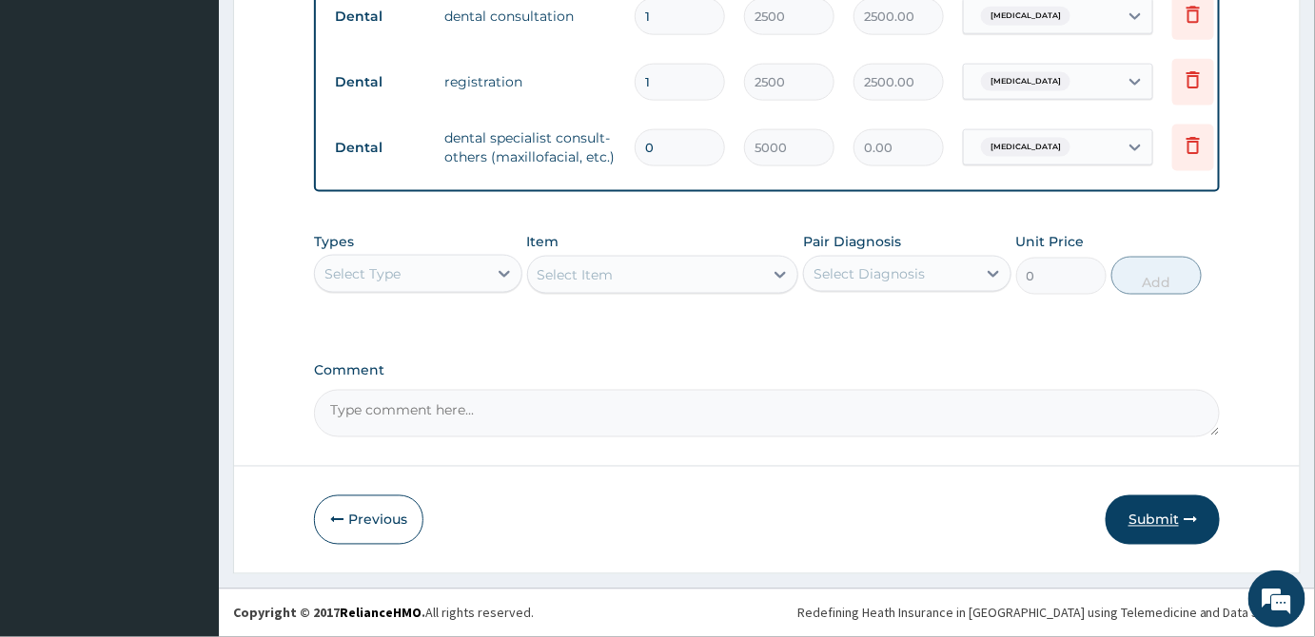
type input "0"
click at [1143, 520] on button "Submit" at bounding box center [1162, 520] width 114 height 49
click at [657, 132] on input "0" at bounding box center [679, 147] width 90 height 37
type input "1"
type input "5000.00"
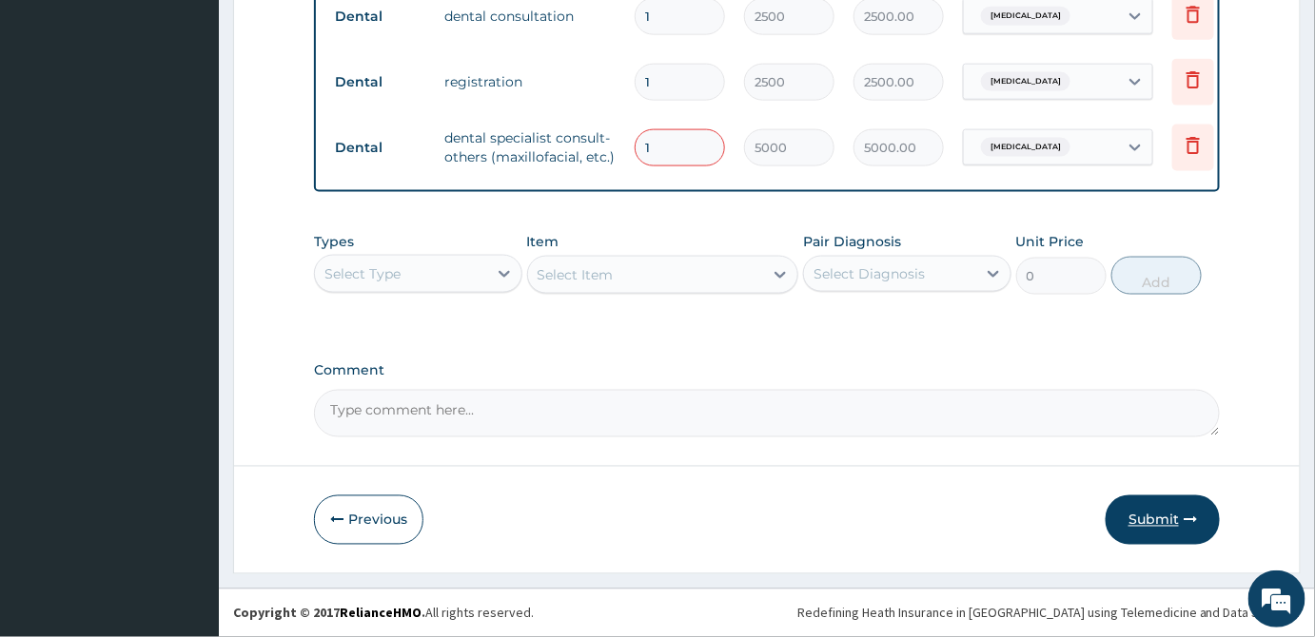
type input "1"
click at [1157, 530] on button "Submit" at bounding box center [1162, 520] width 114 height 49
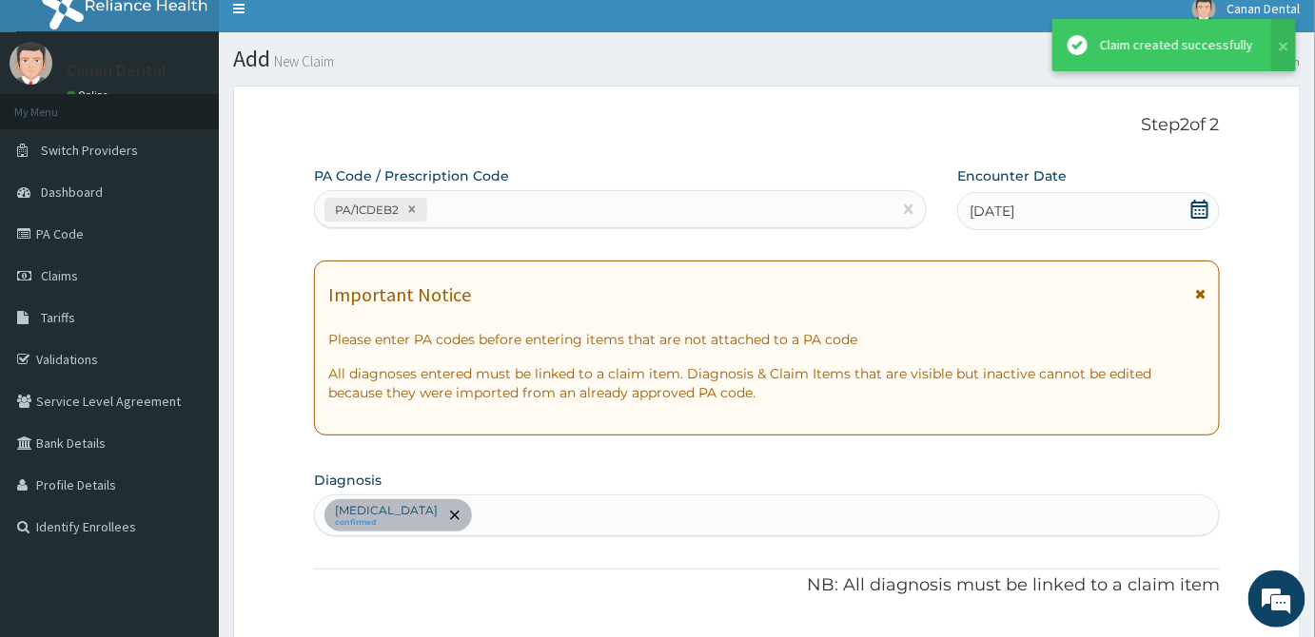
scroll to position [0, 0]
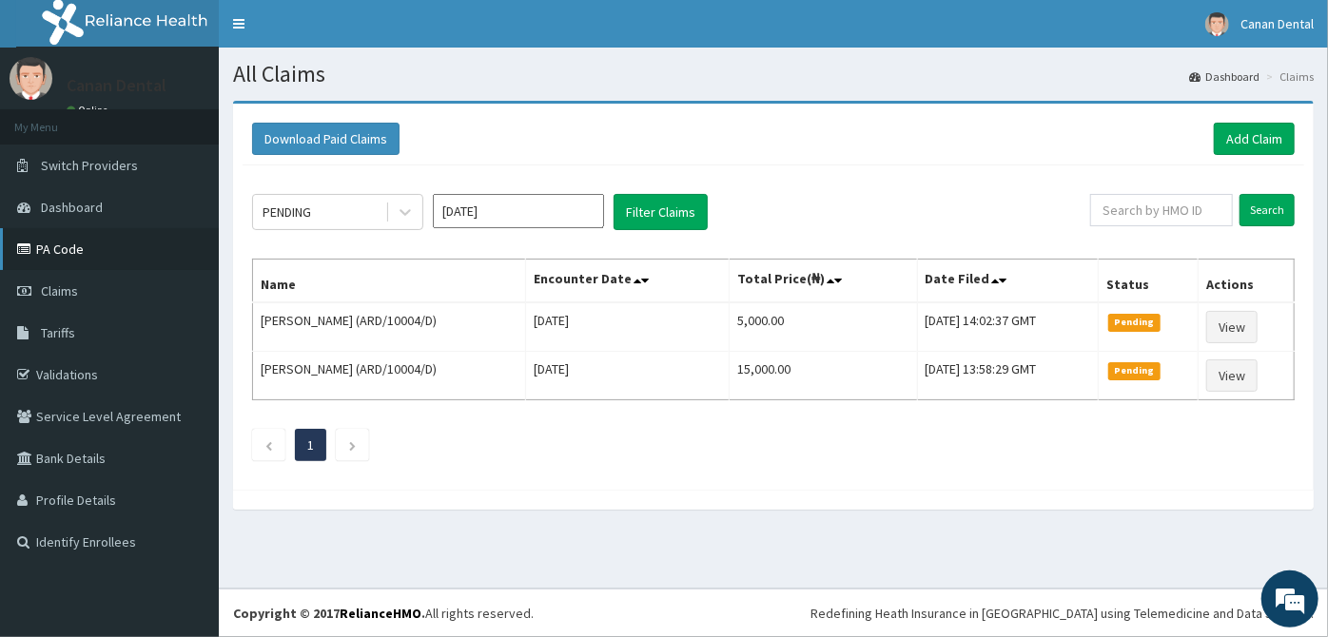
click at [145, 252] on link "PA Code" at bounding box center [109, 249] width 219 height 42
click at [1242, 145] on link "Add Claim" at bounding box center [1254, 139] width 81 height 32
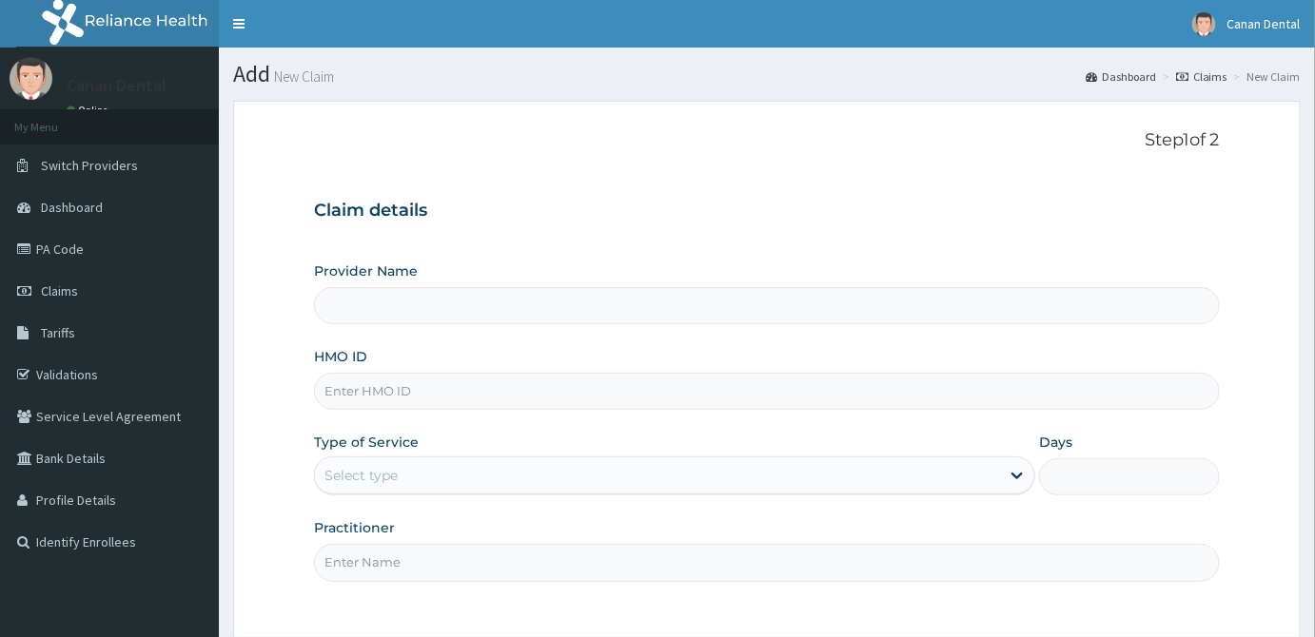
type input "Canan Dental Clinic"
click at [1118, 388] on input "HMO ID" at bounding box center [767, 391] width 906 height 37
type input "ALT/10040/A"
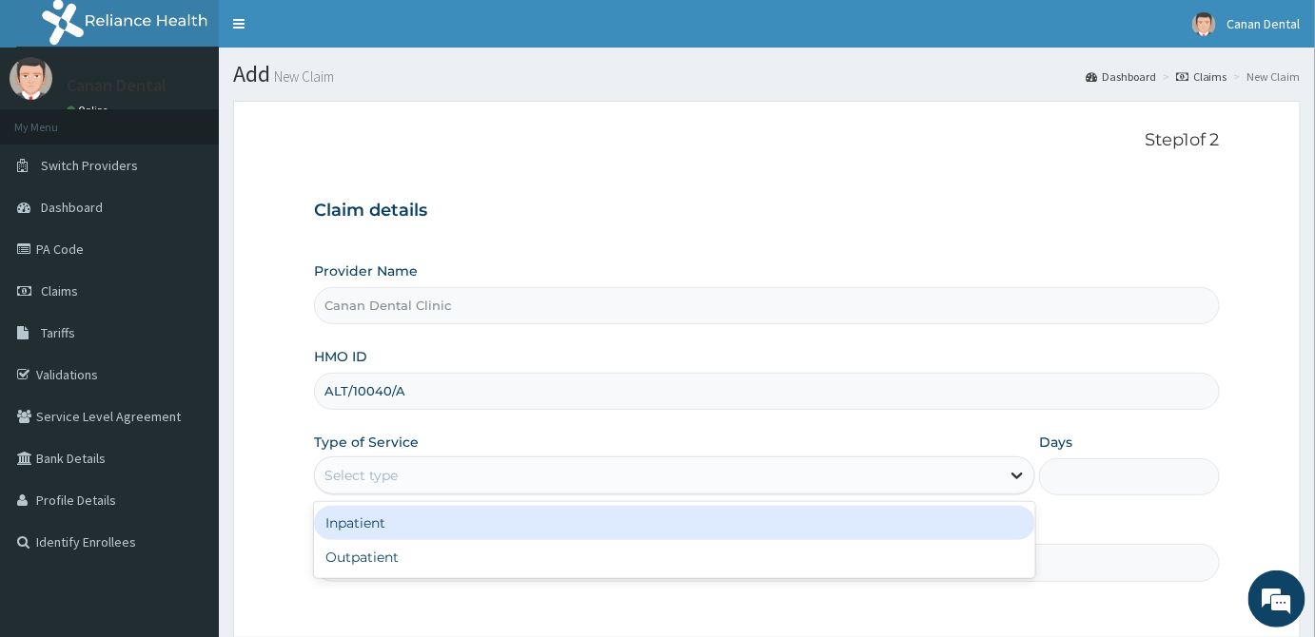
click at [1016, 467] on icon at bounding box center [1016, 475] width 19 height 19
